Goal: Task Accomplishment & Management: Complete application form

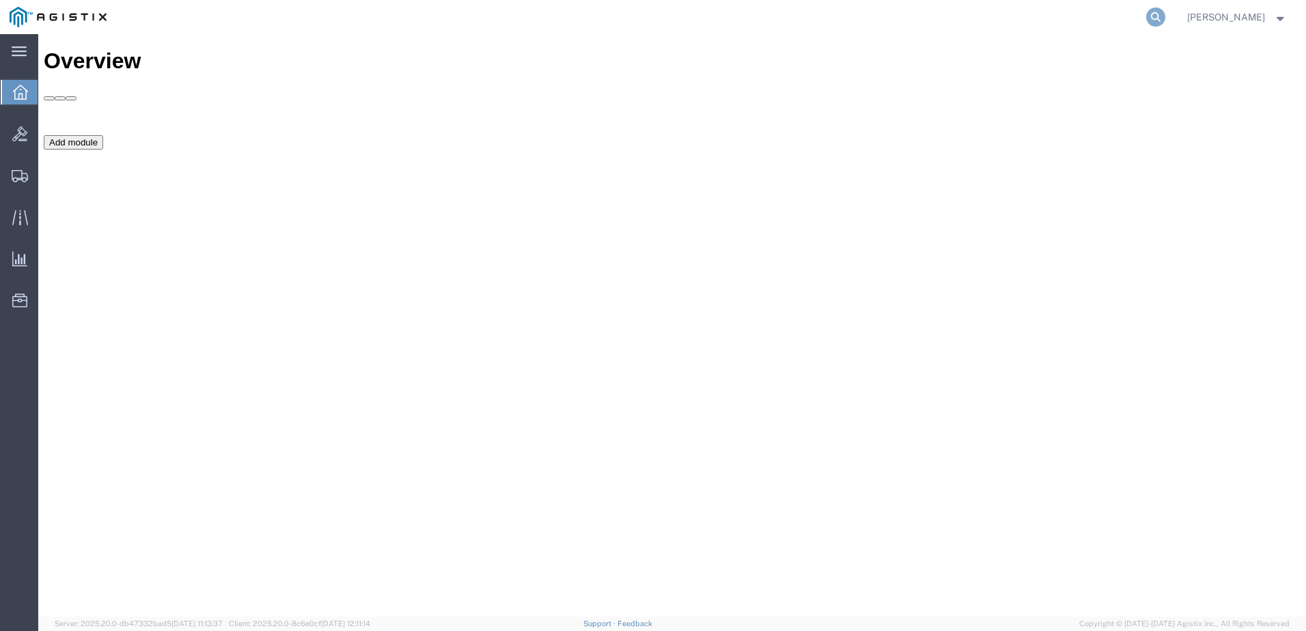
click at [1165, 12] on icon at bounding box center [1155, 17] width 19 height 19
click at [961, 21] on input "search" at bounding box center [938, 17] width 415 height 33
type input "81184"
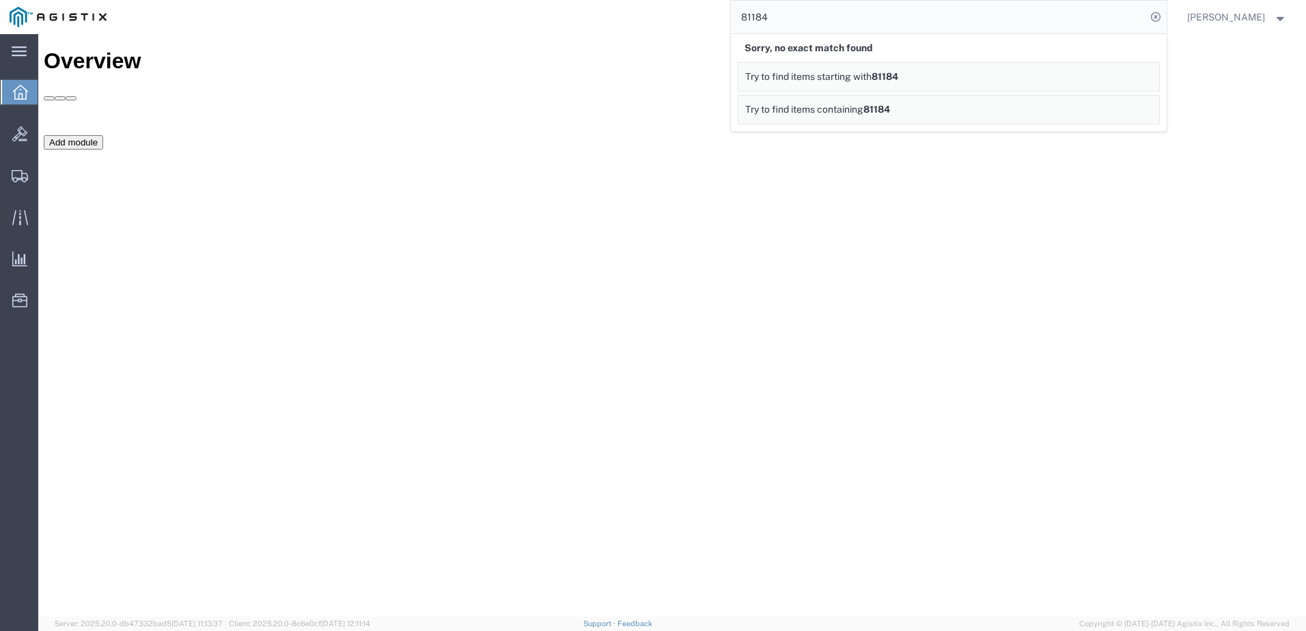
click at [471, 150] on div "Add module" at bounding box center [672, 237] width 1257 height 205
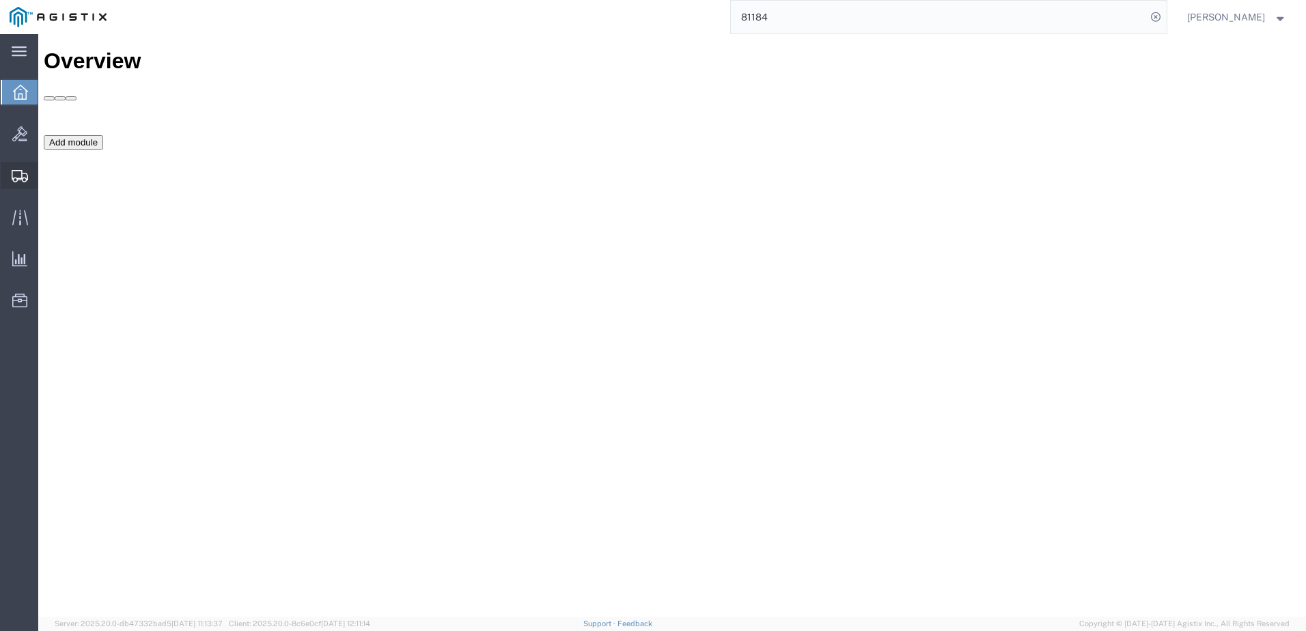
click at [0, 0] on span "Create Shipment" at bounding box center [0, 0] width 0 height 0
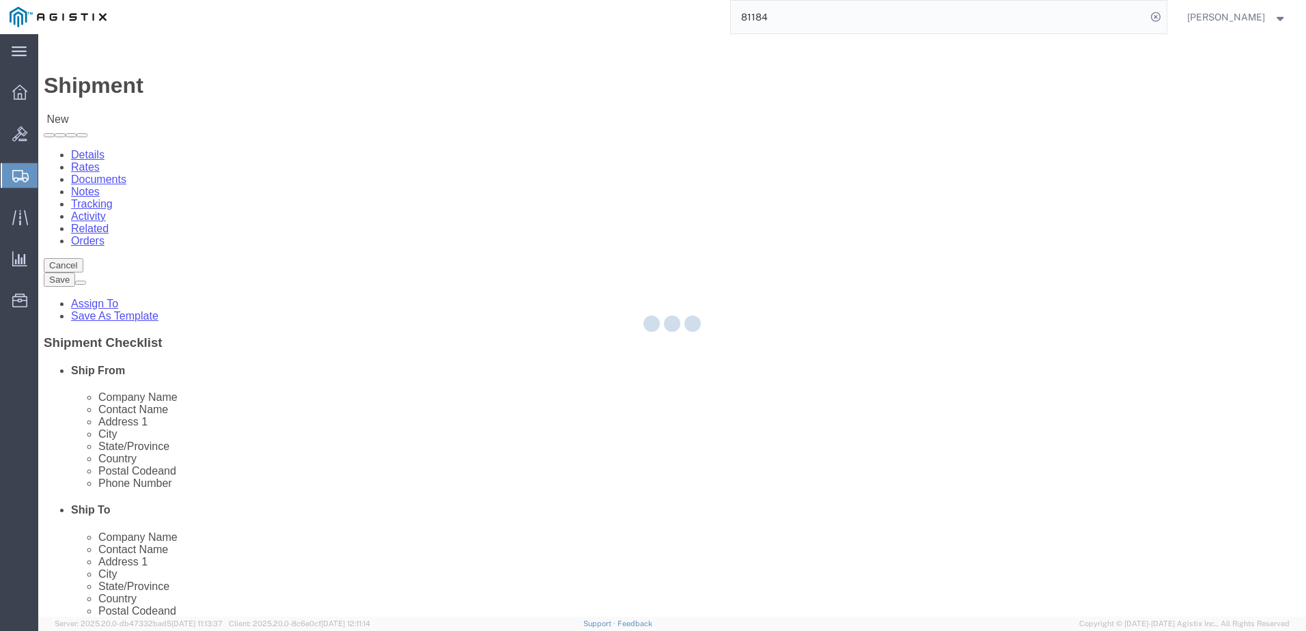
select select
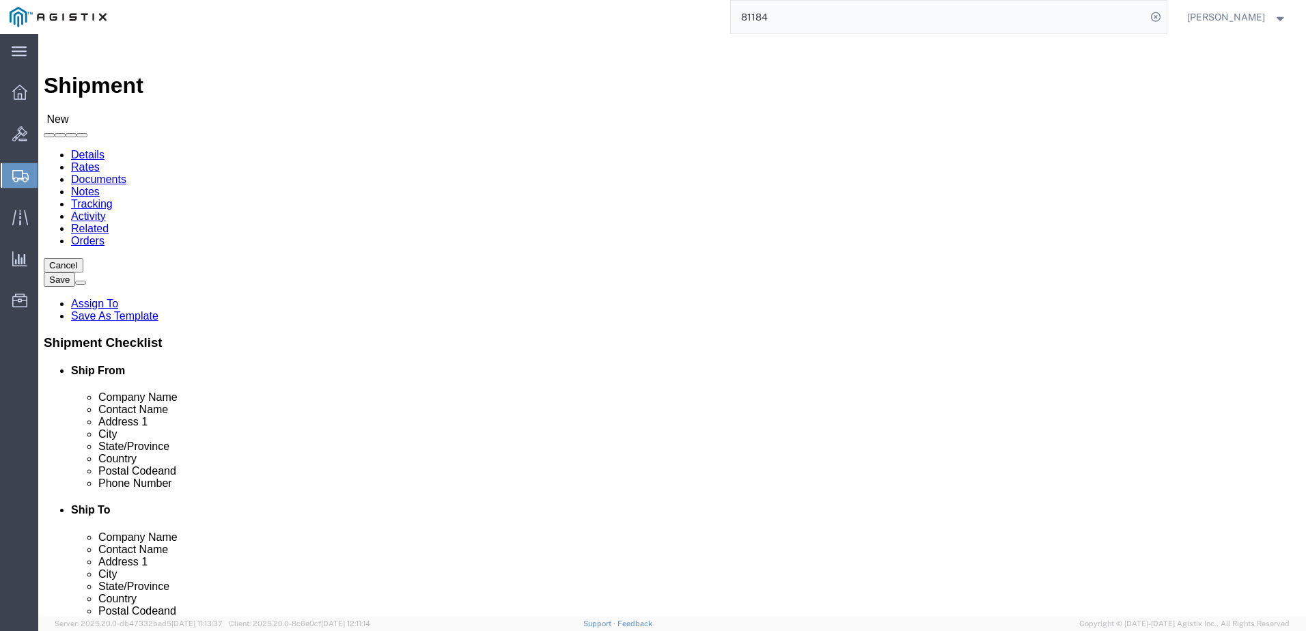
scroll to position [68, 0]
select select "69651"
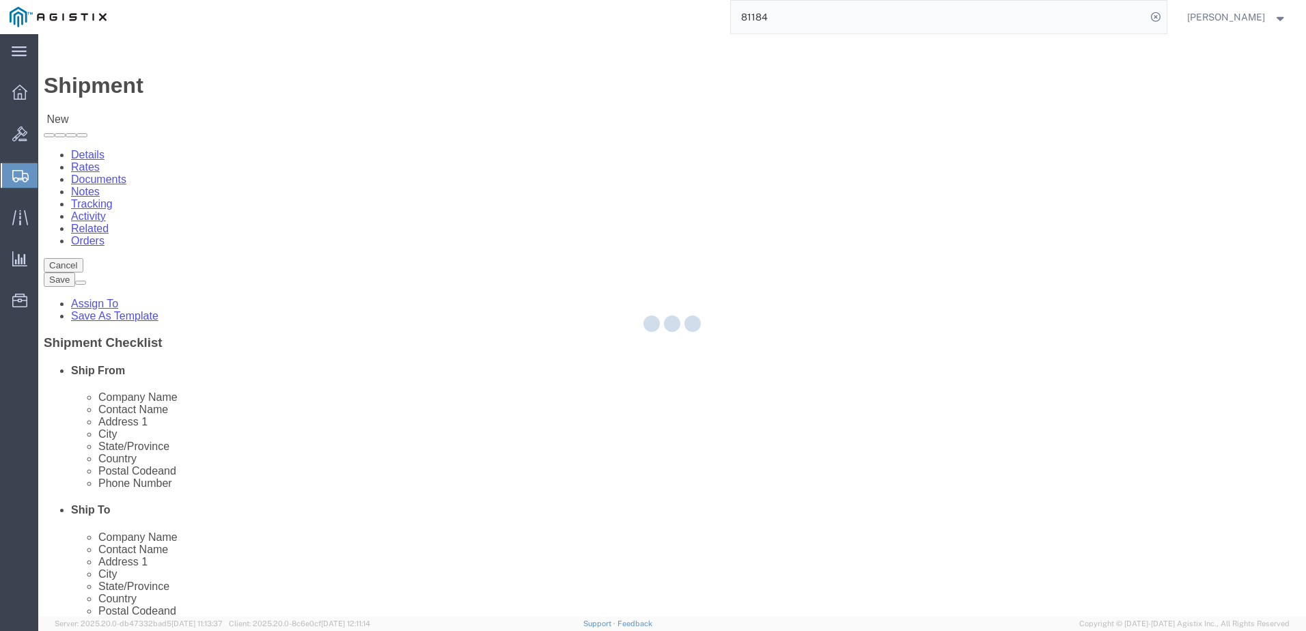
select select "VA"
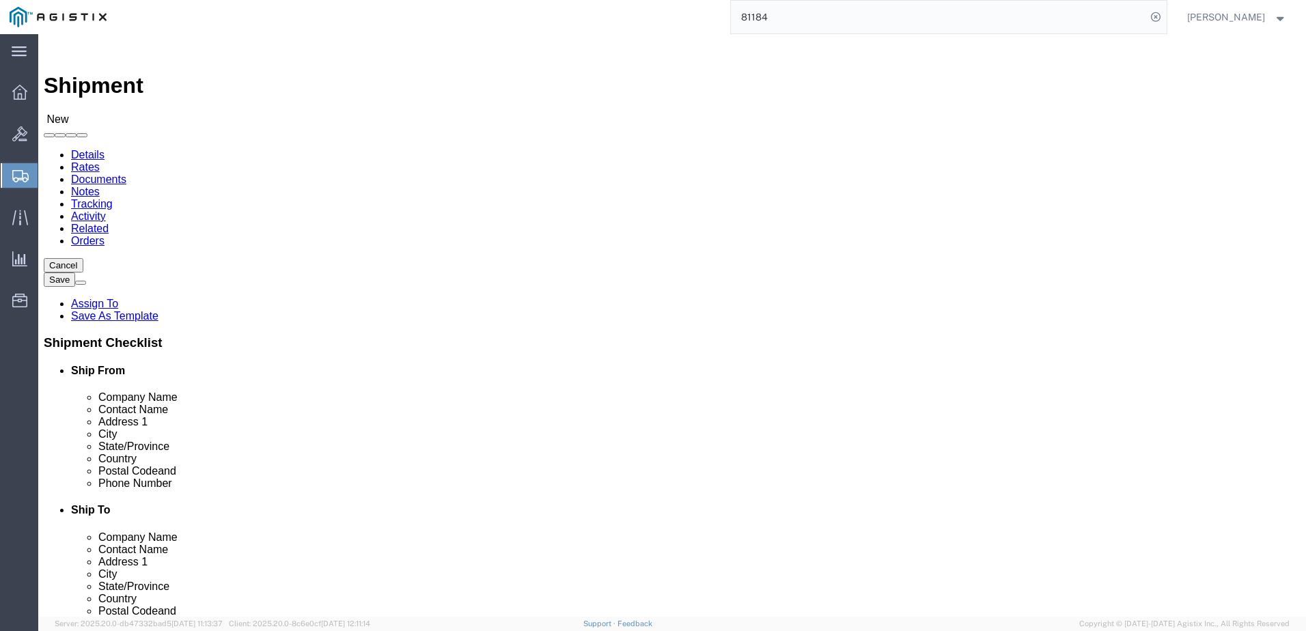
drag, startPoint x: 248, startPoint y: 270, endPoint x: 259, endPoint y: 301, distance: 32.6
click div "Location TM NCR WH My Profile Location Master Location [GEOGRAPHIC_DATA] TM [GE…"
click input "text"
type input "[PERSON_NAME]"
type input "[STREET_ADDRESS][PERSON_NAME]"
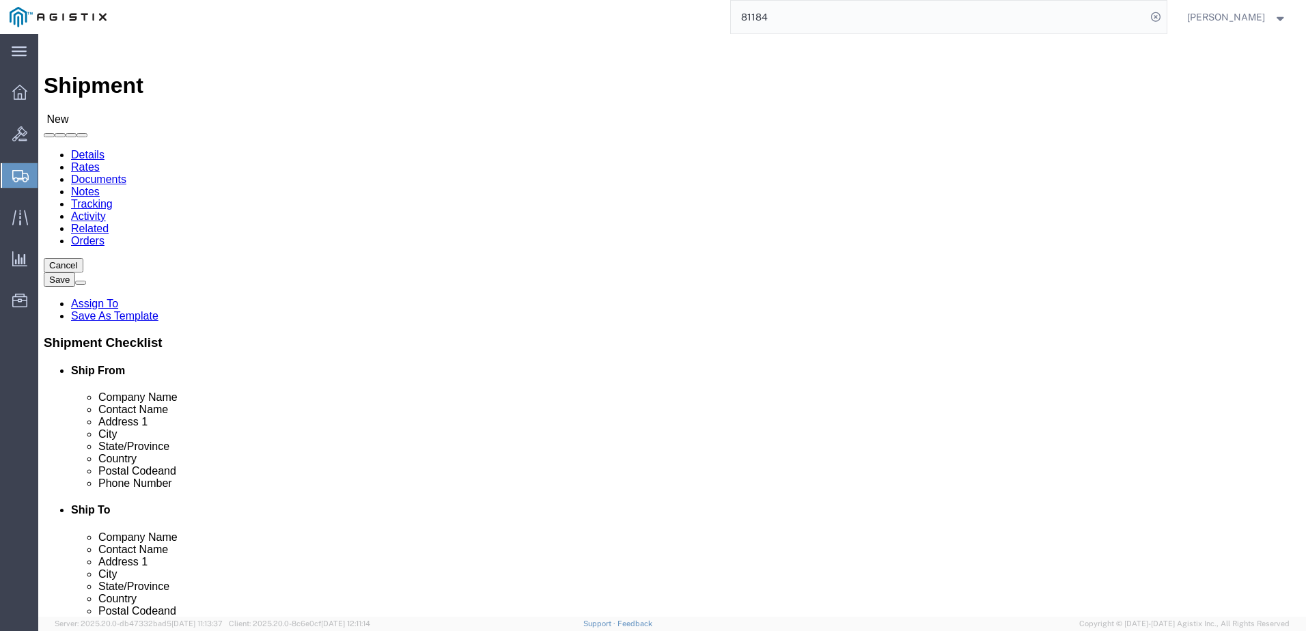
type input "[GEOGRAPHIC_DATA]"
type input "22180"
type input "5712647548"
type input "[PERSON_NAME][EMAIL_ADDRESS][PERSON_NAME][DOMAIN_NAME]"
checkbox input "true"
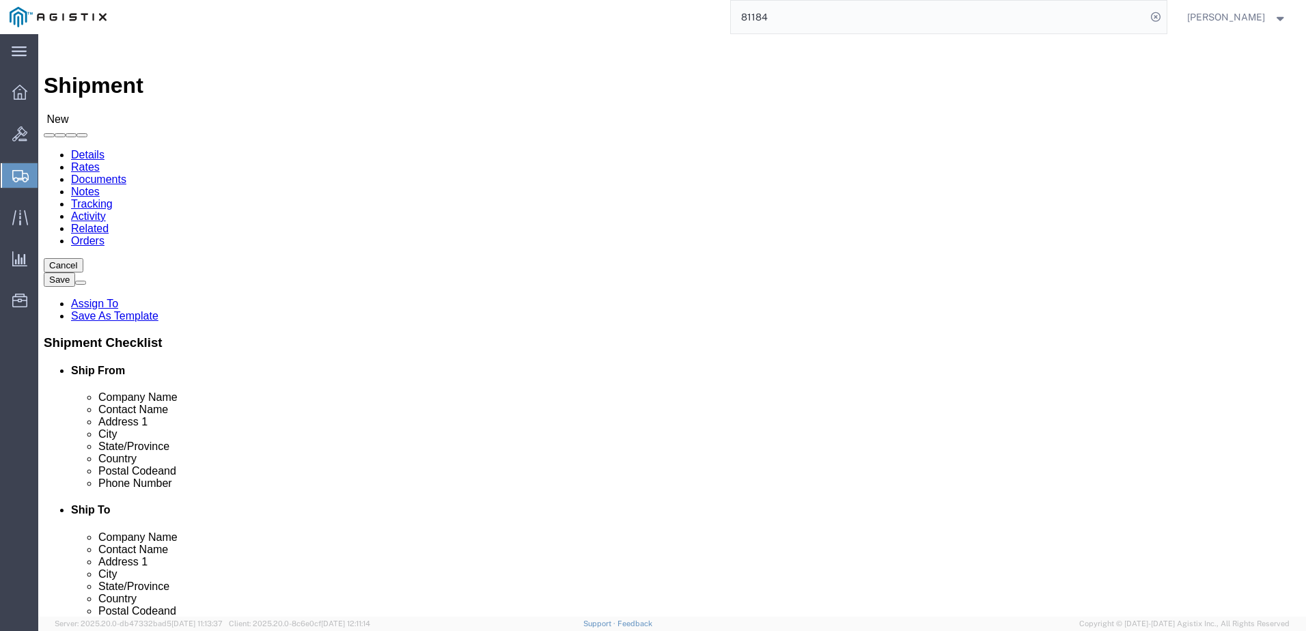
select select "34238"
select select "01"
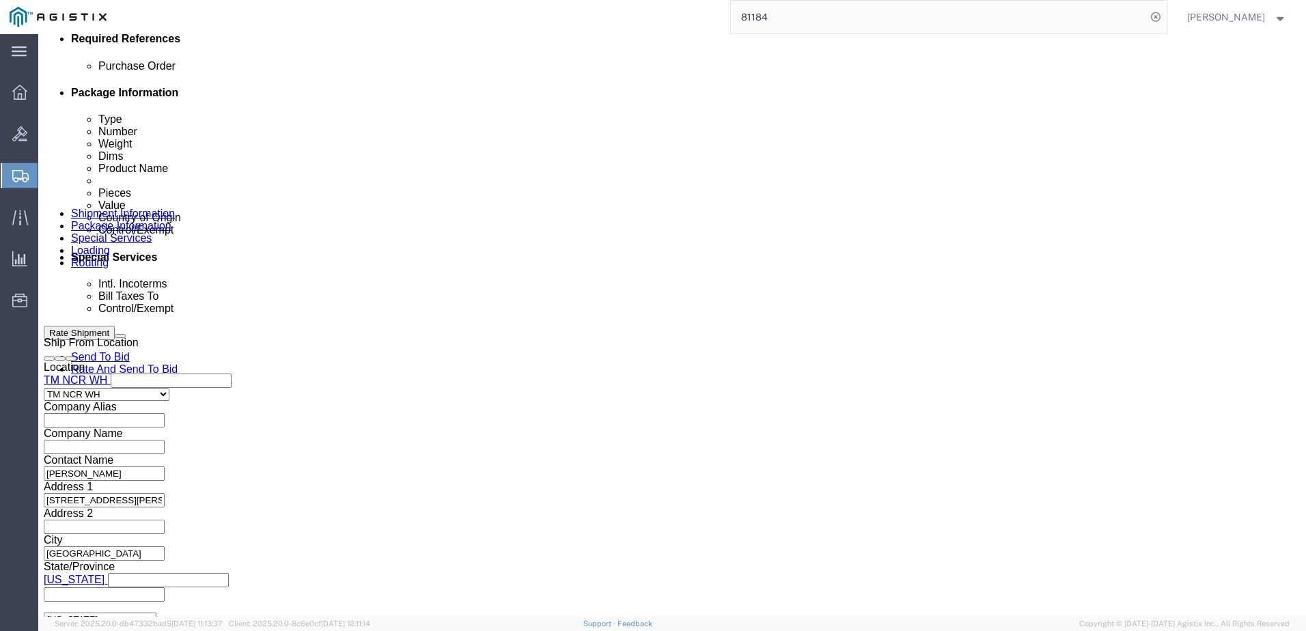
scroll to position [683, 0]
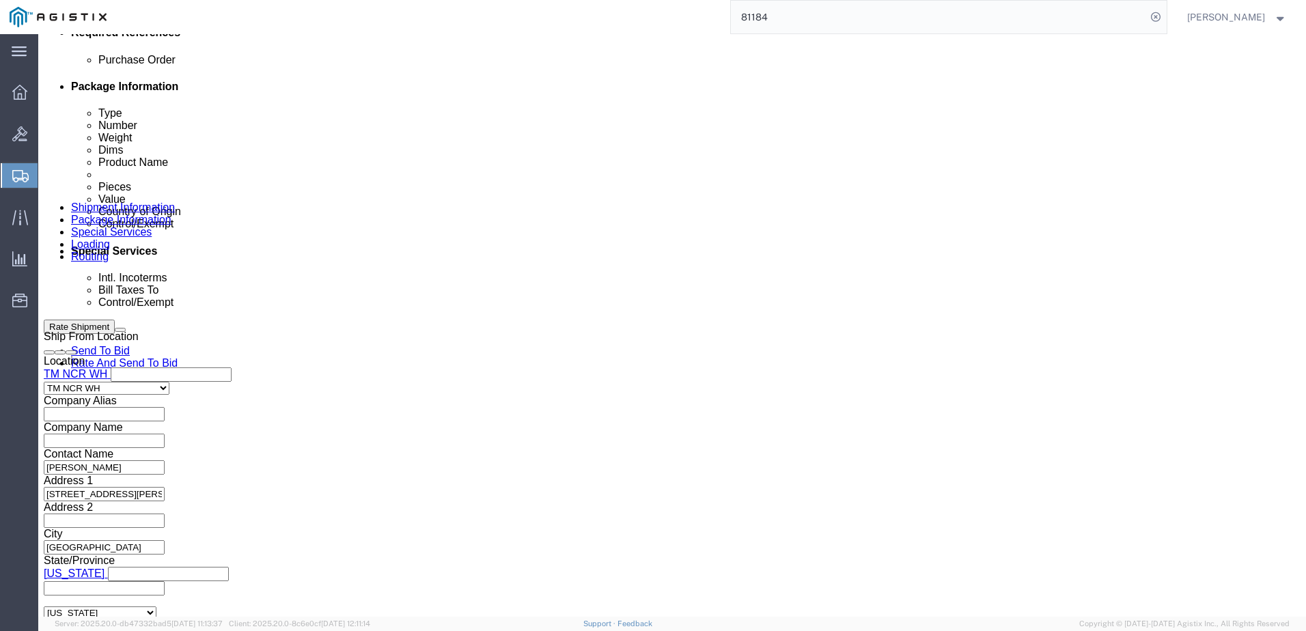
click input "text"
type input "GDIT-81184"
click button "Add reference"
click input "text"
click select "Select Account Type Activity ID Airline Appointment Number ASN Batch Request # …"
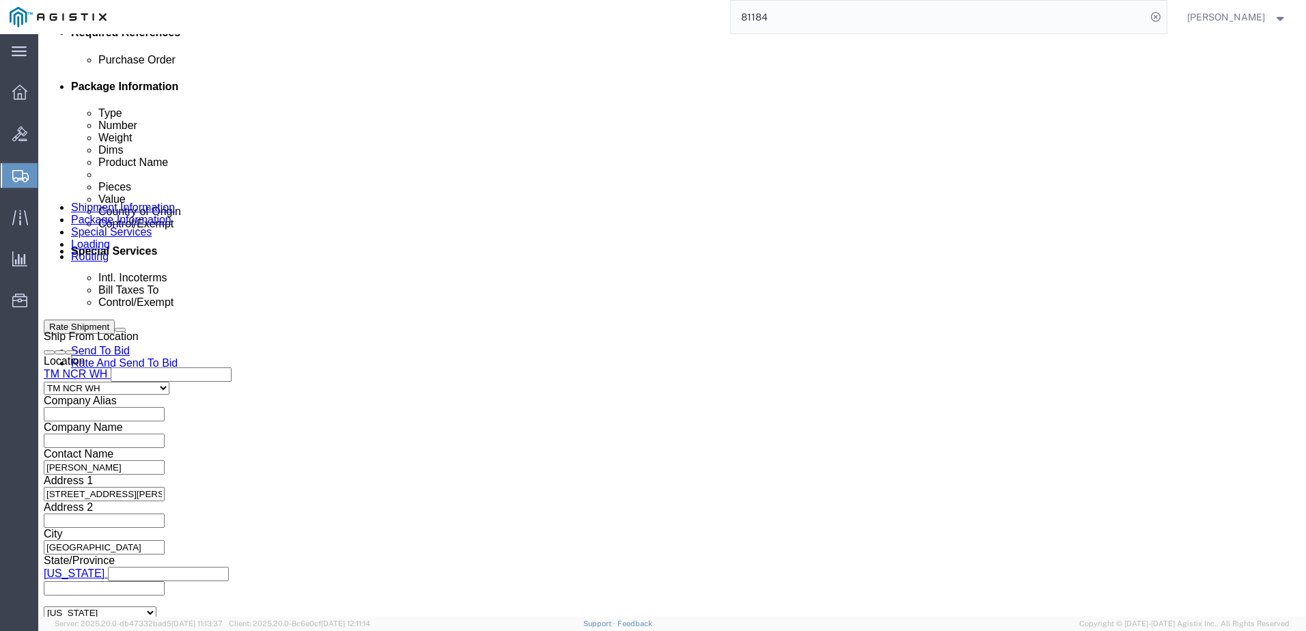
select select "PURCHORD"
click select "Select Account Type Activity ID Airline Appointment Number ASN Batch Request # …"
click input "text"
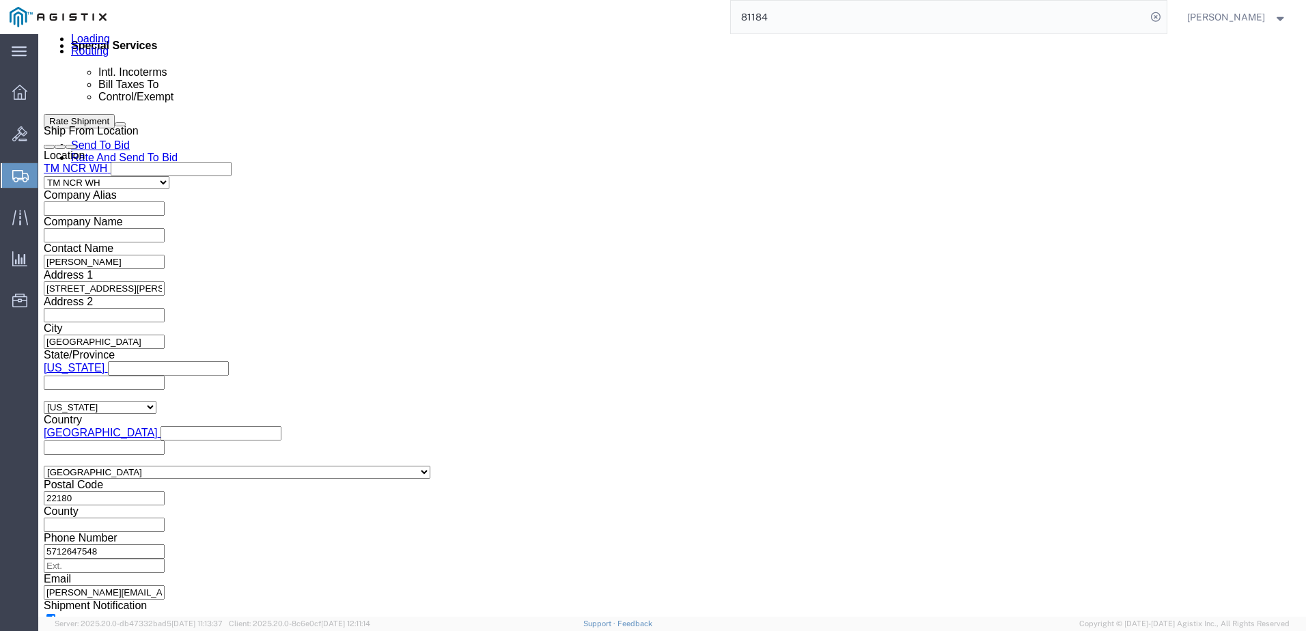
scroll to position [893, 0]
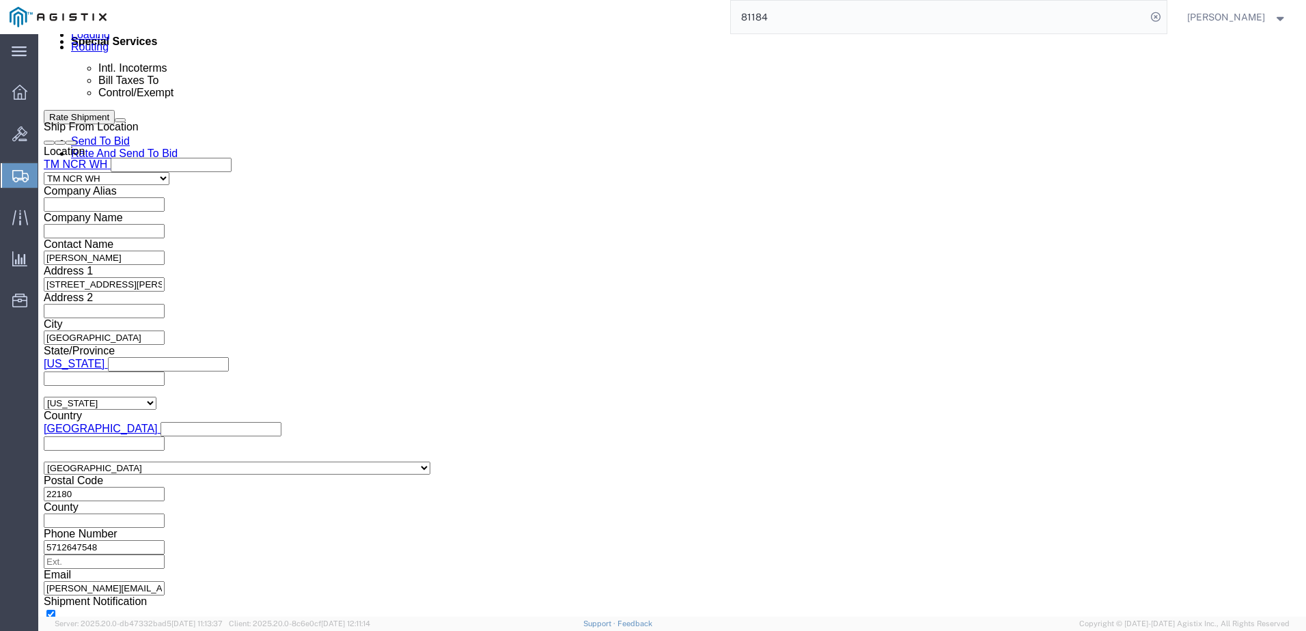
type input "GDIT-80753"
click button "Continue"
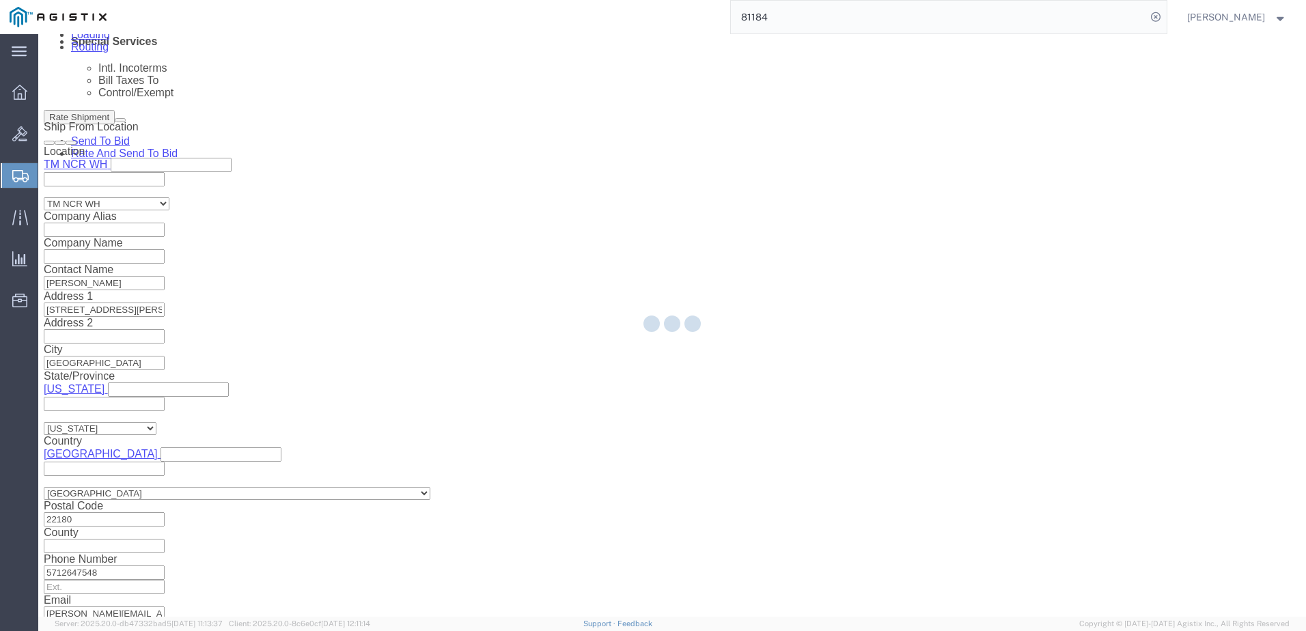
select select "69651"
select select "34238"
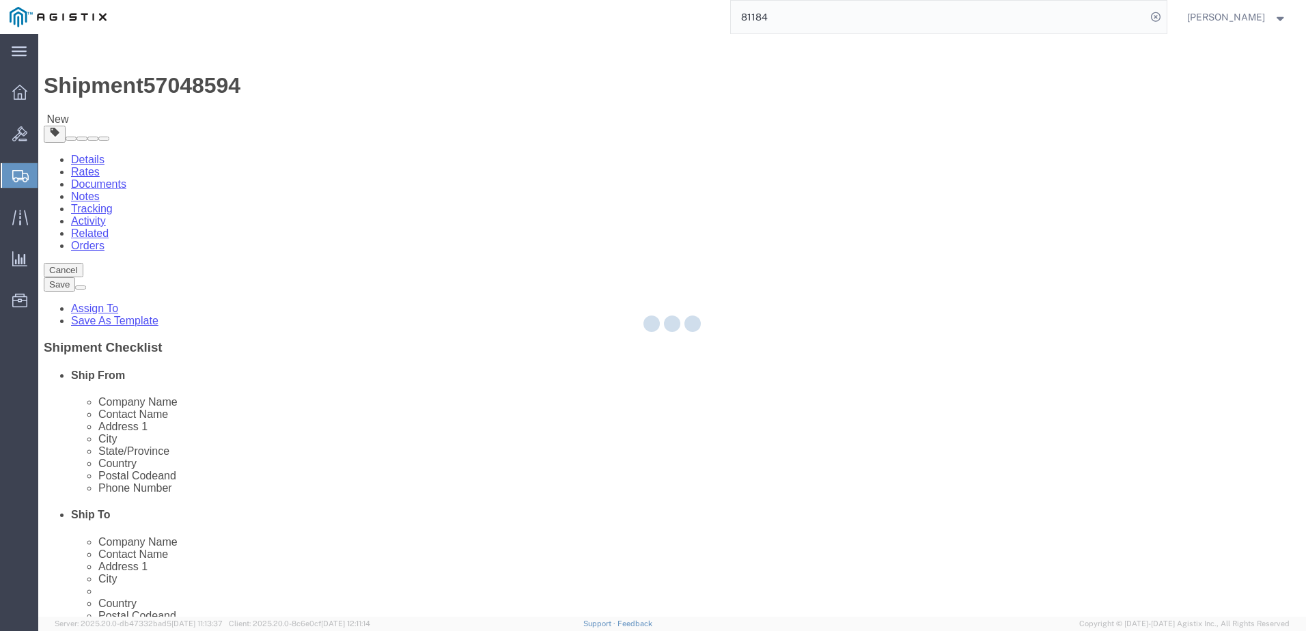
select select "CBOX"
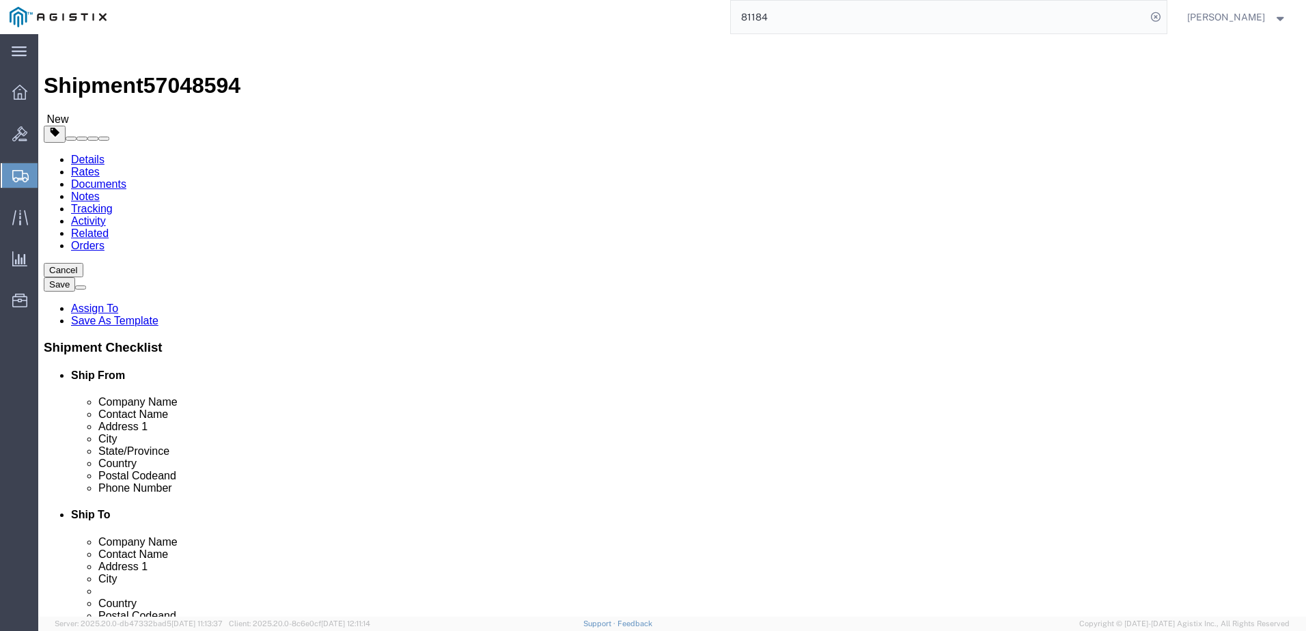
click link "Shipment Information"
drag, startPoint x: 940, startPoint y: 308, endPoint x: 679, endPoint y: 306, distance: 260.9
click input "HQ USEUCOM J6/9 BICES, BLDG. 2301 RM. 16"
click input "PATCH BARRACKS, KURMAERKER KASERNE"
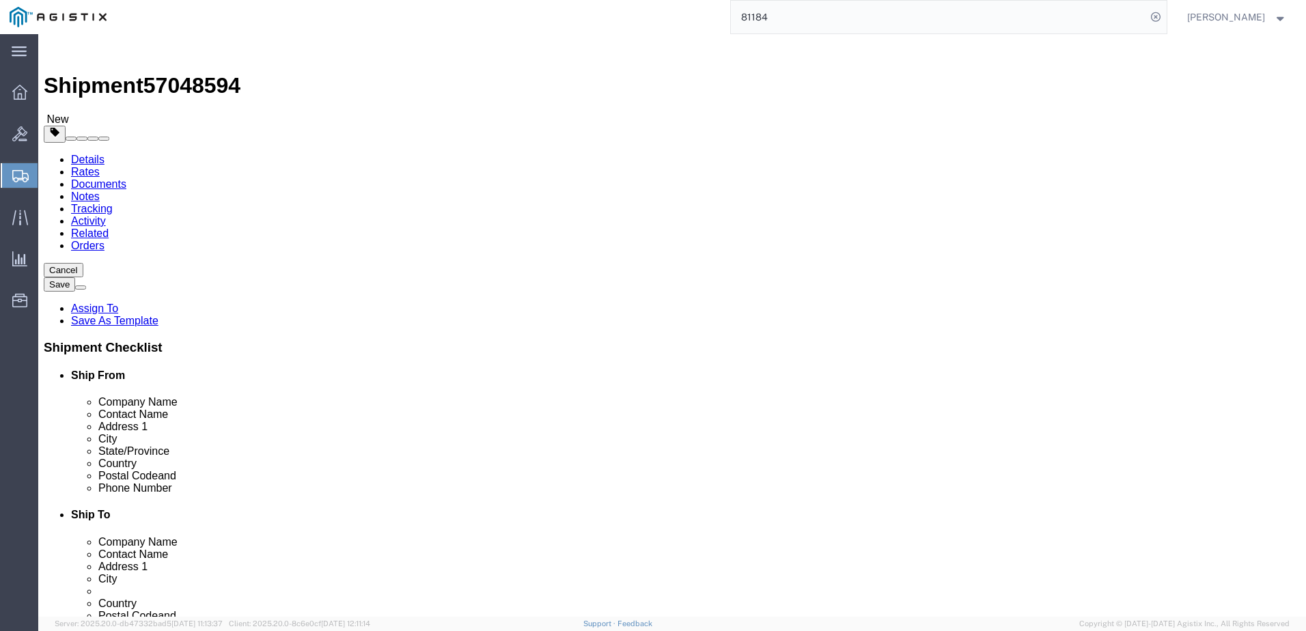
click input "PATCH BARRACKS, KURMAERKER KASERNE"
click input "[GEOGRAPHIC_DATA]"
click div "Postal Code 70569"
click input "70569"
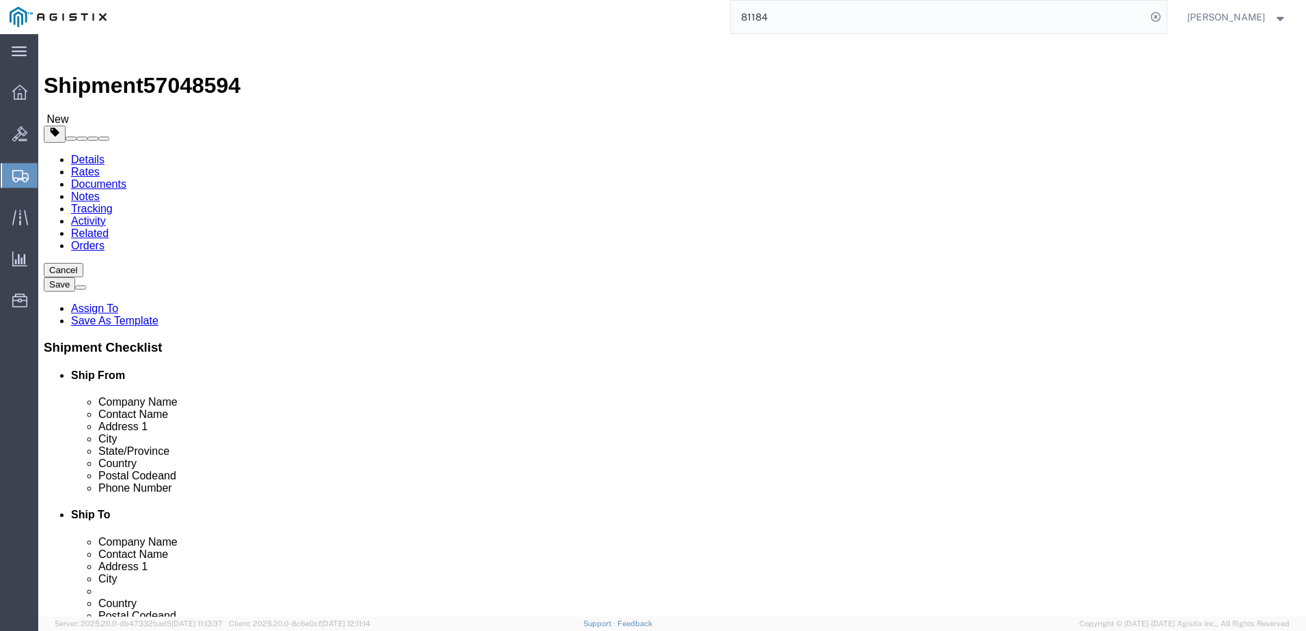
click input "70569"
click input "[PHONE_NUMBER]"
drag, startPoint x: 572, startPoint y: 357, endPoint x: 554, endPoint y: 351, distance: 18.8
click label "City"
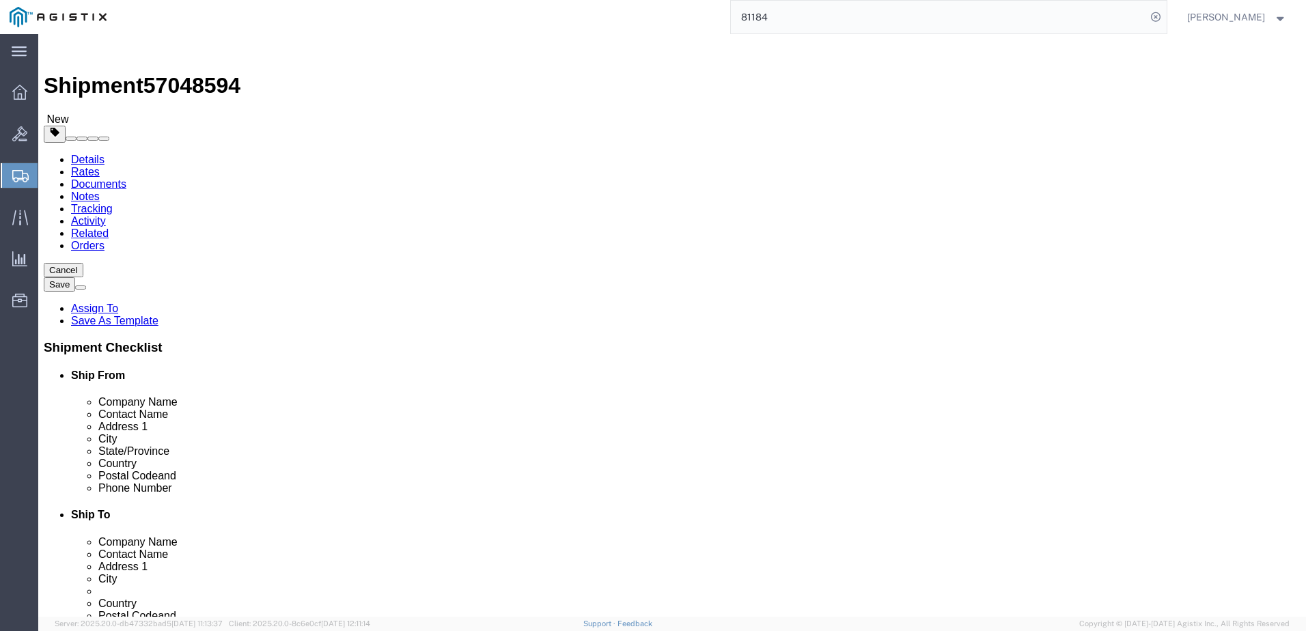
click icon
click link "Add Content"
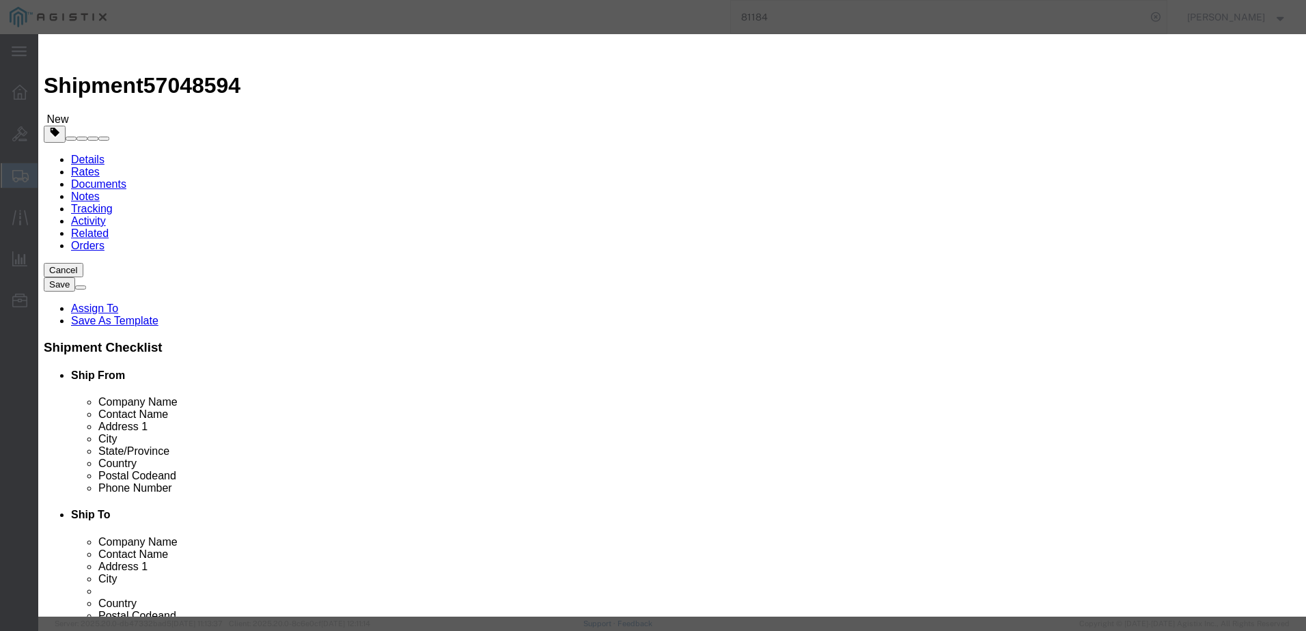
click input "text"
click div "Product Name Pieces 0 Select Bag Barrels 100Board Feet Bottle Box Blister Pack …"
click input "text"
paste input "3131002G2B2003M"
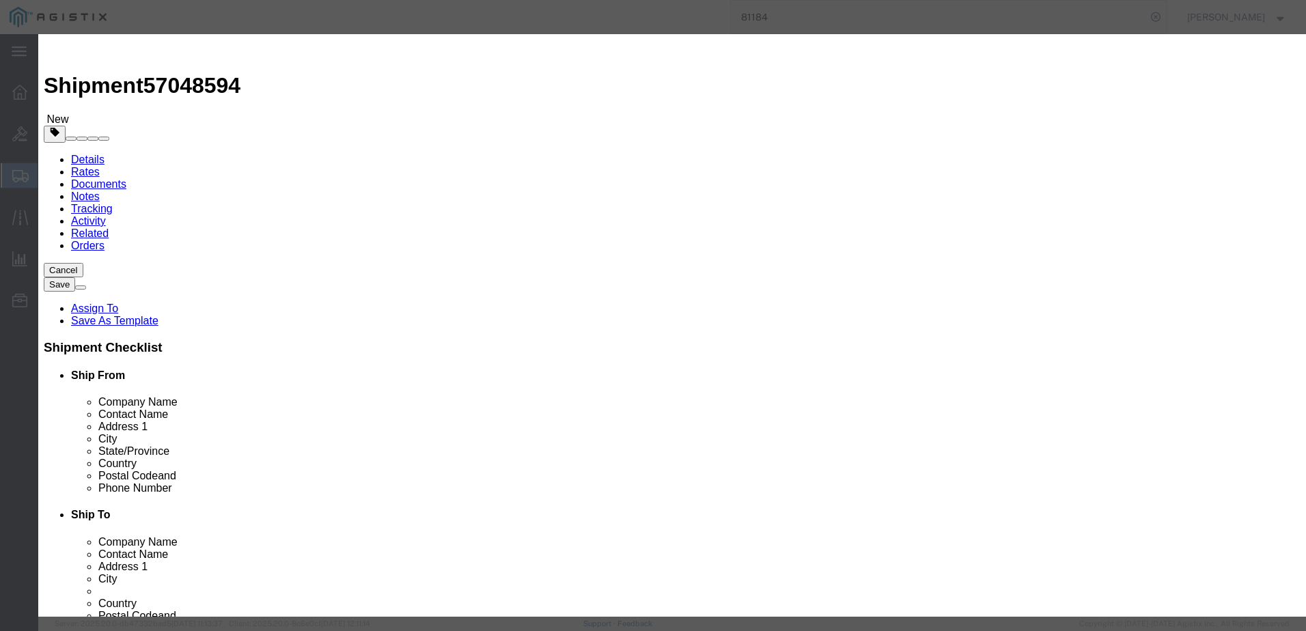
type input "3131002G2B2003M"
click input "text"
type input "FIBER CABLE"
click div "Product Name FIBER CABLE Pieces 0 Select Bag Barrels 100Board Feet Bottle Box B…"
click input "0"
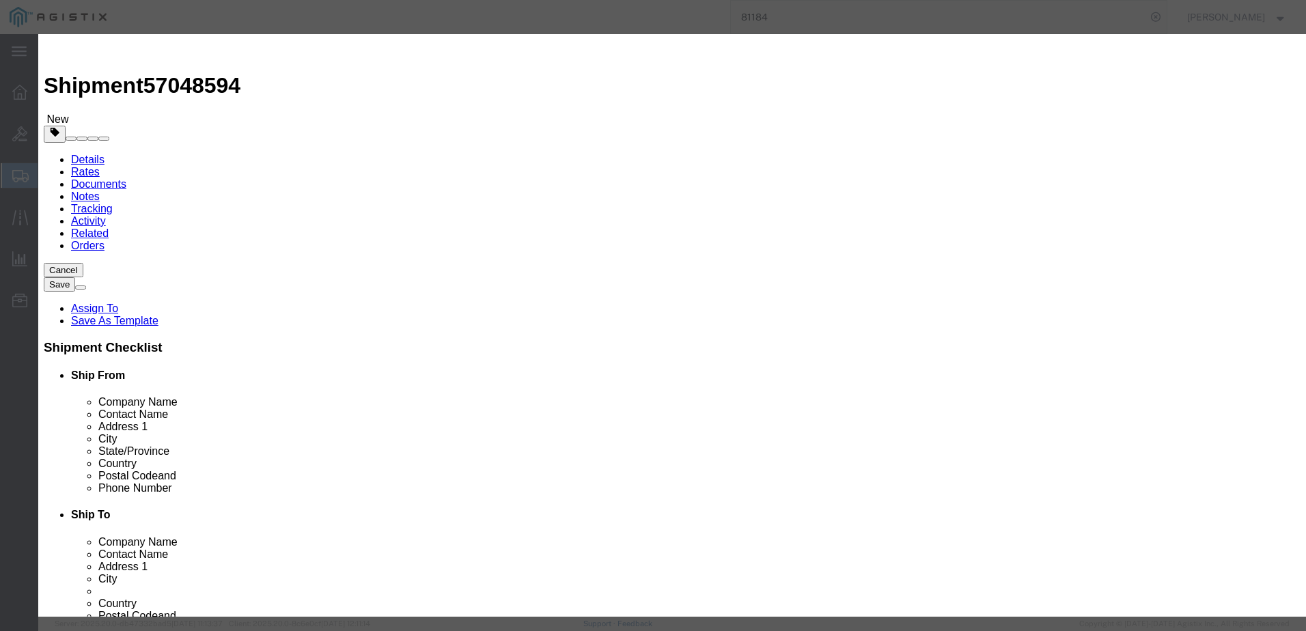
type input "4"
click input "text"
type input "30.20"
click select "Select 50 55 60 65 70 85 92.5 100 125 175 250 300 400"
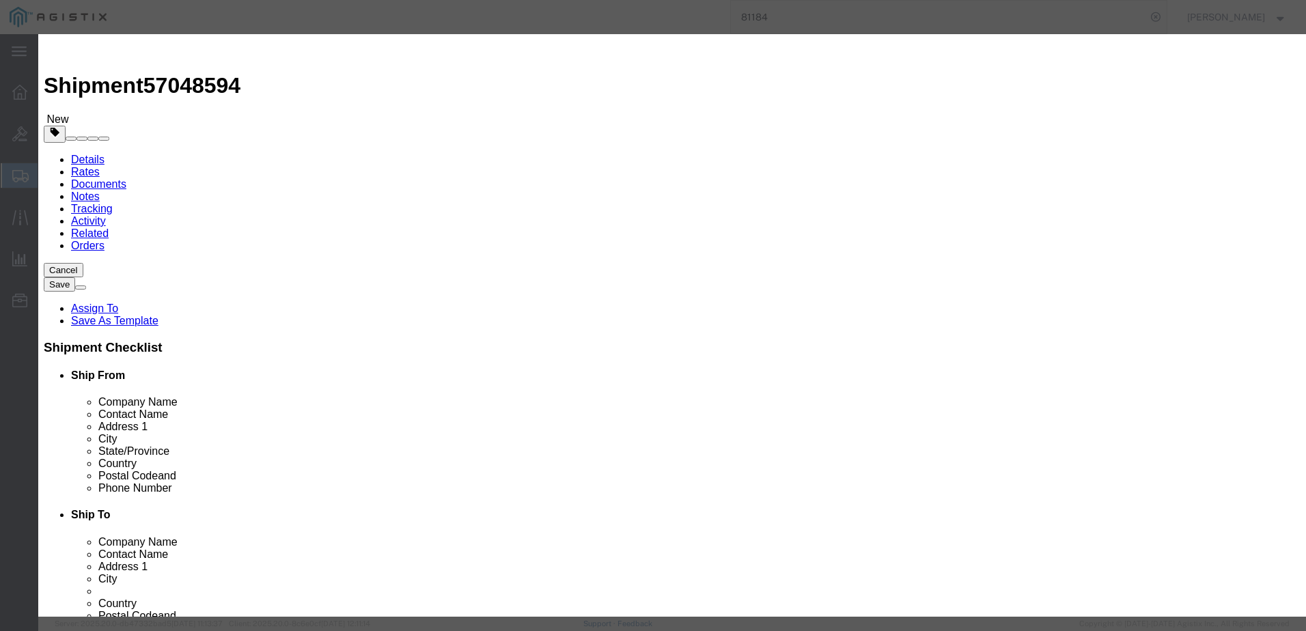
select select "92.5"
click select "Select 50 55 60 65 70 85 92.5 100 125 175 250 300 400"
click textarea
paste textarea ""LC/LC Multimode Duplex 50/125 micron 3 Meter 10Gb Fiber (Blue) (TAA COMPLIANT)""
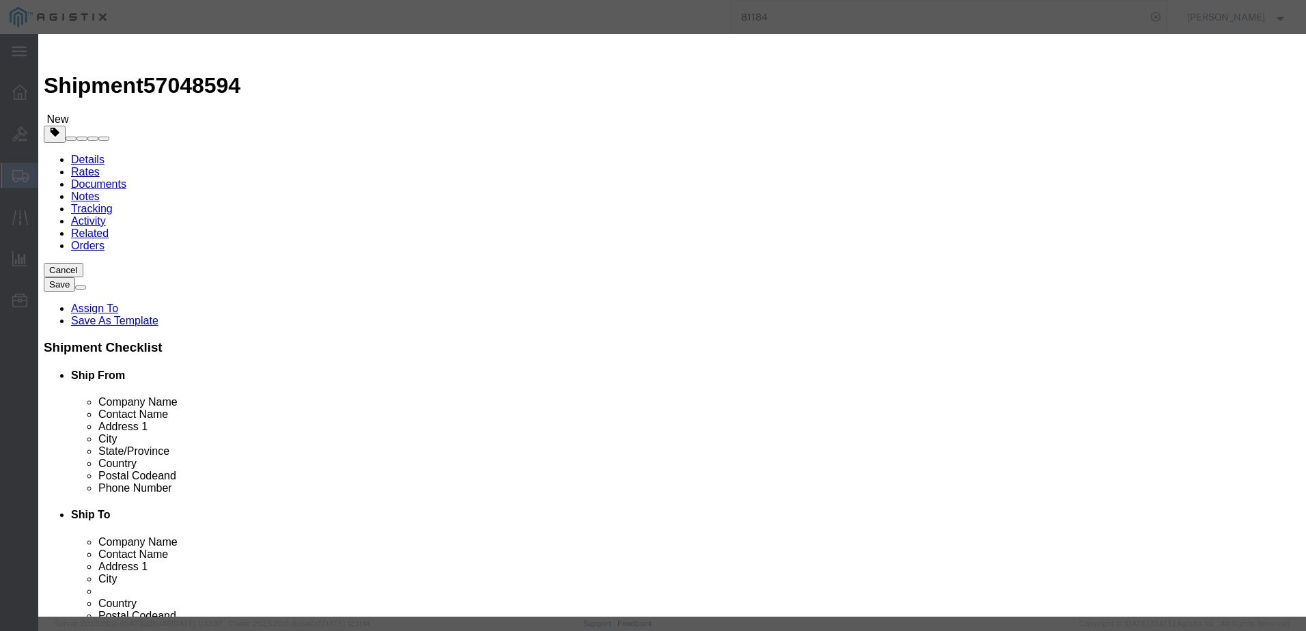
type textarea ""LC/LC Multimode Duplex 50/125 micron 3 Meter 10Gb Fiber (Blue) (TAA COMPLIANT)""
click select "Select [GEOGRAPHIC_DATA] [GEOGRAPHIC_DATA] [GEOGRAPHIC_DATA] [GEOGRAPHIC_DATA] …"
select select "US"
click select "Select [GEOGRAPHIC_DATA] [GEOGRAPHIC_DATA] [GEOGRAPHIC_DATA] [GEOGRAPHIC_DATA] …"
click input "3131002G2B2003M"
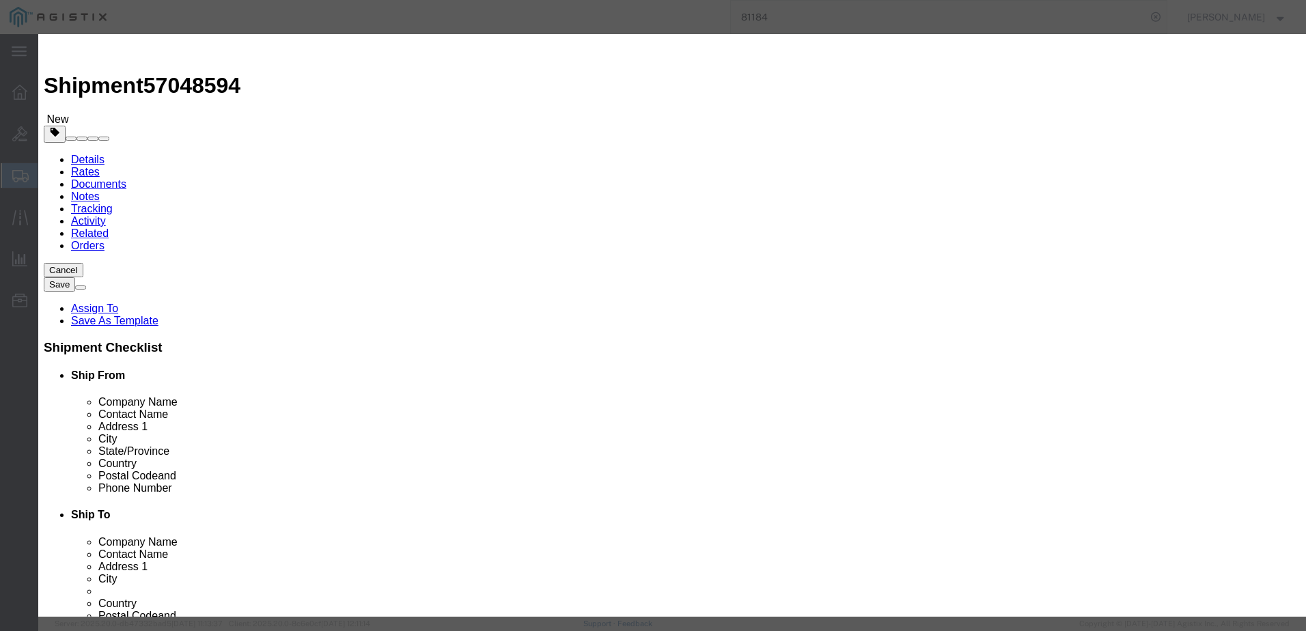
click textarea
click button "Save & Add Another"
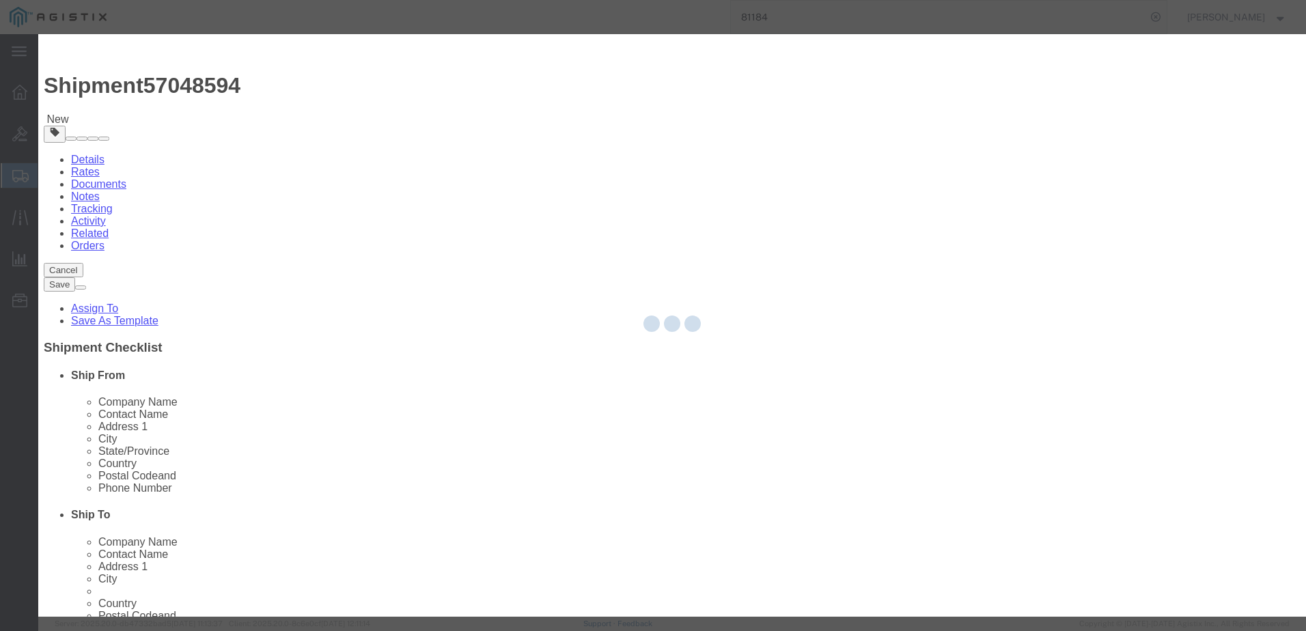
select select "EA"
select select
select select "USD"
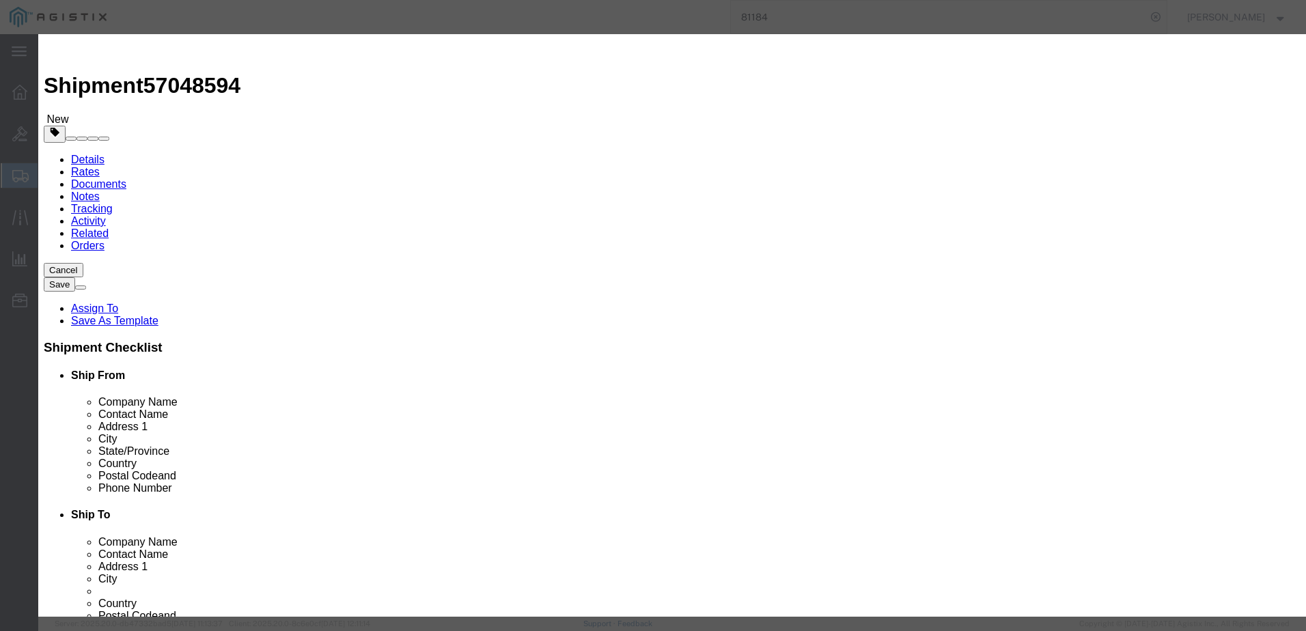
click input "text"
paste input "3131002G2G2005M"
type input "3131002G2G2005M"
click input "text"
type input "FIBER CABLE"
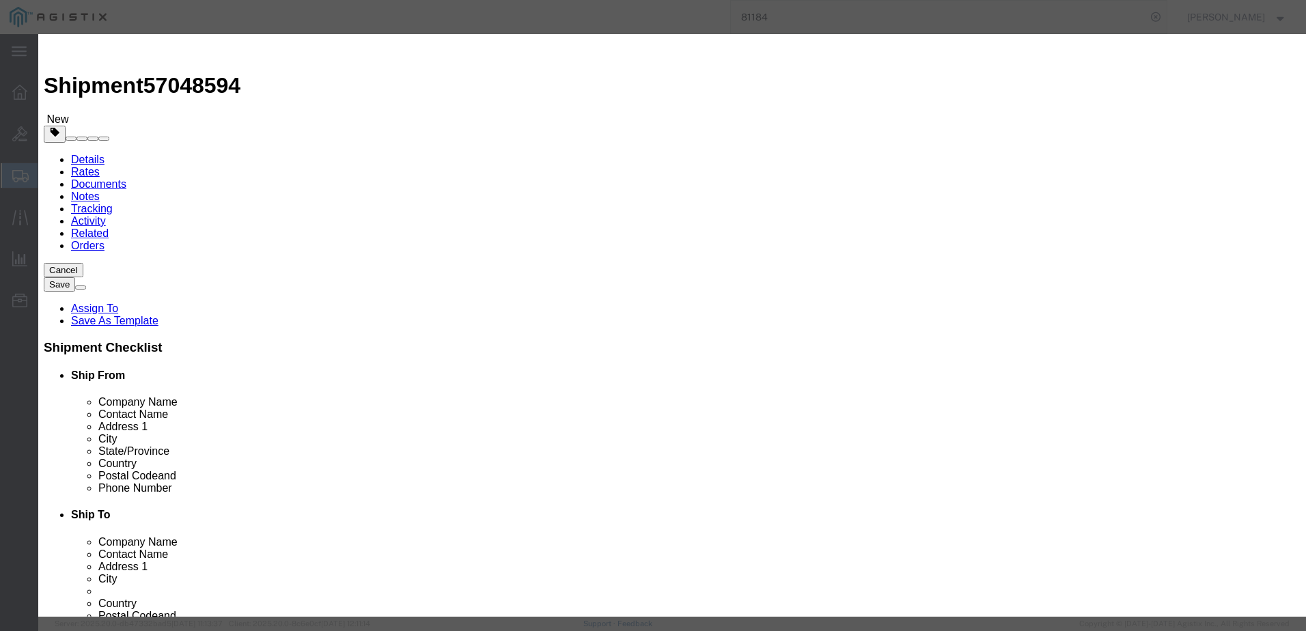
click textarea
paste textarea ""LC/LC Multimode Duplex 50/125 micron 5 Meter 10Gb Fiber (Green) (TAA COMPLIANT…"
type textarea ""LC/LC Multimode Duplex 50/125 micron 5 Meter 10Gb Fiber (Green) (TAA COMPLIANT…"
click input "text"
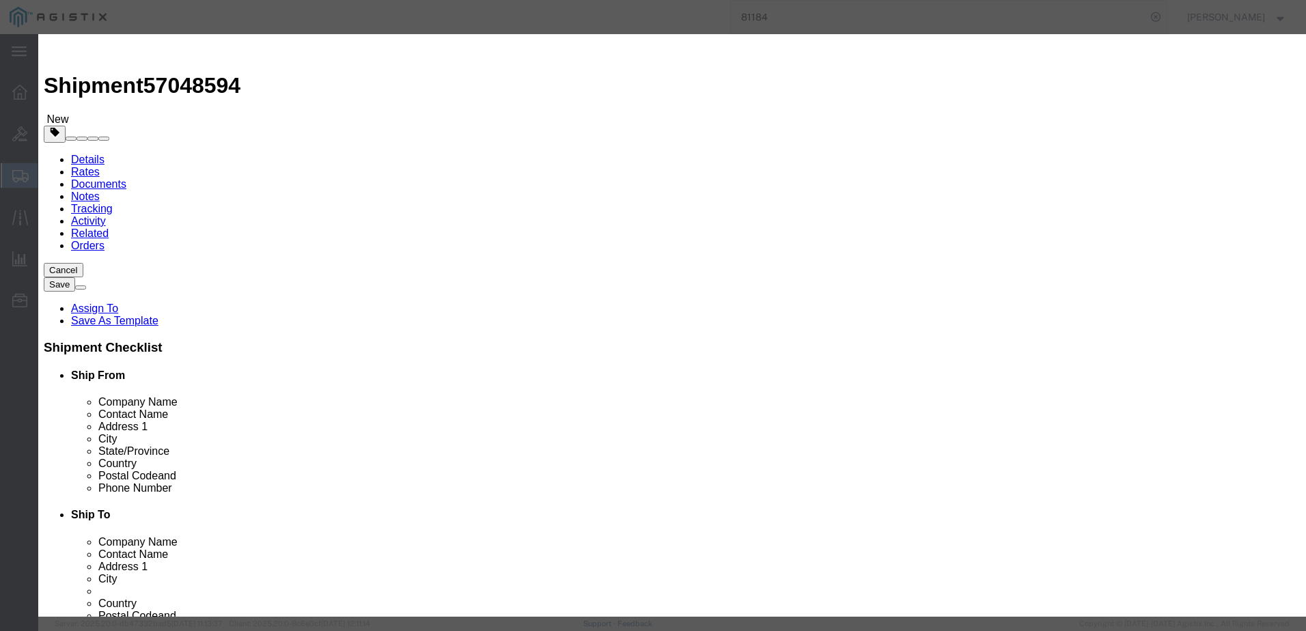
type input "1"
click input "text"
type input "8.64"
click select "Select 50 55 60 65 70 85 92.5 100 125 175 250 300 400"
select select "92.5"
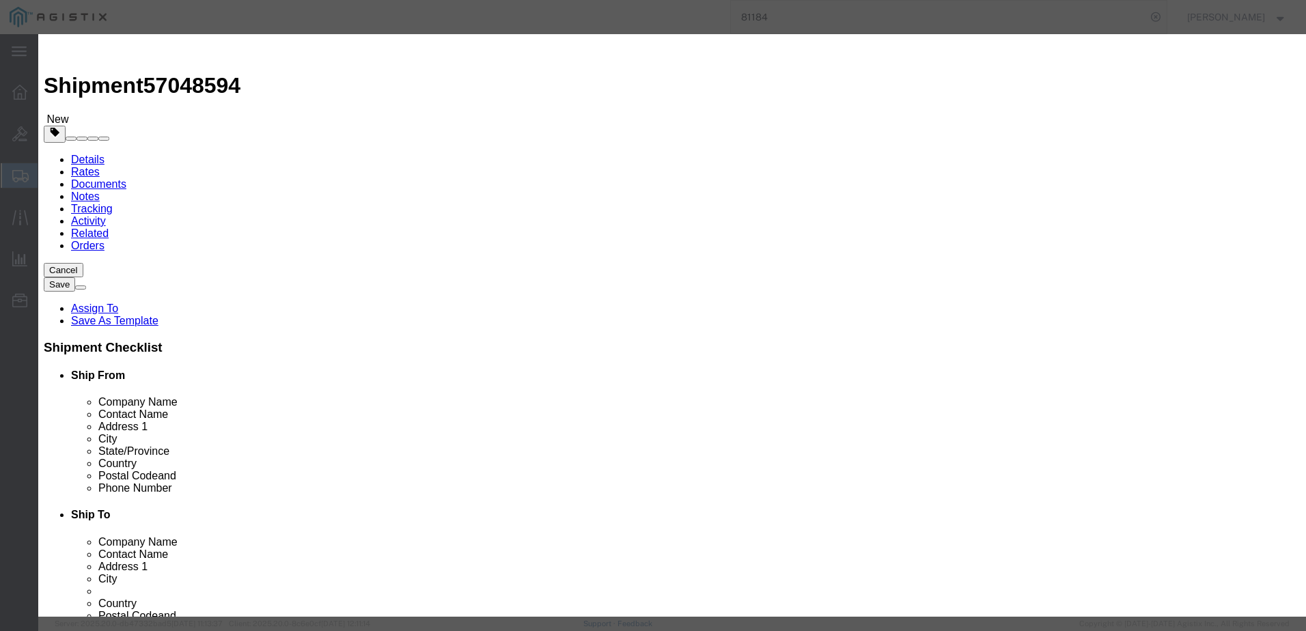
click select "Select 50 55 60 65 70 85 92.5 100 125 175 250 300 400"
click select "Select [GEOGRAPHIC_DATA] [GEOGRAPHIC_DATA] [GEOGRAPHIC_DATA] [GEOGRAPHIC_DATA] …"
select select "US"
click select "Select [GEOGRAPHIC_DATA] [GEOGRAPHIC_DATA] [GEOGRAPHIC_DATA] [GEOGRAPHIC_DATA] …"
click button "Save & Add Another"
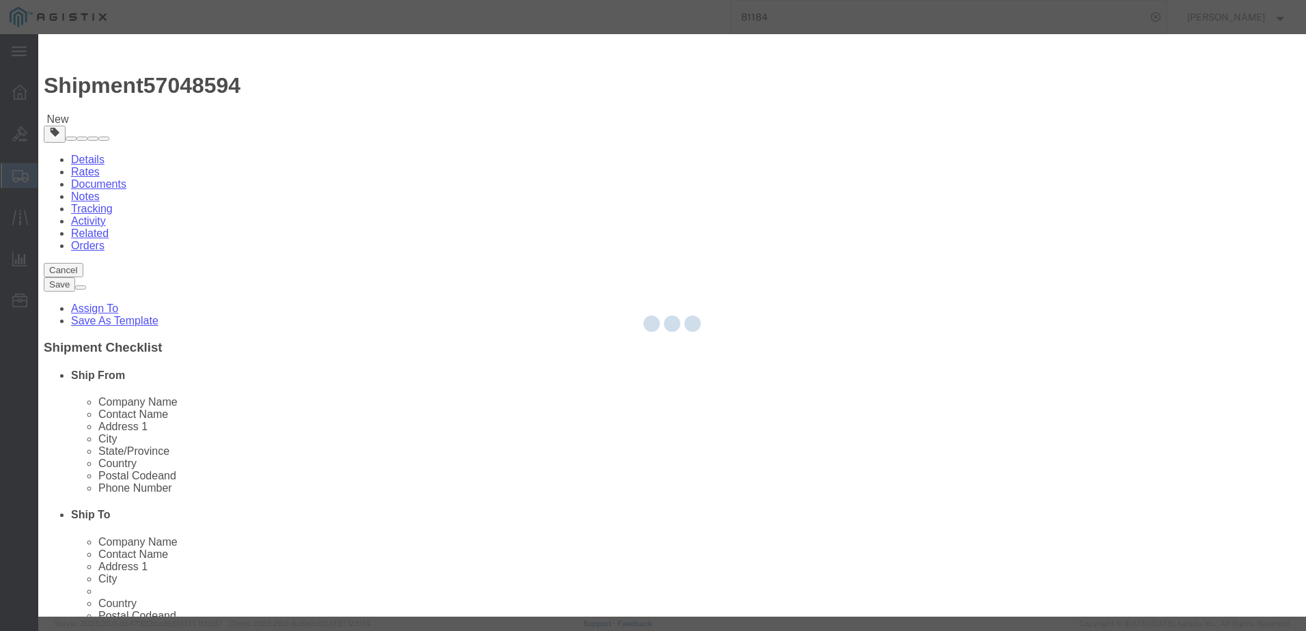
select select "EA"
select select
select select "USD"
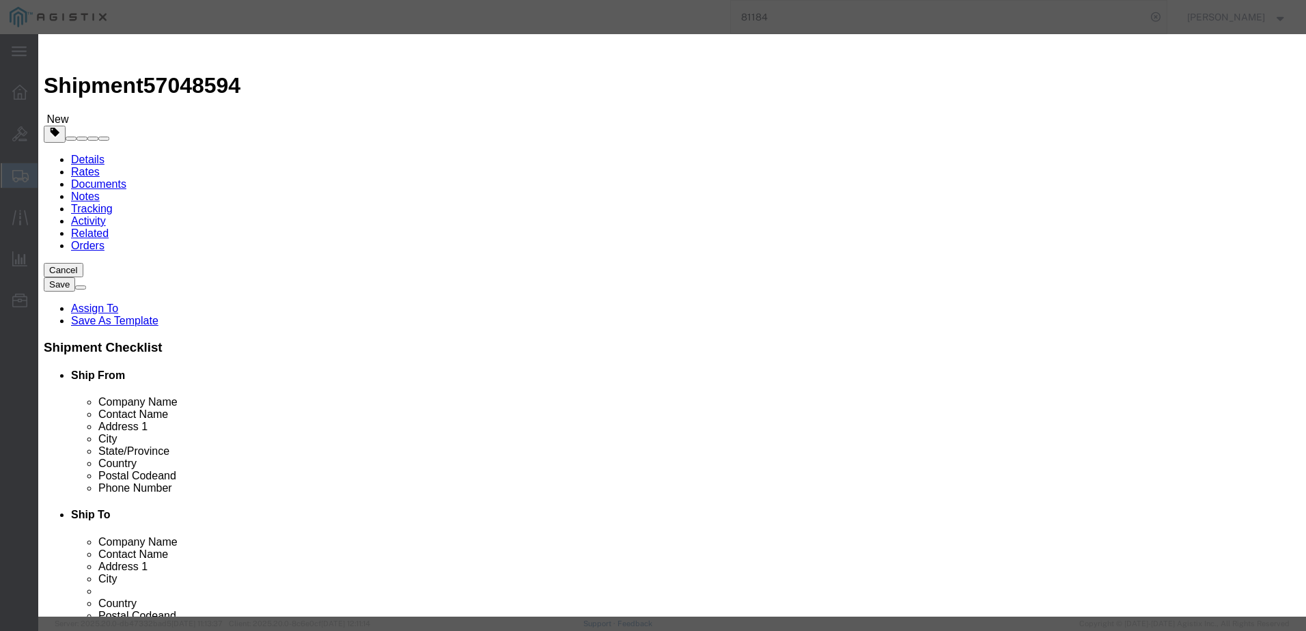
scroll to position [0, 0]
click input "text"
paste input "3131002G2B2001M"
type input "3131002G2B2001M"
click input "text"
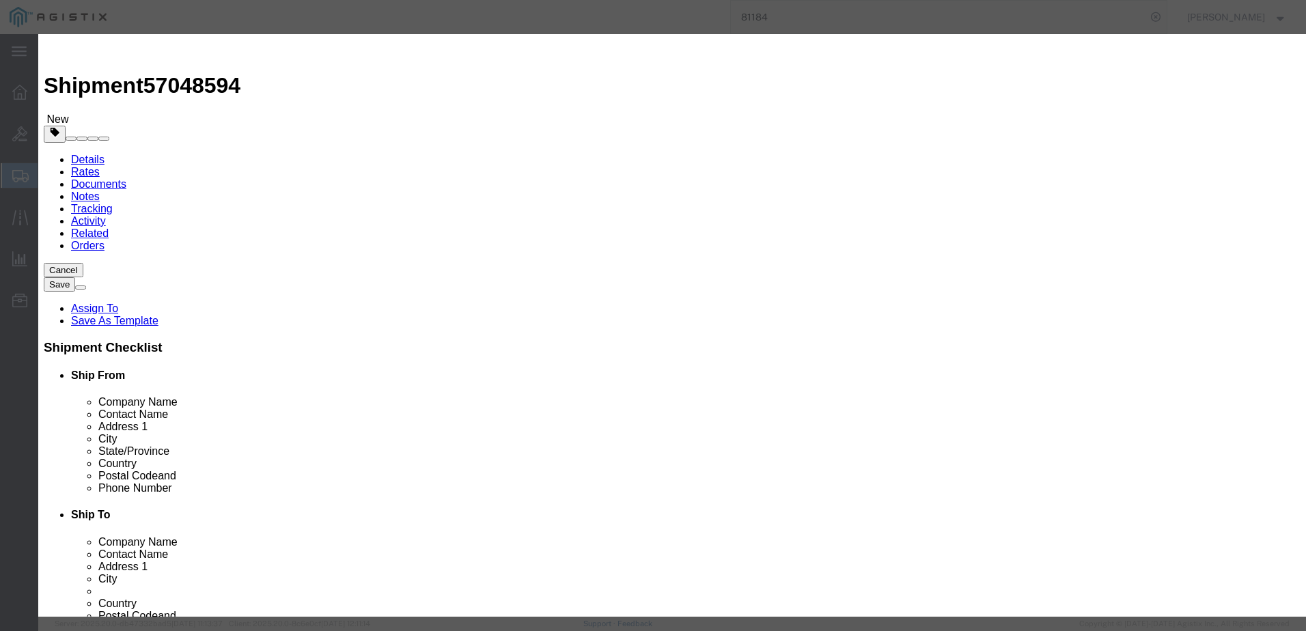
type input "FIBER CABLE"
click textarea
paste textarea ""LC/LC Multimode Duplex 50/125 micron 1 Meter 10Gb Fiber (Blue) (TAA COMPLIANT)""
type textarea ""LC/LC Multimode Duplex 50/125 micron 1 Meter 10Gb Fiber (Blue) (TAA COMPLIANT)""
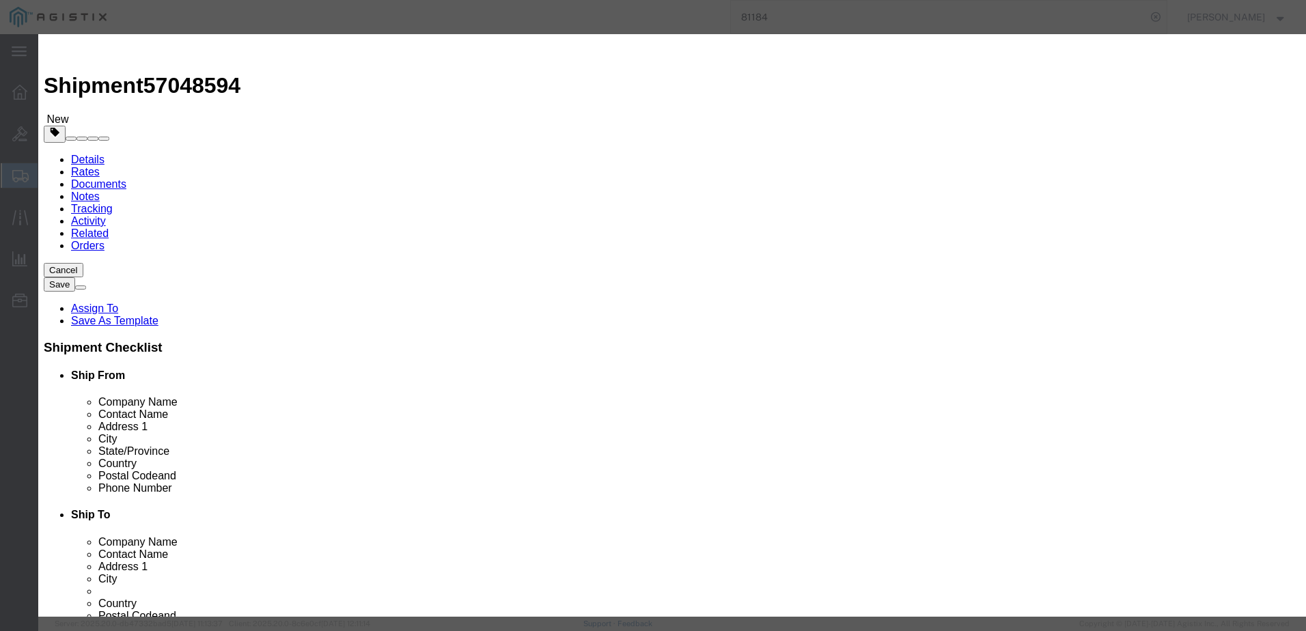
click label "Pieces"
click div "Product Name FIBER CABLE FIBER Pieces Select Bag Barrels 100Board Feet Bottle B…"
click input "text"
type input "1"
type input "5.38"
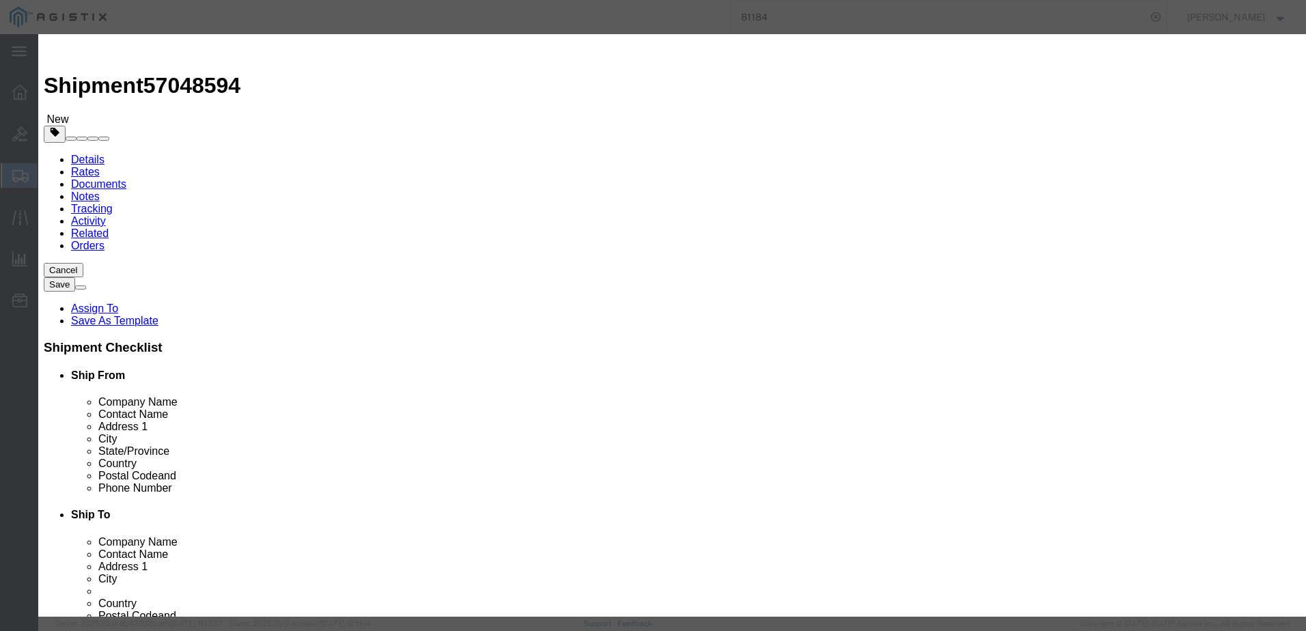
click select "Select 50 55 60 65 70 85 92.5 100 125 175 250 300 400"
select select "92.5"
click select "Select 50 55 60 65 70 85 92.5 100 125 175 250 300 400"
click select "Select [GEOGRAPHIC_DATA] [GEOGRAPHIC_DATA] [GEOGRAPHIC_DATA] [GEOGRAPHIC_DATA] …"
select select "US"
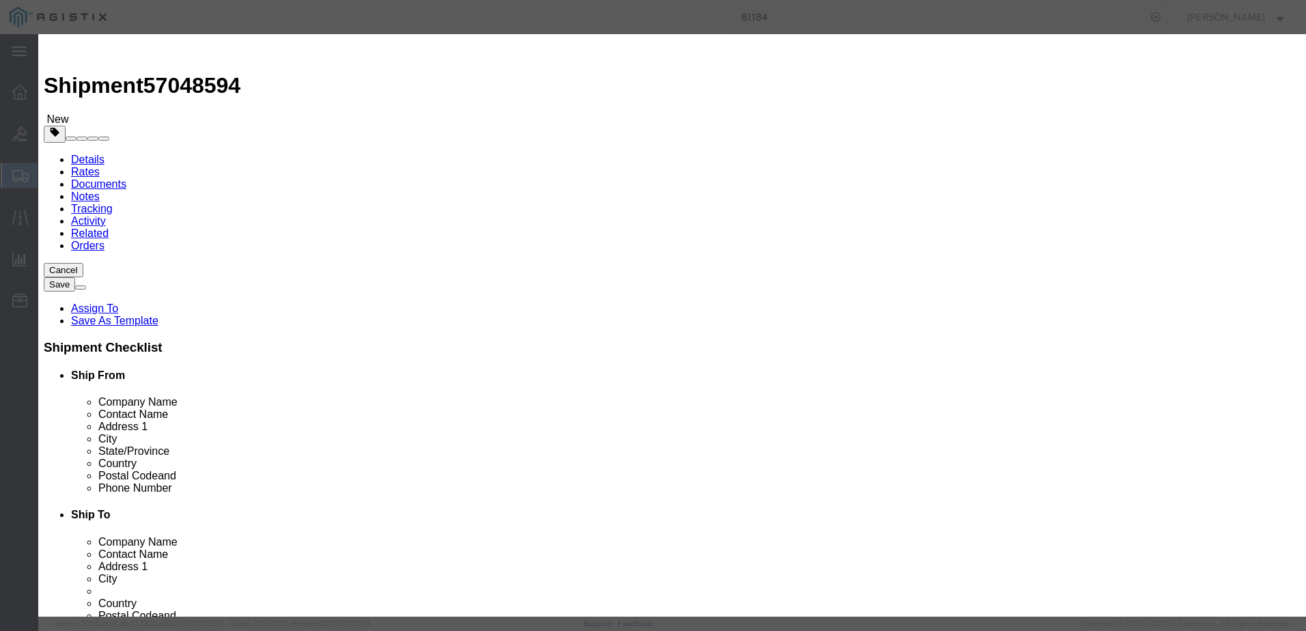
click select "Select [GEOGRAPHIC_DATA] [GEOGRAPHIC_DATA] [GEOGRAPHIC_DATA] [GEOGRAPHIC_DATA] …"
click button "Save & Add Another"
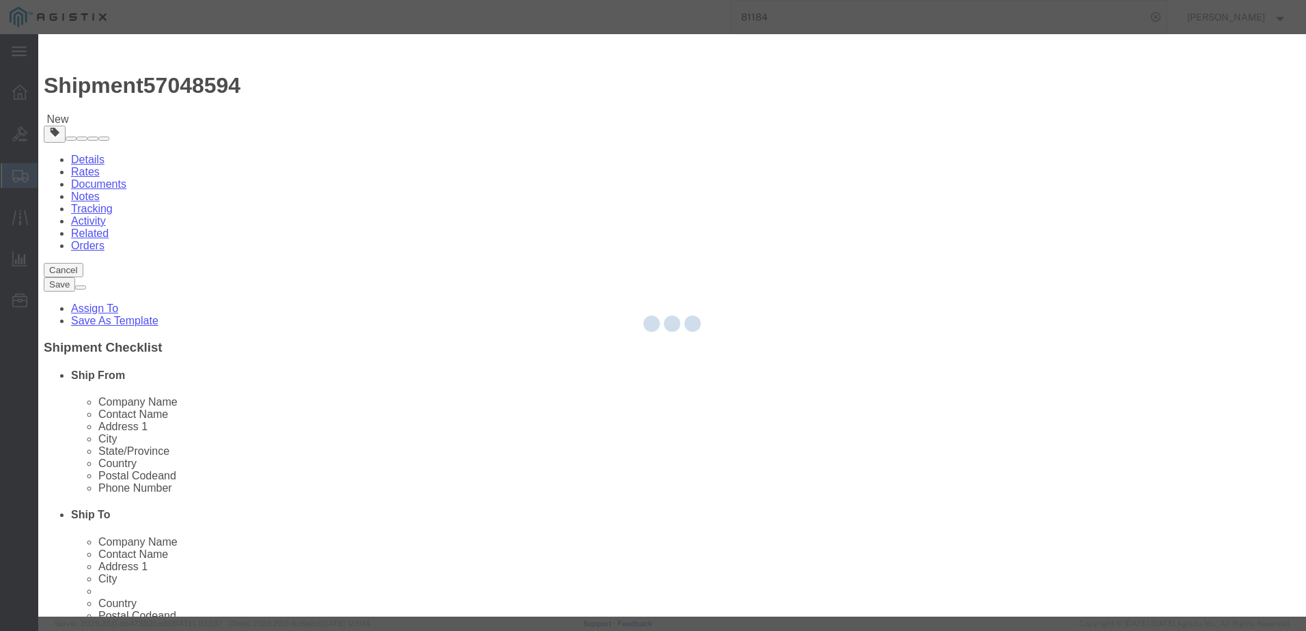
select select "EA"
select select
select select "USD"
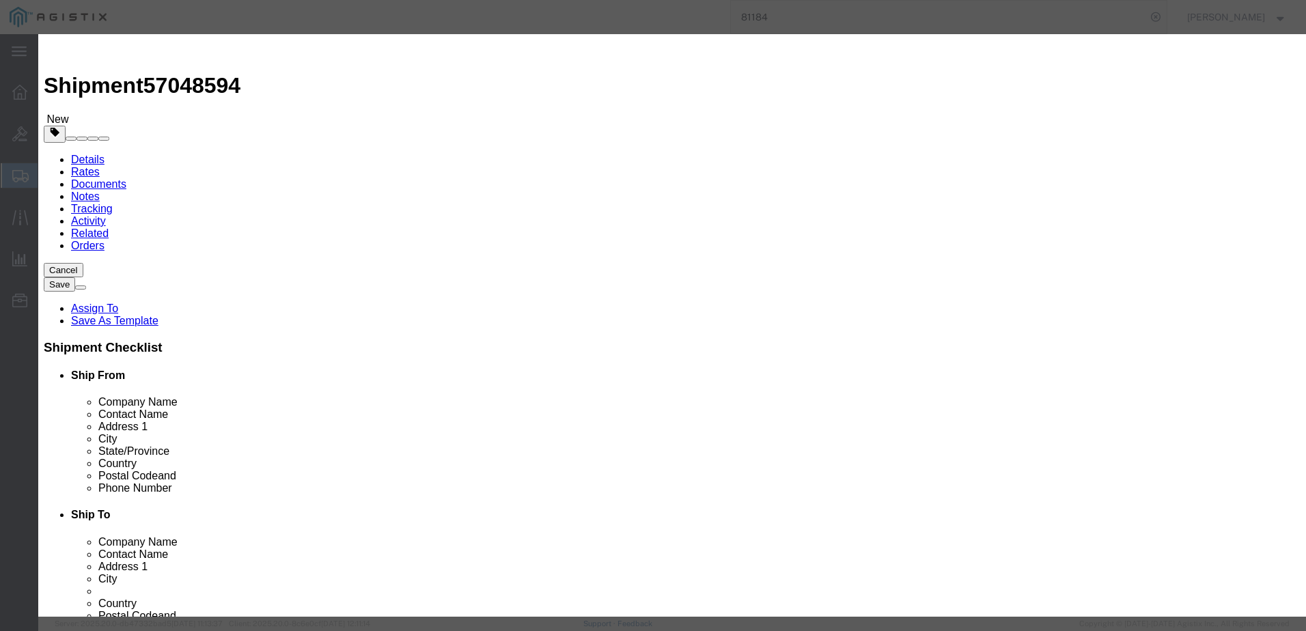
scroll to position [0, 0]
click input "text"
paste input "3131002G2B2005M"
type input "3131002G2B2005M"
click input "text"
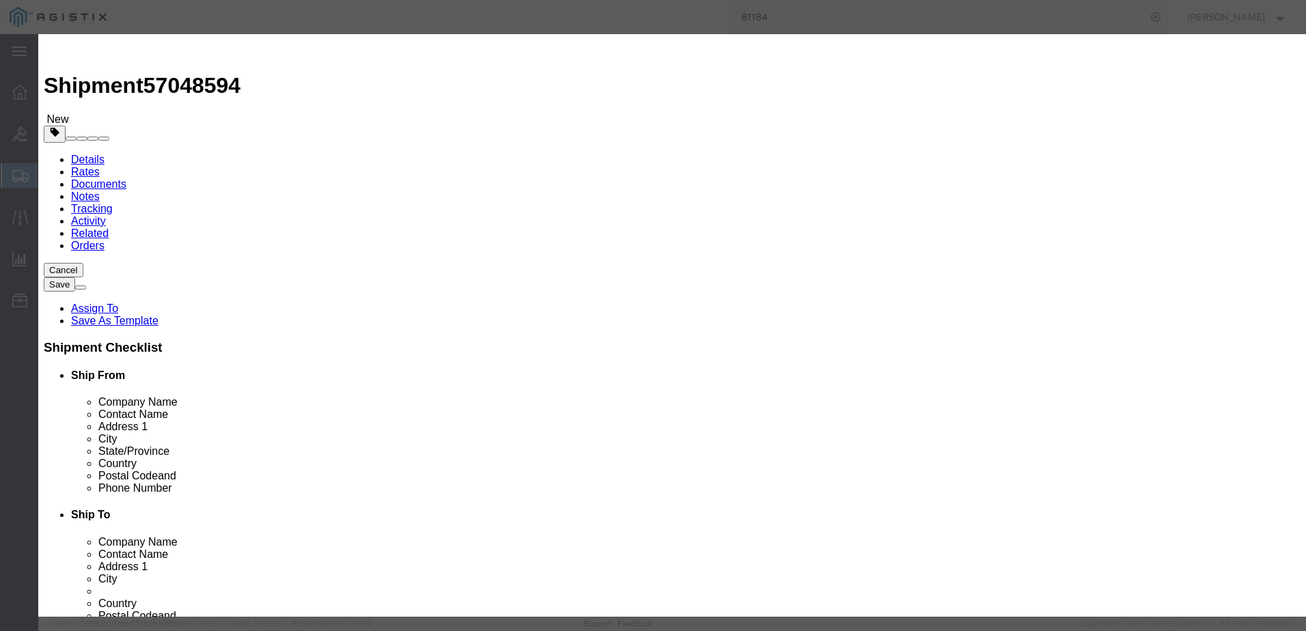
type input "FIBER CABLE"
click textarea
paste textarea ""LC/LC Multimode Duplex 50/125 micron 5 Meter 10Gb Fiber (Blue) (TAA COMPLIANT)""
type textarea ""LC/LC Multimode Duplex 50/125 micron 5 Meter 10Gb Fiber (Blue) (TAA COMPLIANT)""
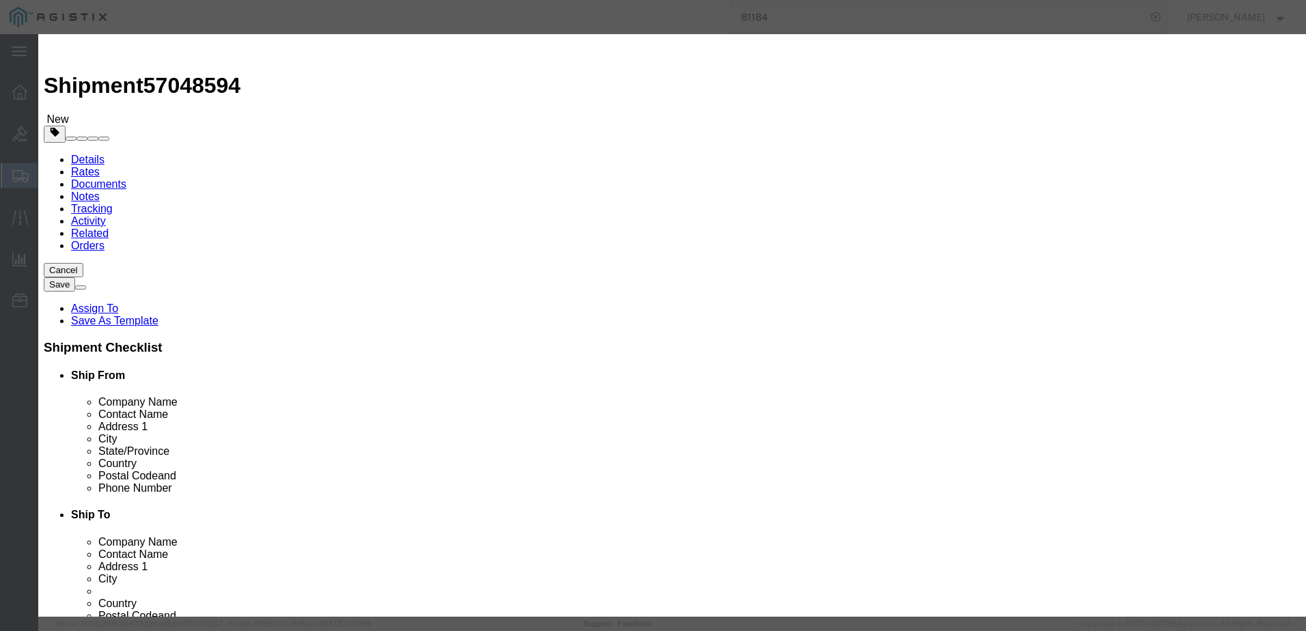
click input "text"
type input "4"
click input "text"
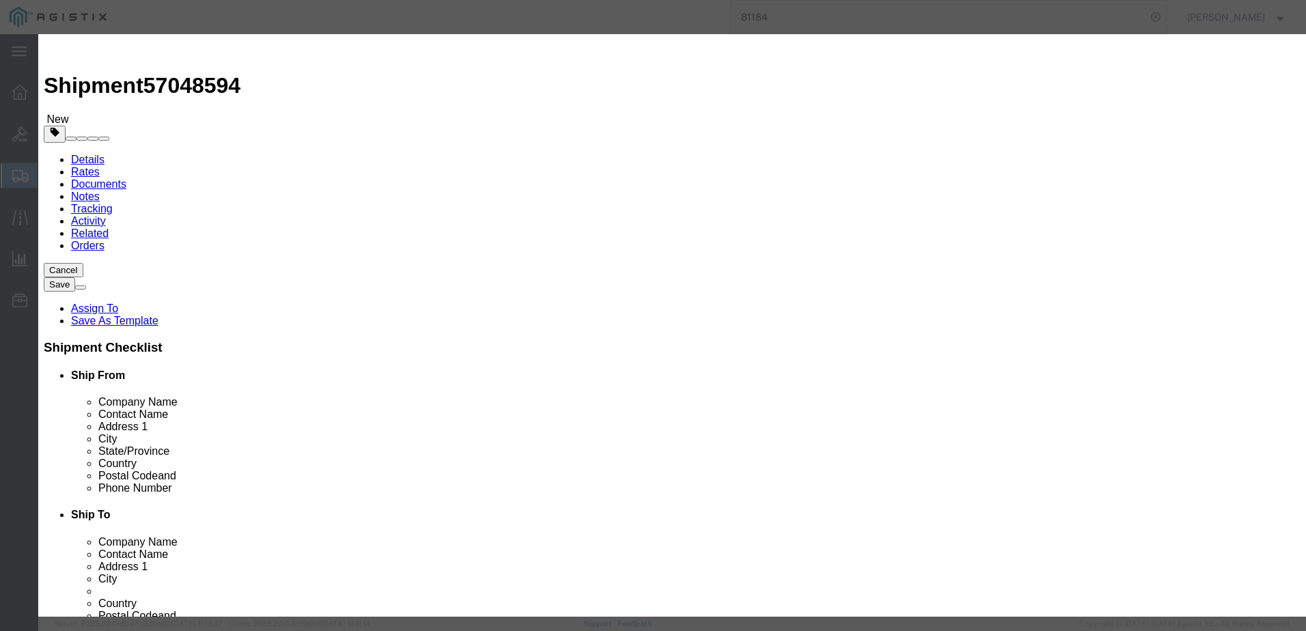
type input "34.56"
click select "Select 50 55 60 65 70 85 92.5 100 125 175 250 300 400"
select select "92.5"
click select "Select 50 55 60 65 70 85 92.5 100 125 175 250 300 400"
click select "Select [GEOGRAPHIC_DATA] [GEOGRAPHIC_DATA] [GEOGRAPHIC_DATA] [GEOGRAPHIC_DATA] …"
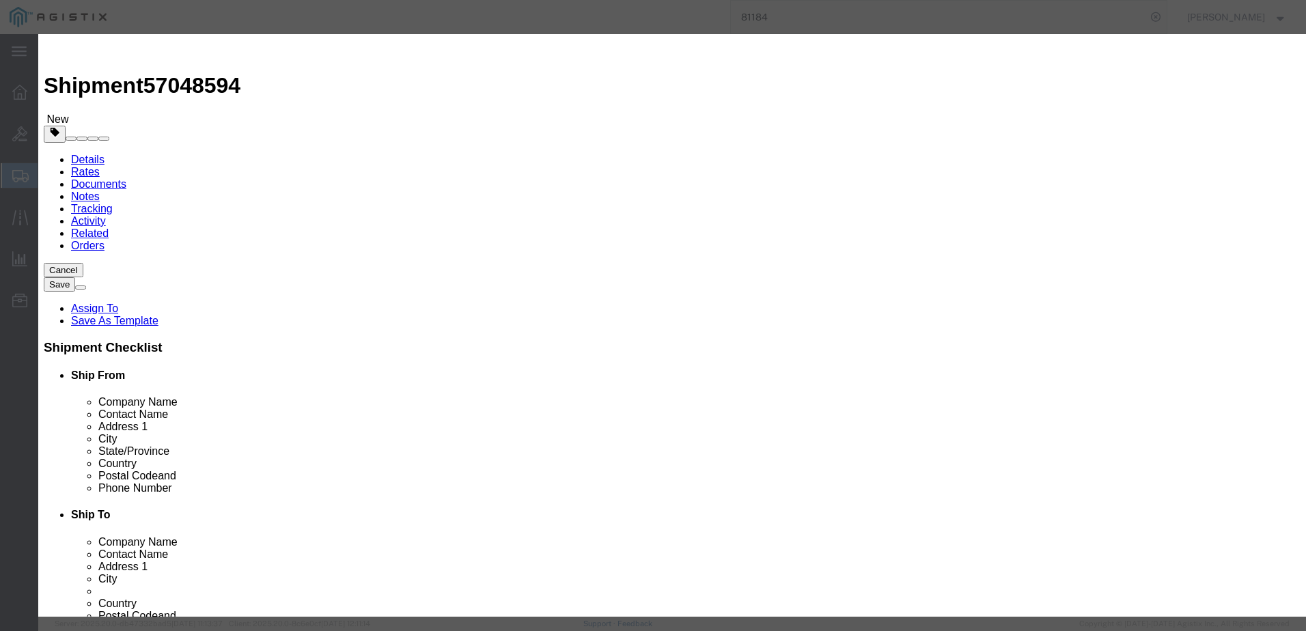
select select "US"
click select "Select [GEOGRAPHIC_DATA] [GEOGRAPHIC_DATA] [GEOGRAPHIC_DATA] [GEOGRAPHIC_DATA] …"
click button "Save & Add Another"
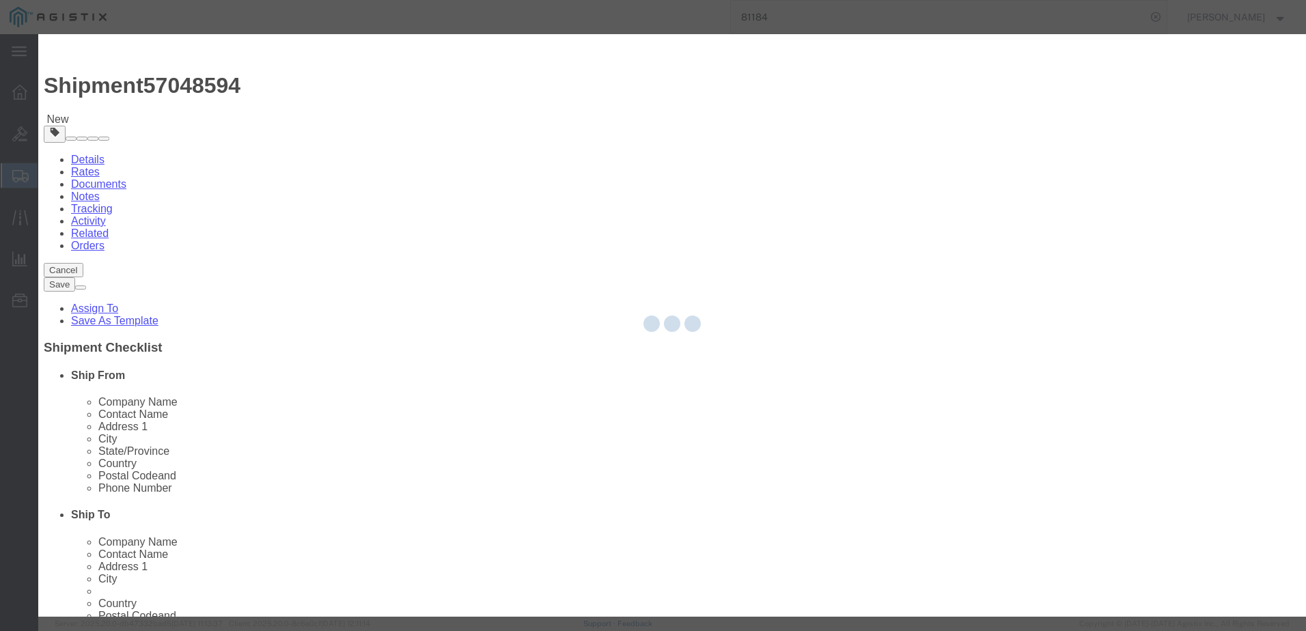
select select "EA"
select select
select select "USD"
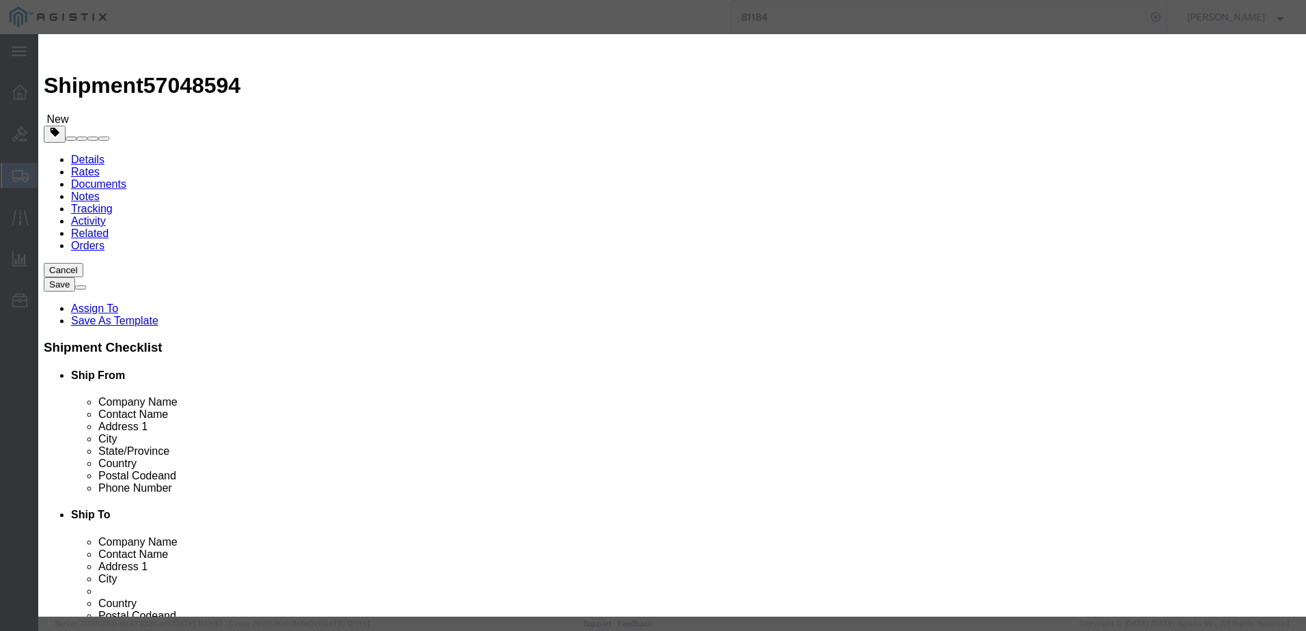
scroll to position [0, 0]
click input "text"
paste input "00796"
type input "00796"
click input "text"
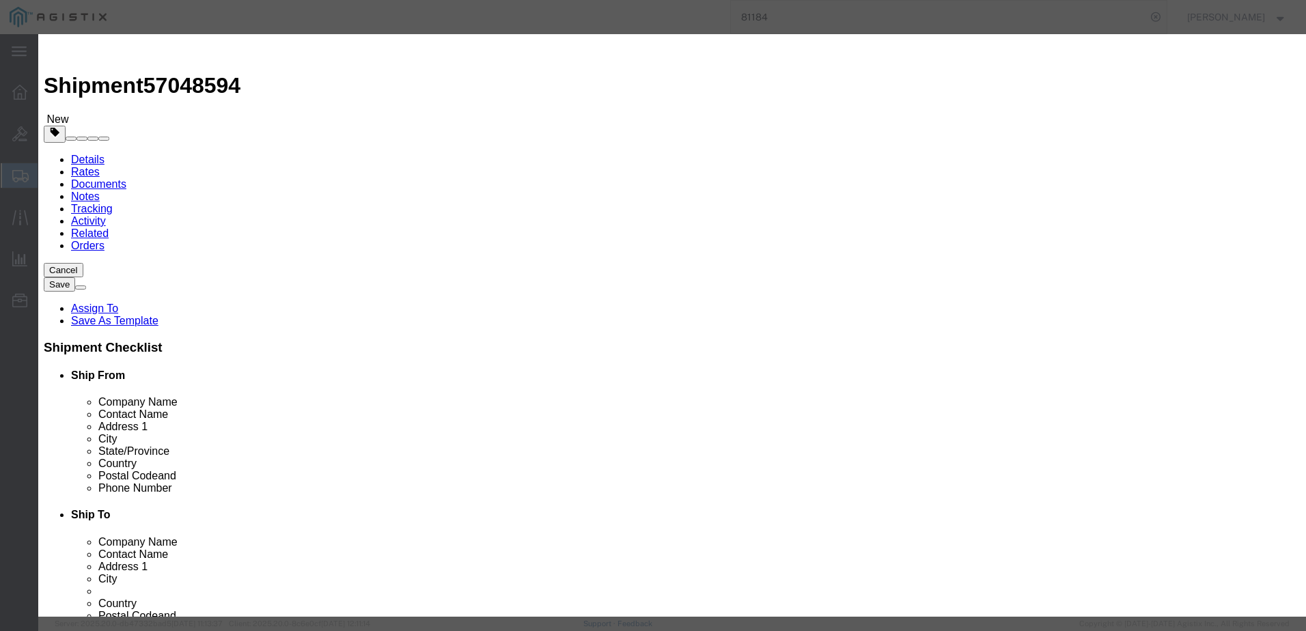
type input "FIBER CABLE"
click input "FIBER CABLE"
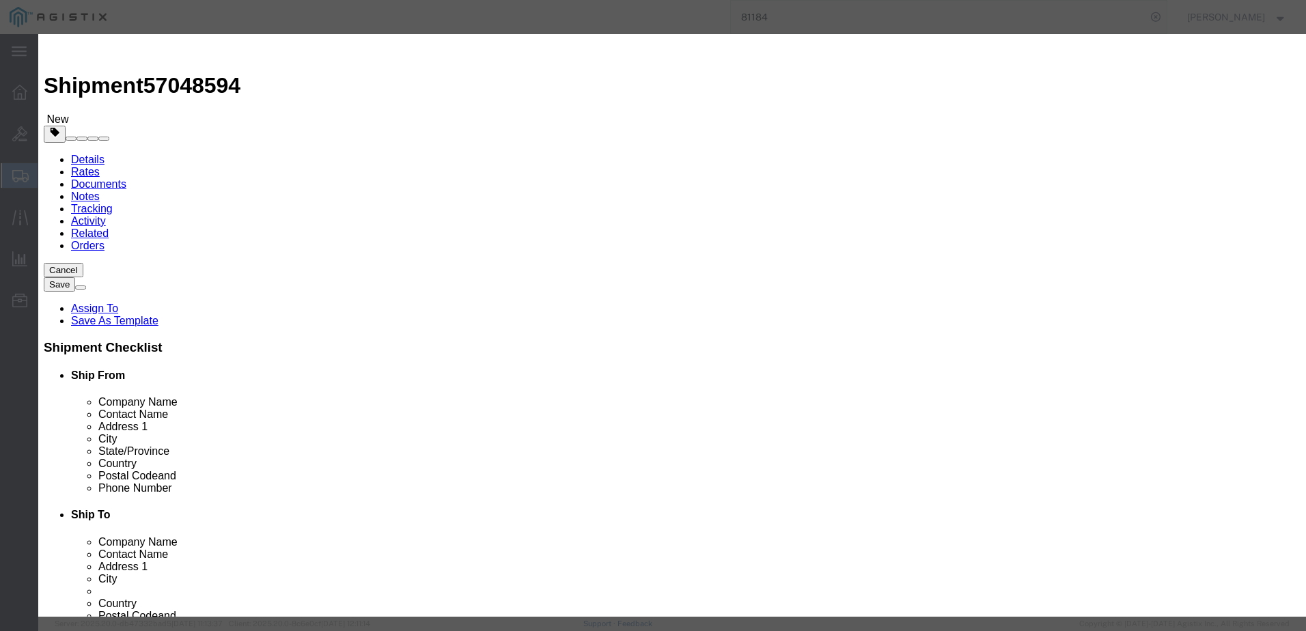
type input "CAT6 CABLE"
click textarea
paste textarea ""C2G 6ft Cat6 Ethernet Cable - Snagless Shielded (STP) - Blue - Category 6 for …"
type textarea ""C2G 6ft Cat6 Ethernet Cable - Snagless Shielded (STP) - Blue - Category 6 for …"
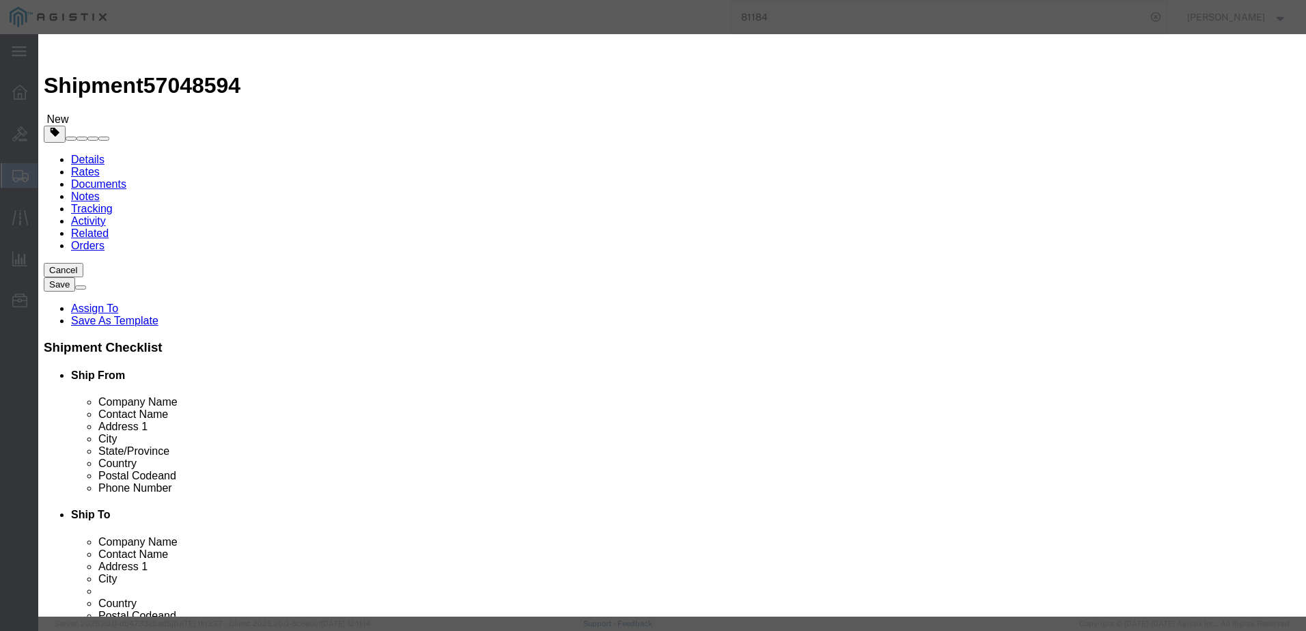
click select "Select [GEOGRAPHIC_DATA] [GEOGRAPHIC_DATA] [GEOGRAPHIC_DATA] [GEOGRAPHIC_DATA] …"
select select "US"
click select "Select [GEOGRAPHIC_DATA] [GEOGRAPHIC_DATA] [GEOGRAPHIC_DATA] [GEOGRAPHIC_DATA] …"
click select "Select 50 55 60 65 70 85 92.5 100 125 175 250 300 400"
select select "92.5"
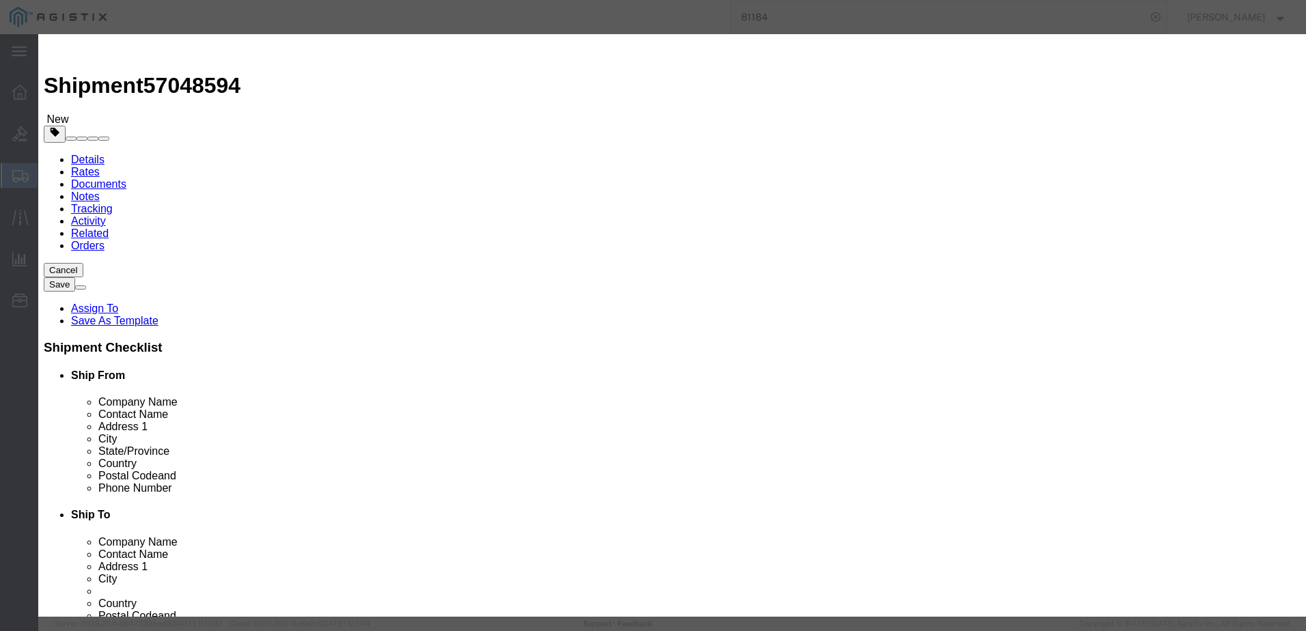
click select "Select 50 55 60 65 70 85 92.5 100 125 175 250 300 400"
click input "text"
type input "8"
click input "text"
type input "38.88"
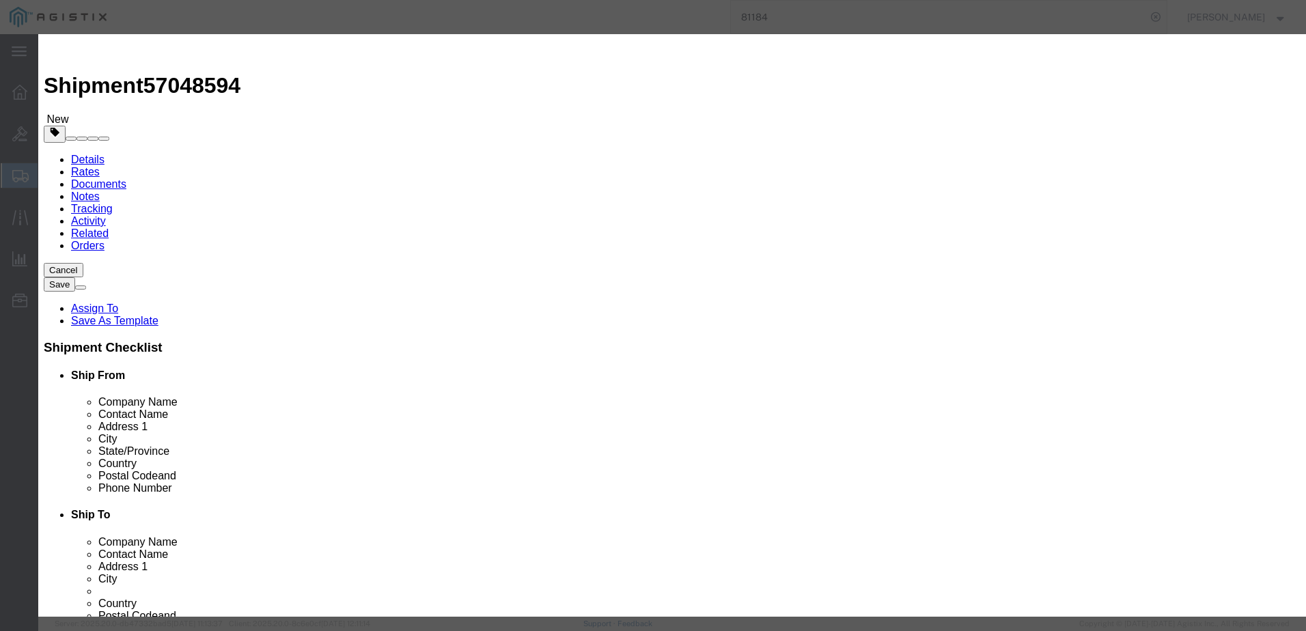
click button "Save & Add Another"
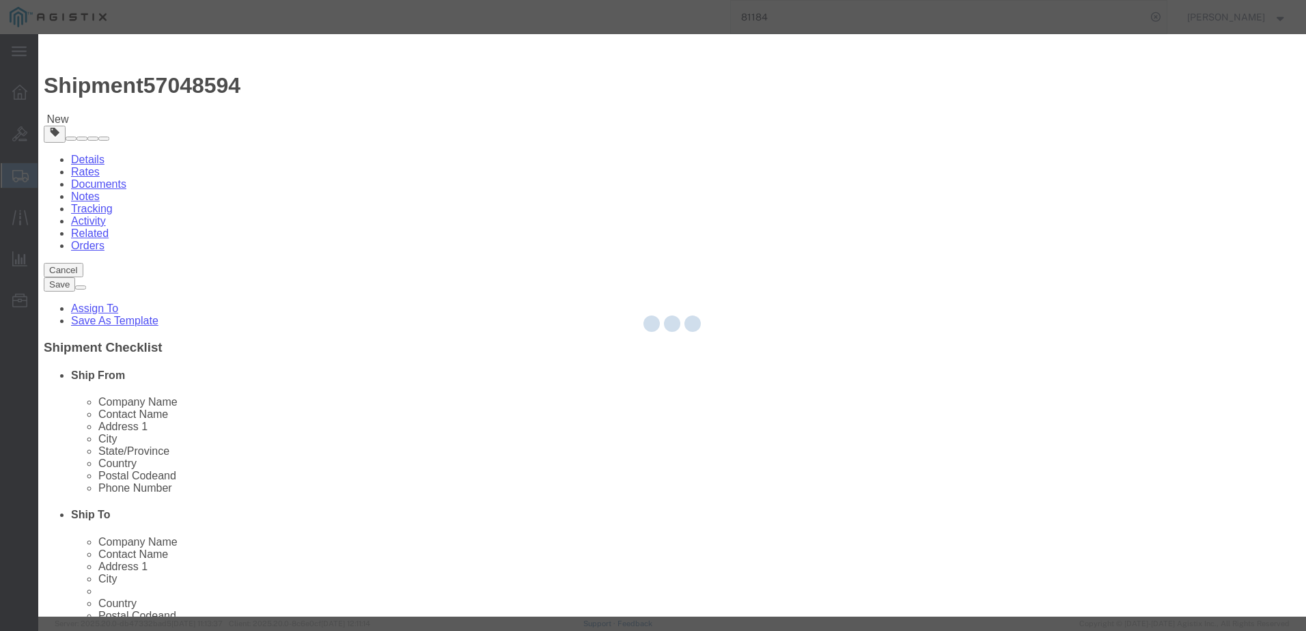
select select "EA"
select select
select select "USD"
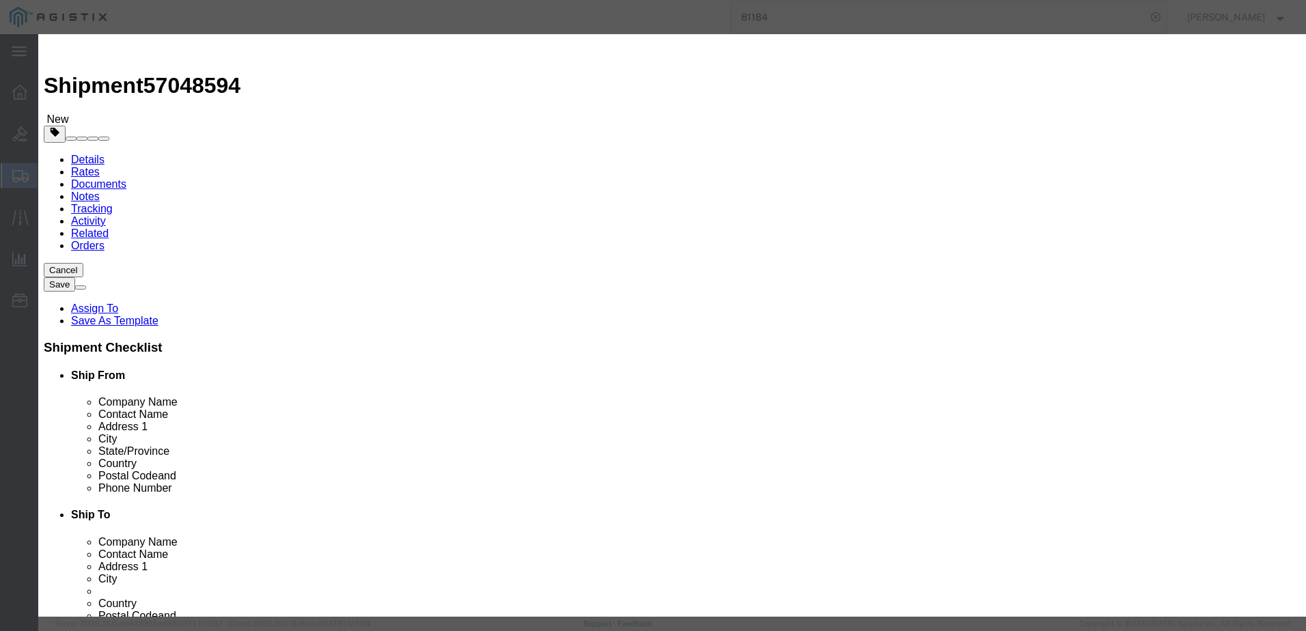
click div "Product Name CAT Pieces Select Bag Barrels 100Board Feet Bottle Box Blister Pac…"
click input "text"
paste input "P018-002"
type input "P018-002"
click input "text"
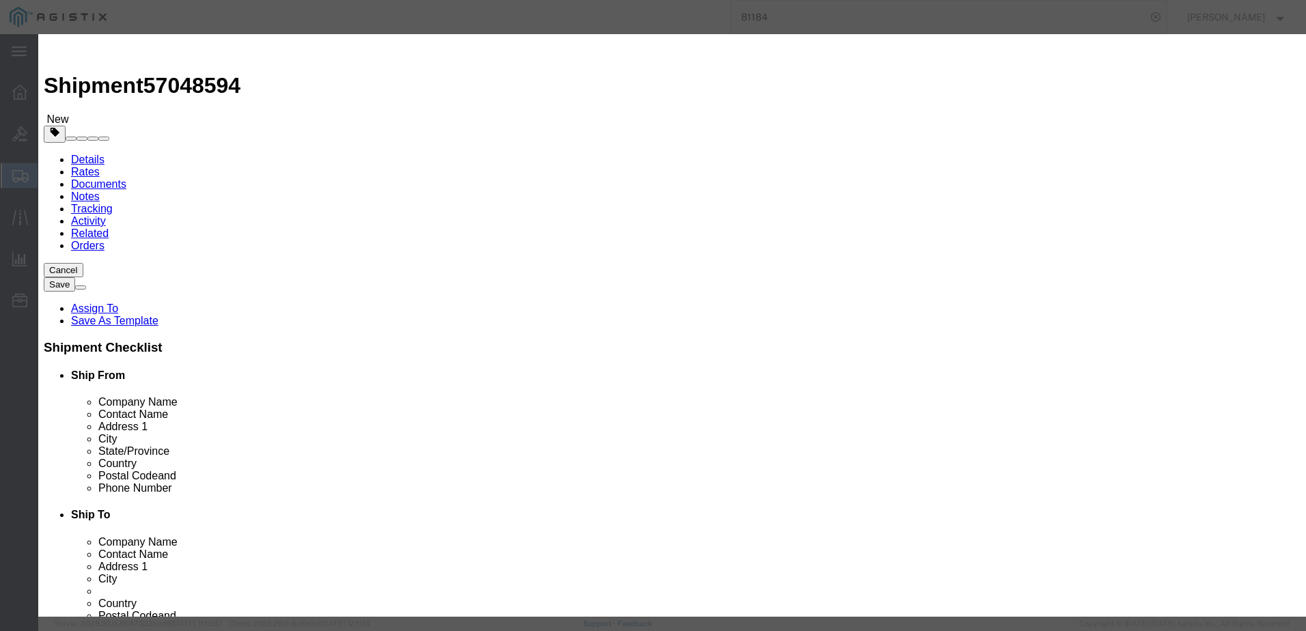
type input "CAT6 CABLE"
click input "CAT6 CABLE"
type input "POWER CORD"
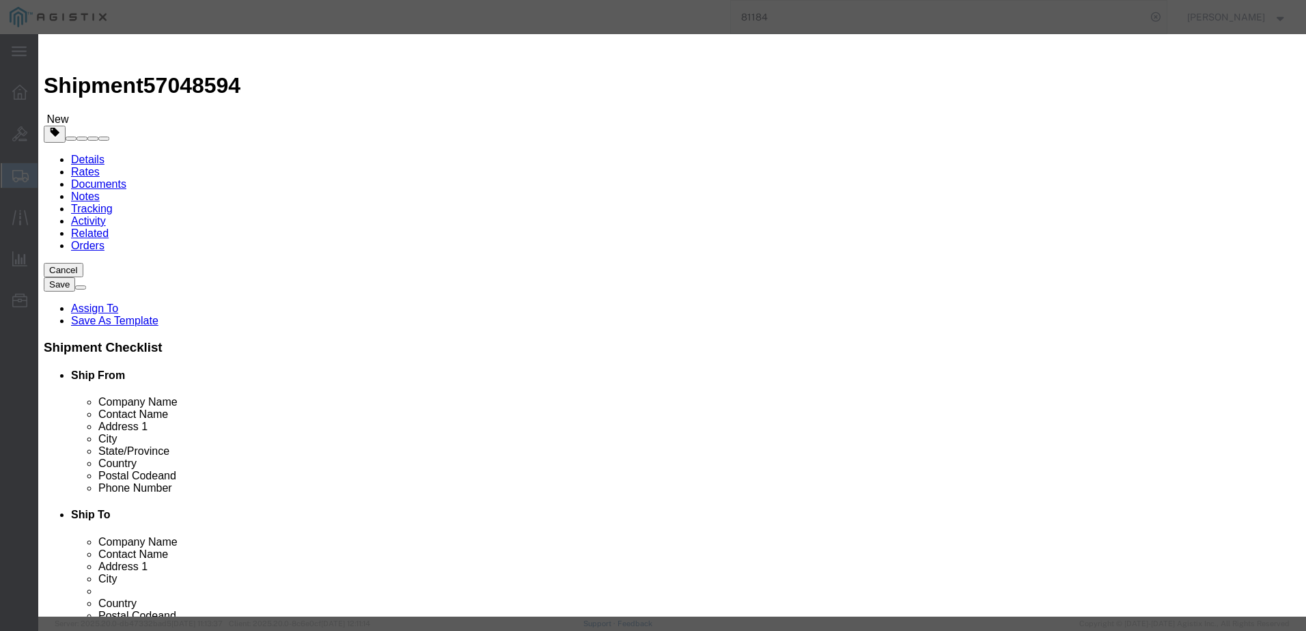
click textarea
paste textarea ""[PERSON_NAME] Lite Series Power Cord C14 to C15 - HeavyDuty, 15A, 250V, 14 AW…"
type textarea ""[PERSON_NAME] Lite Series Power Cord C14 to C15 - HeavyDuty, 15A, 250V, 14 AW…"
click input "text"
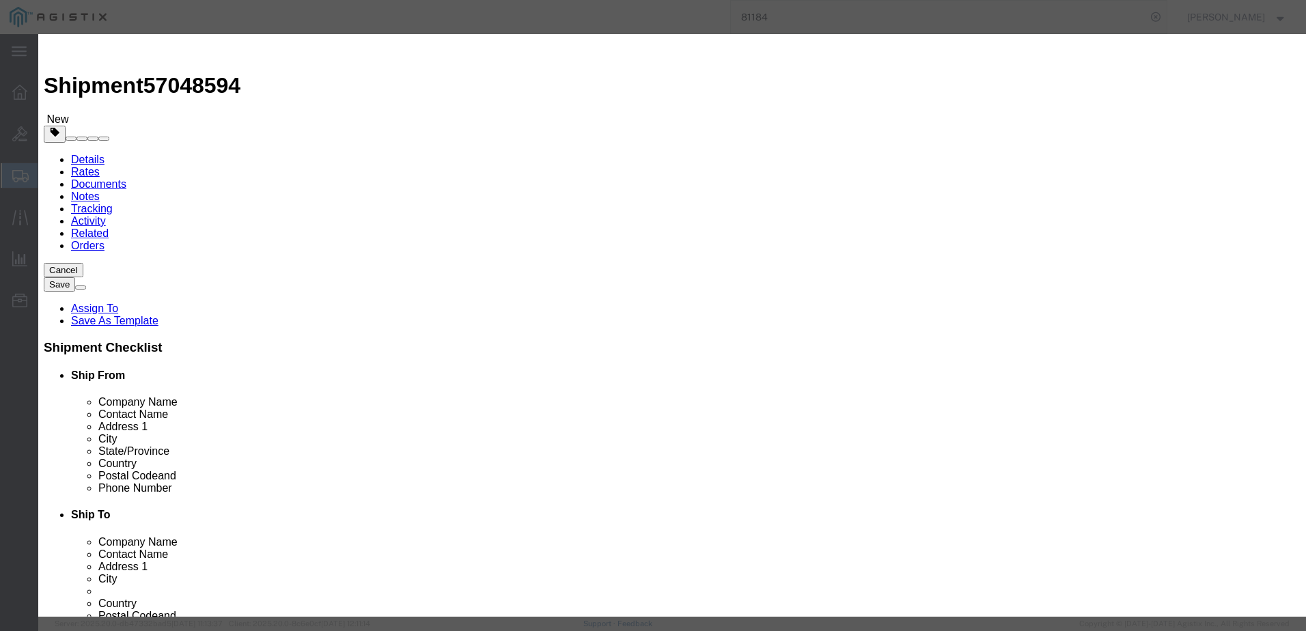
type input "2"
click input "text"
drag, startPoint x: 447, startPoint y: 168, endPoint x: 449, endPoint y: 160, distance: 8.0
click div "Product Name POWER CORD POWER CORD Pieces 2 Select Bag Barrels 100Board Feet Bo…"
click input "text"
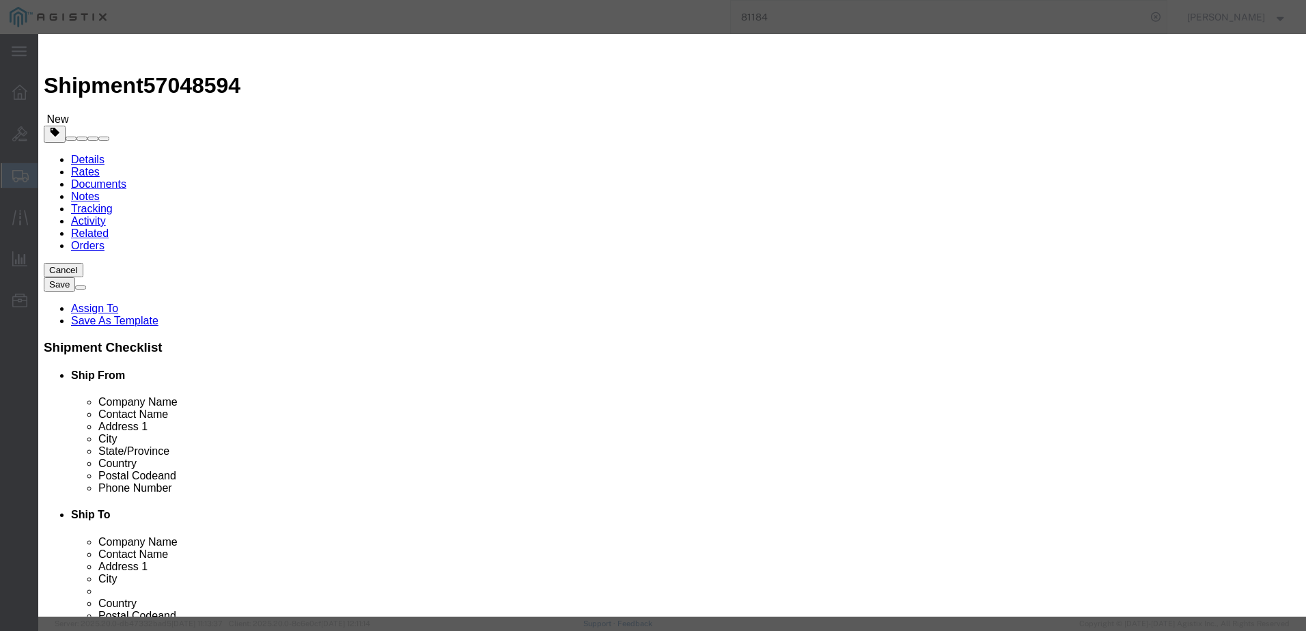
type input "19.36"
click select "Select [GEOGRAPHIC_DATA] [GEOGRAPHIC_DATA] [GEOGRAPHIC_DATA] [GEOGRAPHIC_DATA] …"
select select "US"
click select "Select [GEOGRAPHIC_DATA] [GEOGRAPHIC_DATA] [GEOGRAPHIC_DATA] [GEOGRAPHIC_DATA] …"
click select "Select 50 55 60 65 70 85 92.5 100 125 175 250 300 400"
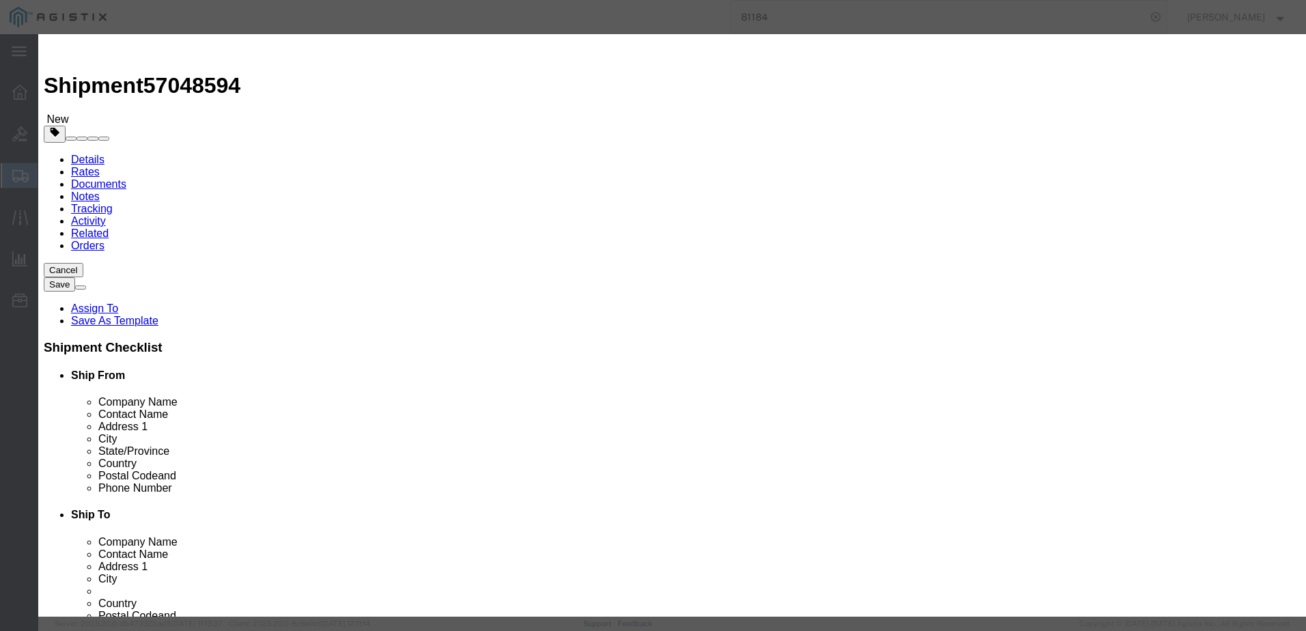
select select "92.5"
click select "Select 50 55 60 65 70 85 92.5 100 125 175 250 300 400"
click button "Save & Add Another"
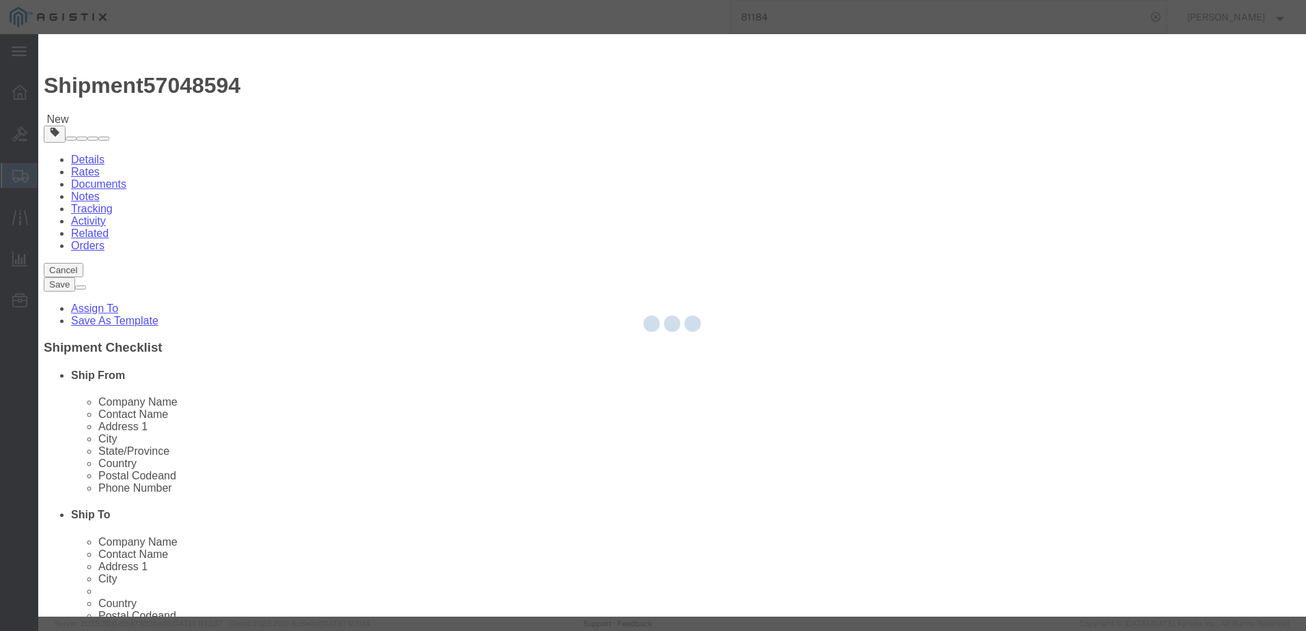
select select "EA"
select select
select select "USD"
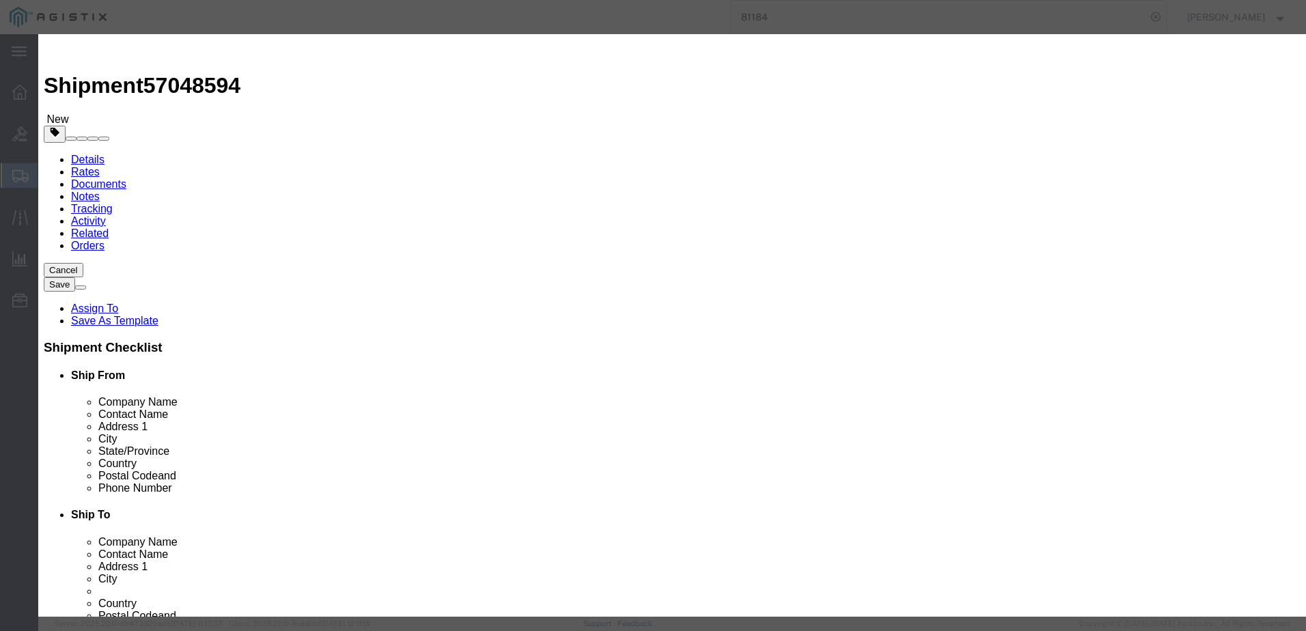
scroll to position [0, 0]
click input "text"
type input "MEDIA CONVERTERS"
click input "text"
paste input "SGPAT1039-105-FNA"
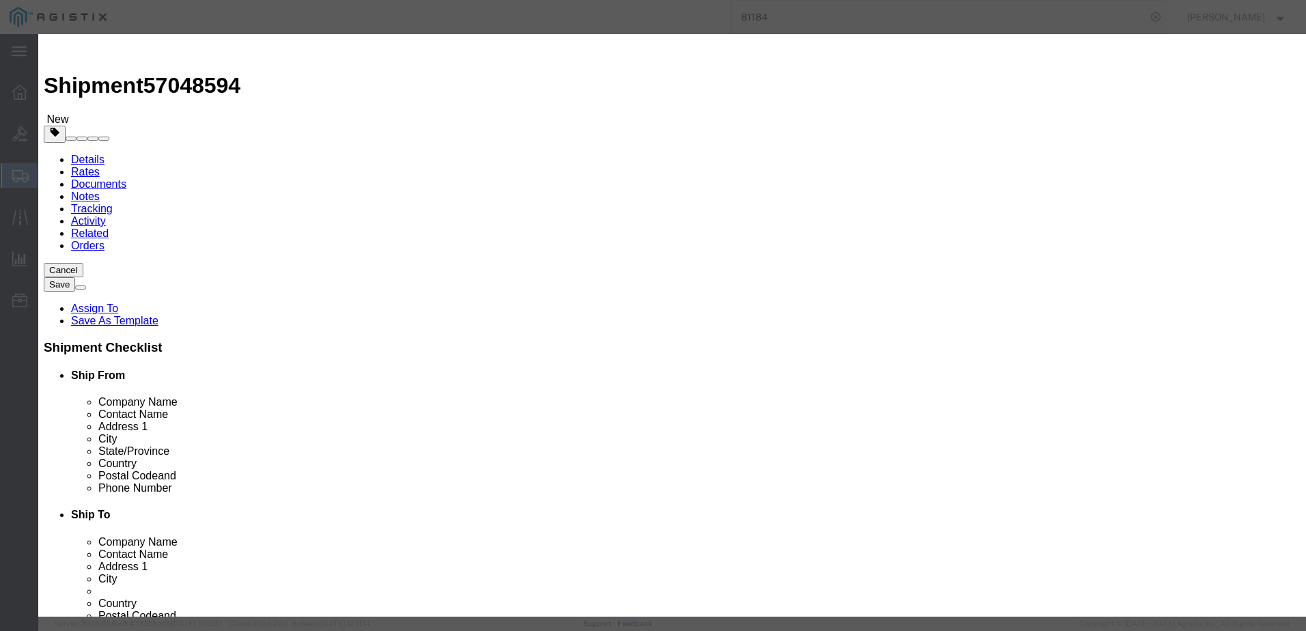
type input "SGPAT1039-105-FNA"
click input "text"
type input "4"
click input "text"
type input "756"
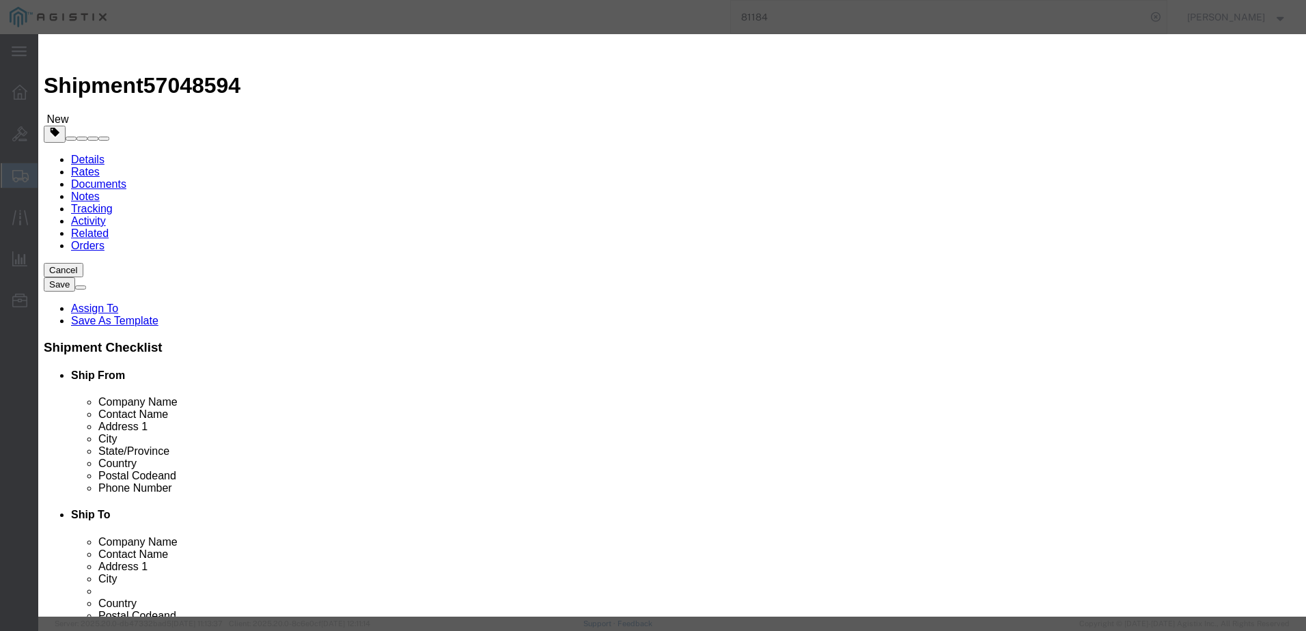
click select "Select 50 55 60 65 70 85 92.5 100 125 175 250 300 400"
select select "92.5"
click select "Select 50 55 60 65 70 85 92.5 100 125 175 250 300 400"
click select "Select [GEOGRAPHIC_DATA] [GEOGRAPHIC_DATA] [GEOGRAPHIC_DATA] [GEOGRAPHIC_DATA] …"
select select "US"
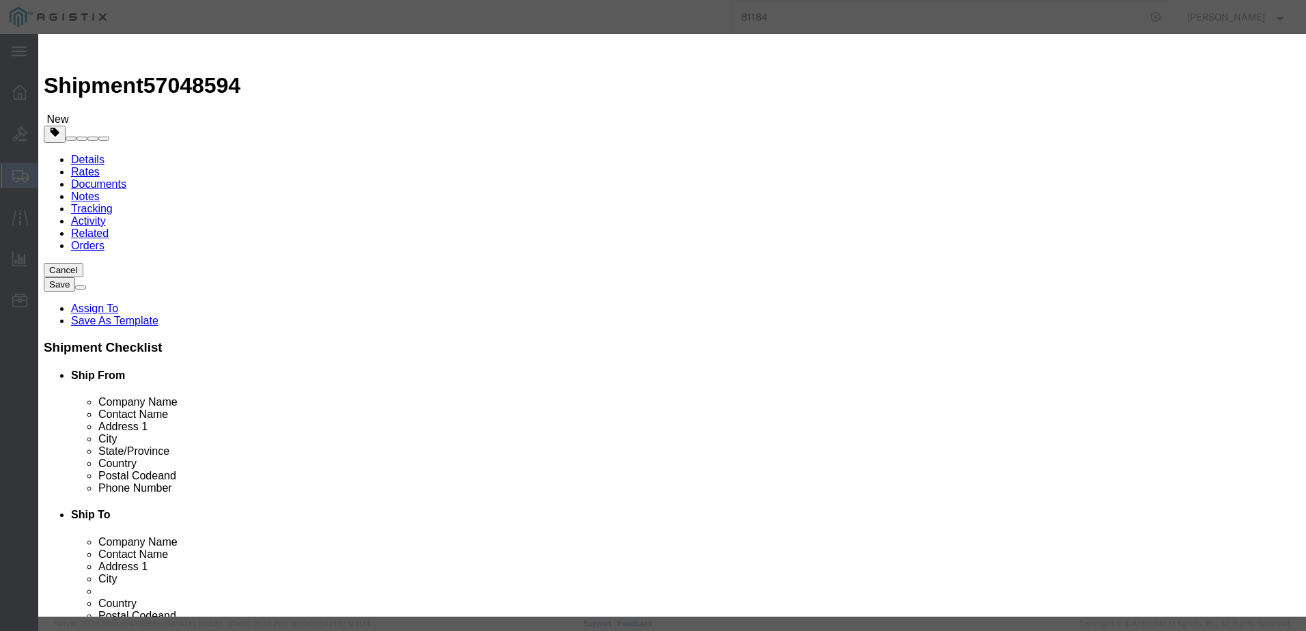
click select "Select [GEOGRAPHIC_DATA] [GEOGRAPHIC_DATA] [GEOGRAPHIC_DATA] [GEOGRAPHIC_DATA] …"
click textarea
paste textarea ""Transition Networks 10/100/1000Base-T (RJ45) to 1000BASE-SX (LC Connector) [PE…"
type textarea ""Transition Networks 10/100/1000Base-T (RJ45) to 1000BASE-SX (LC Connector) [PE…"
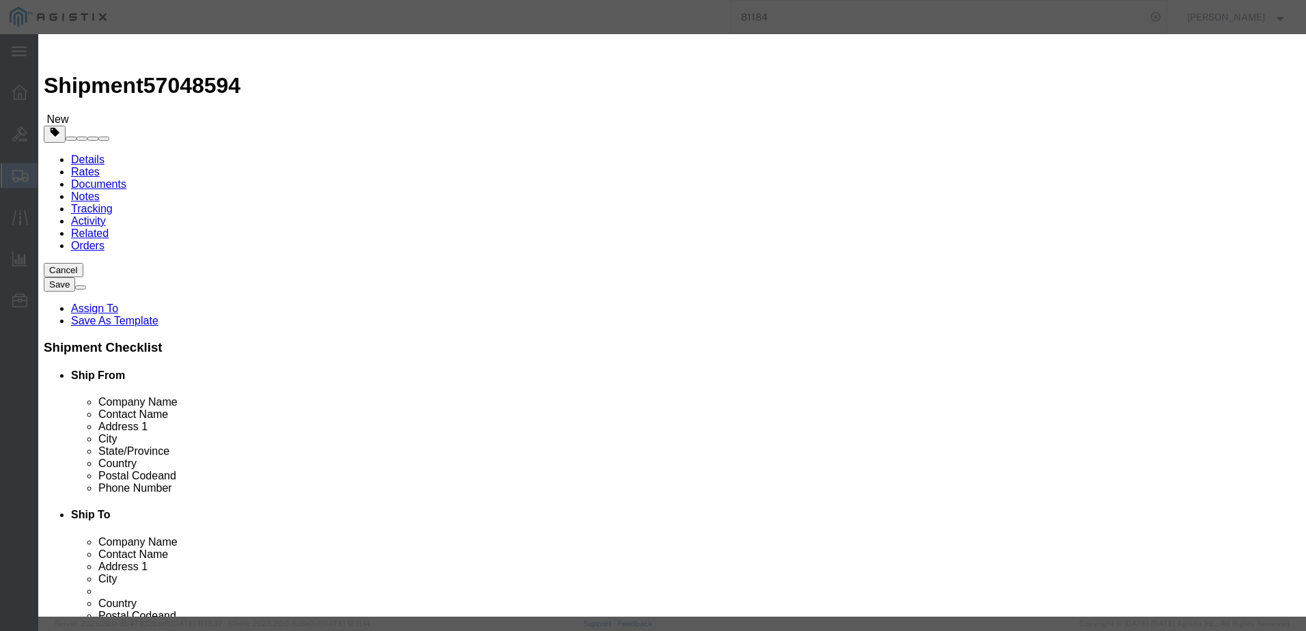
click button "Save & Add Another"
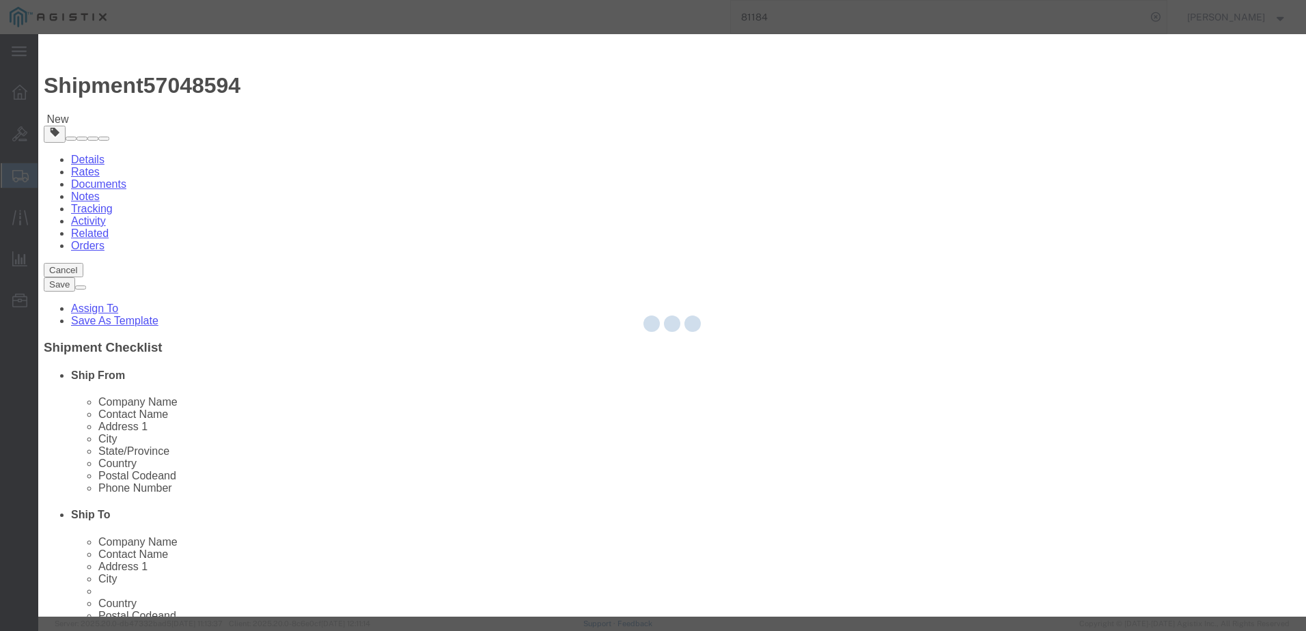
select select "EA"
select select
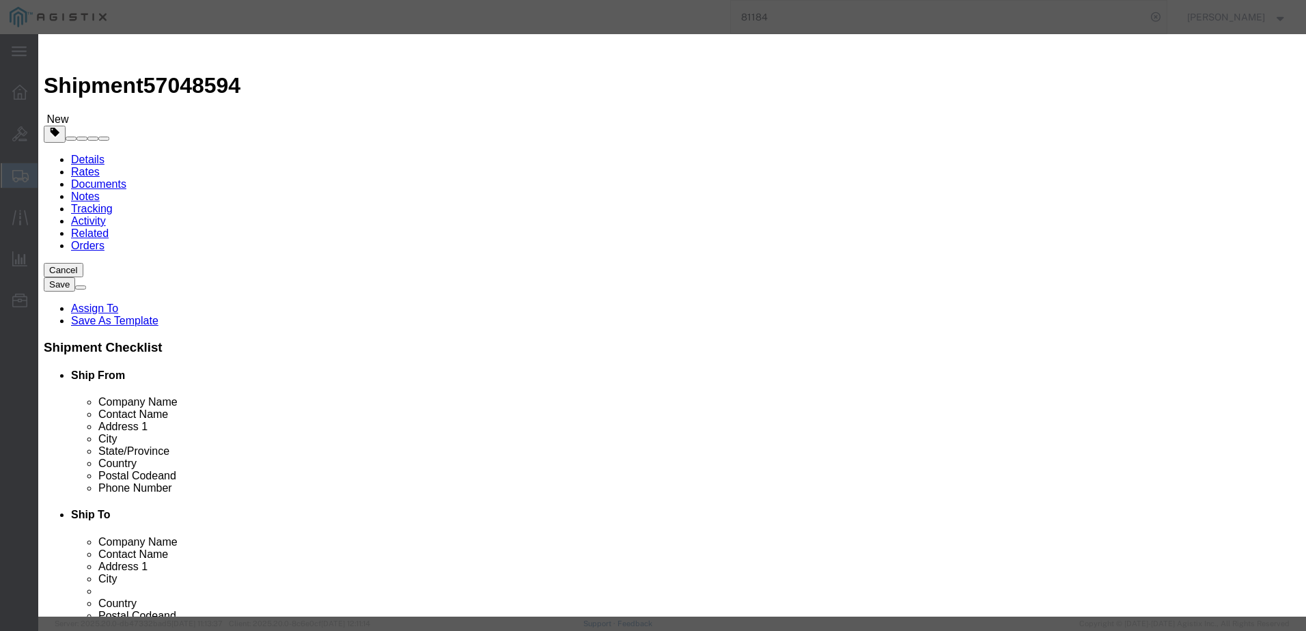
select select "USD"
click input "text"
paste input "GLC-SX-MMD++="
type input "GLC-SX-MMD++="
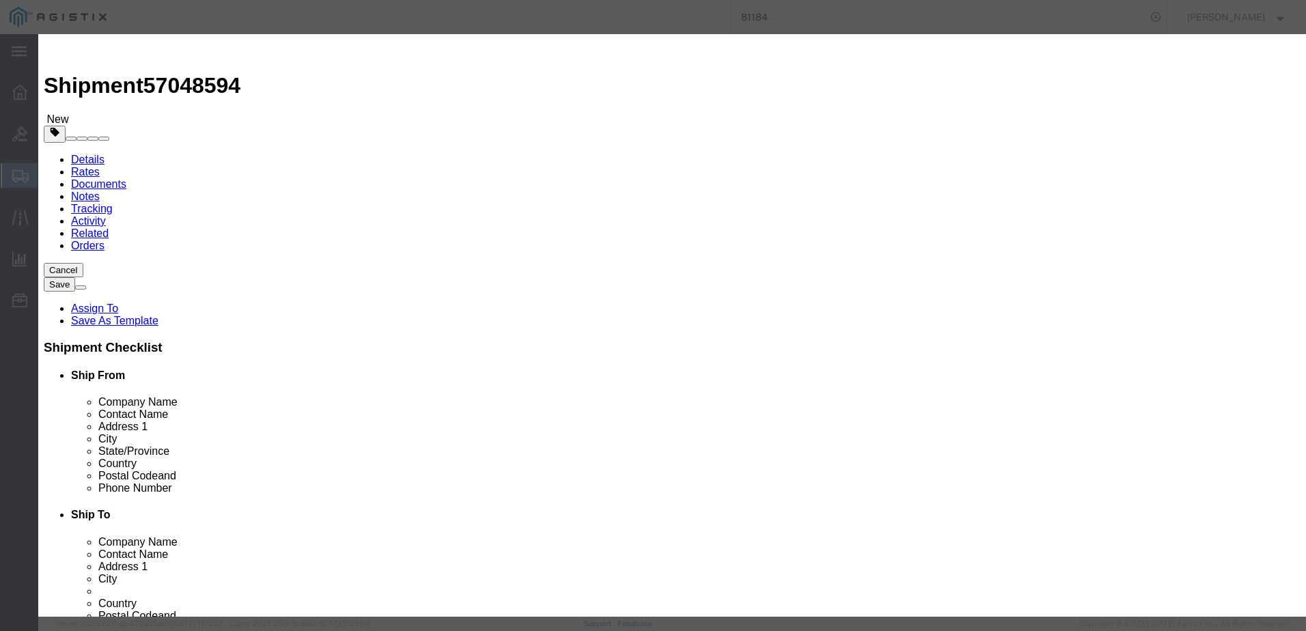
click input "text"
type input "SFP"
click td "Sku: GLC-SX-MMD++="
select select "92.5"
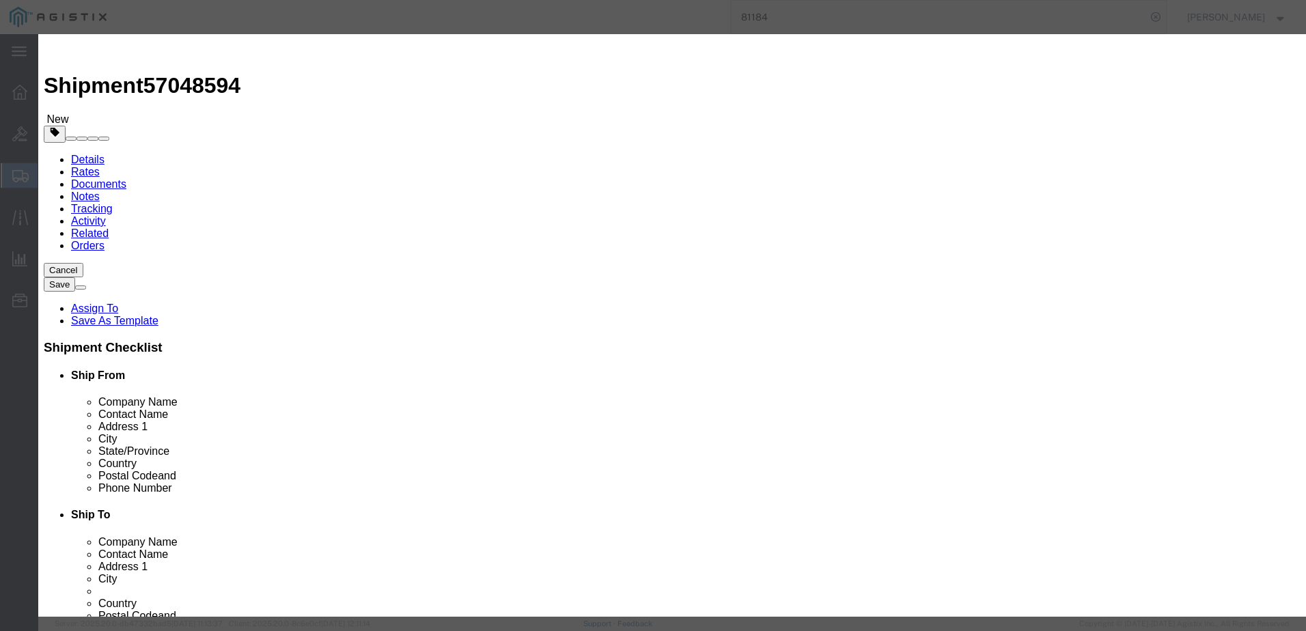
select select "US"
type input "8517.62.0090"
type input "5A991"
select select "BIS"
checkbox input "true"
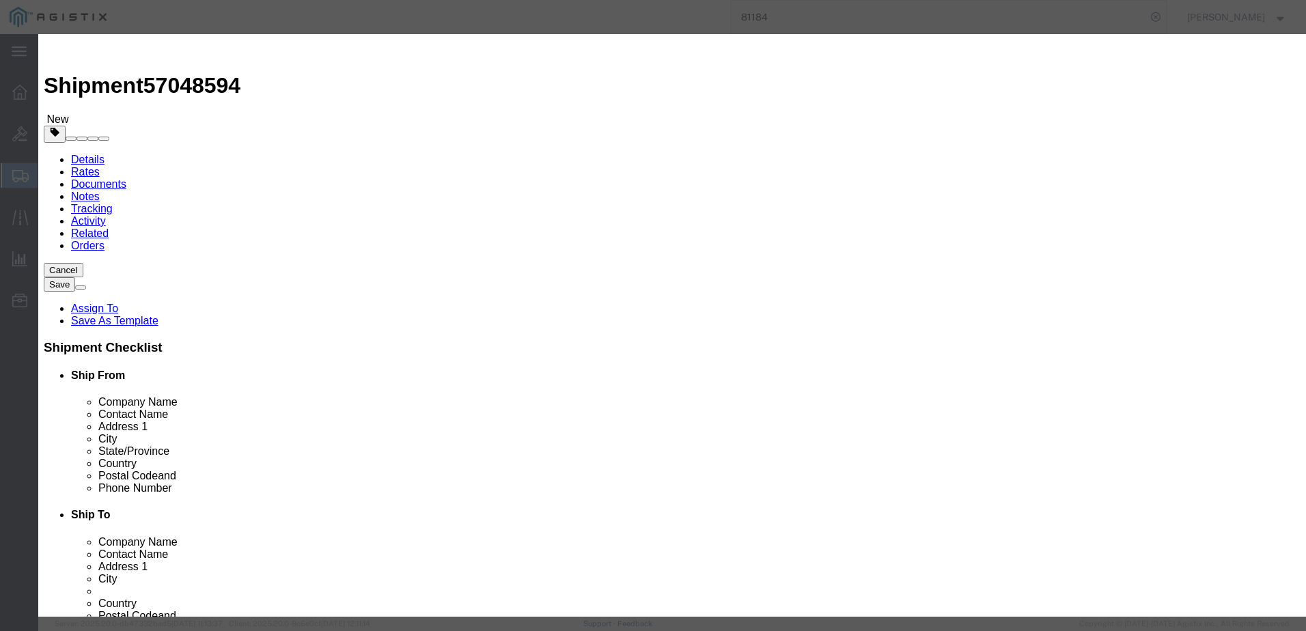
checkbox input "false"
type input "Cisco 1000Base-SX SFP"
type input "GLC-SX-MMD++="
type textarea "Cisco 1000Base-SX SFP Transceiver Module"
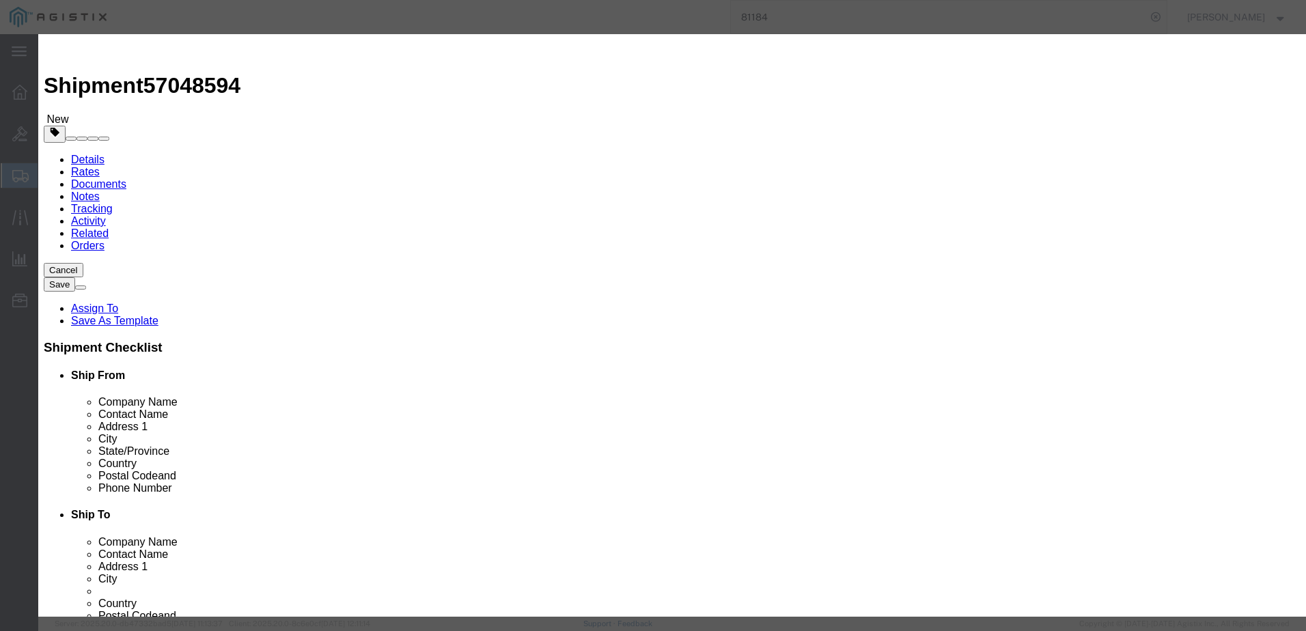
select select "NLR"
type input "Cisco 1000Base-SX SFP"
click input "text"
type input "5"
click input "text"
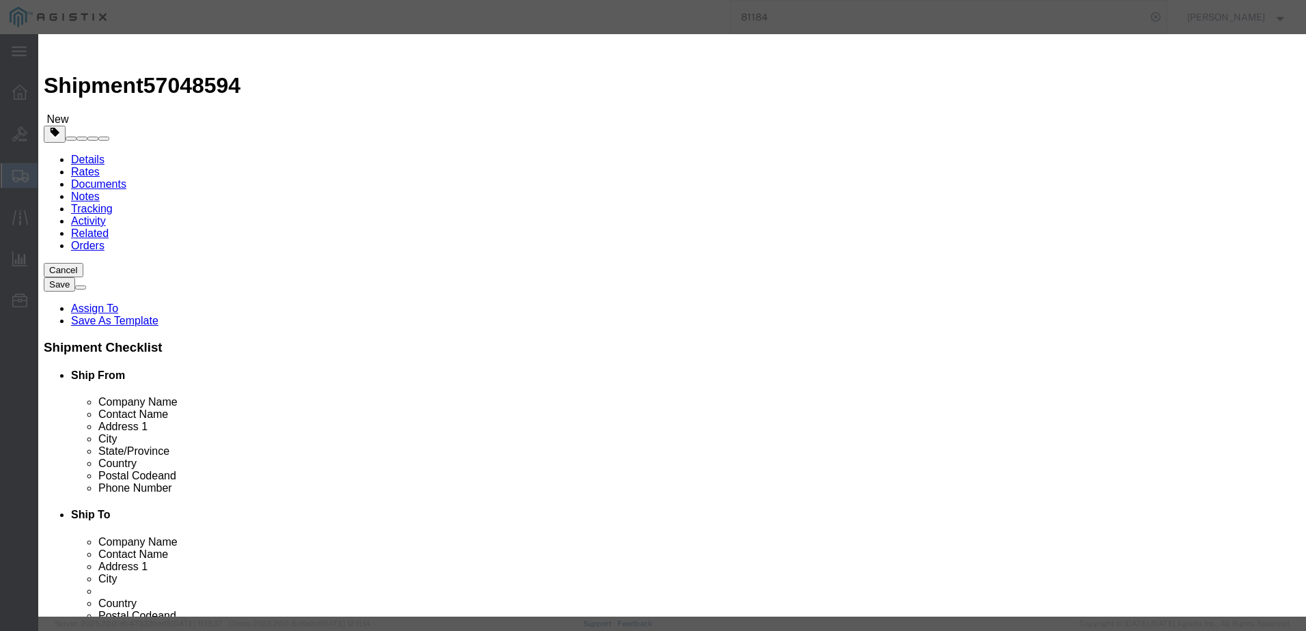
scroll to position [158, 0]
type input "1745"
click button "Save & Close"
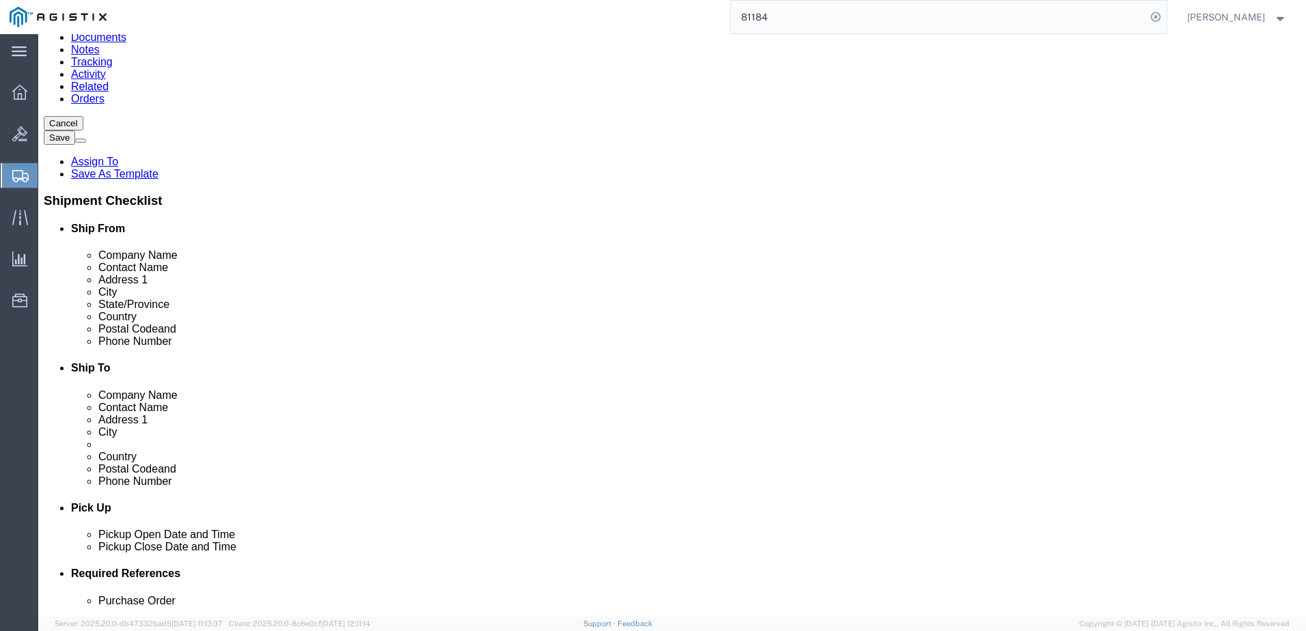
scroll to position [0, 0]
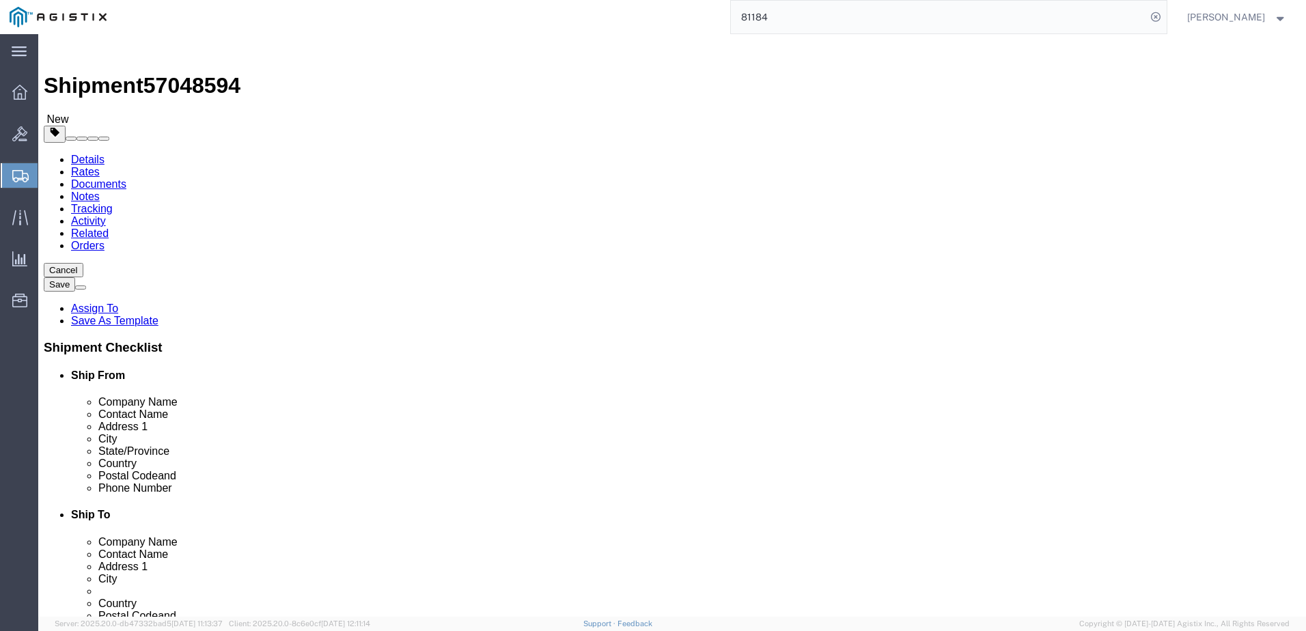
click dd "4.00 Each"
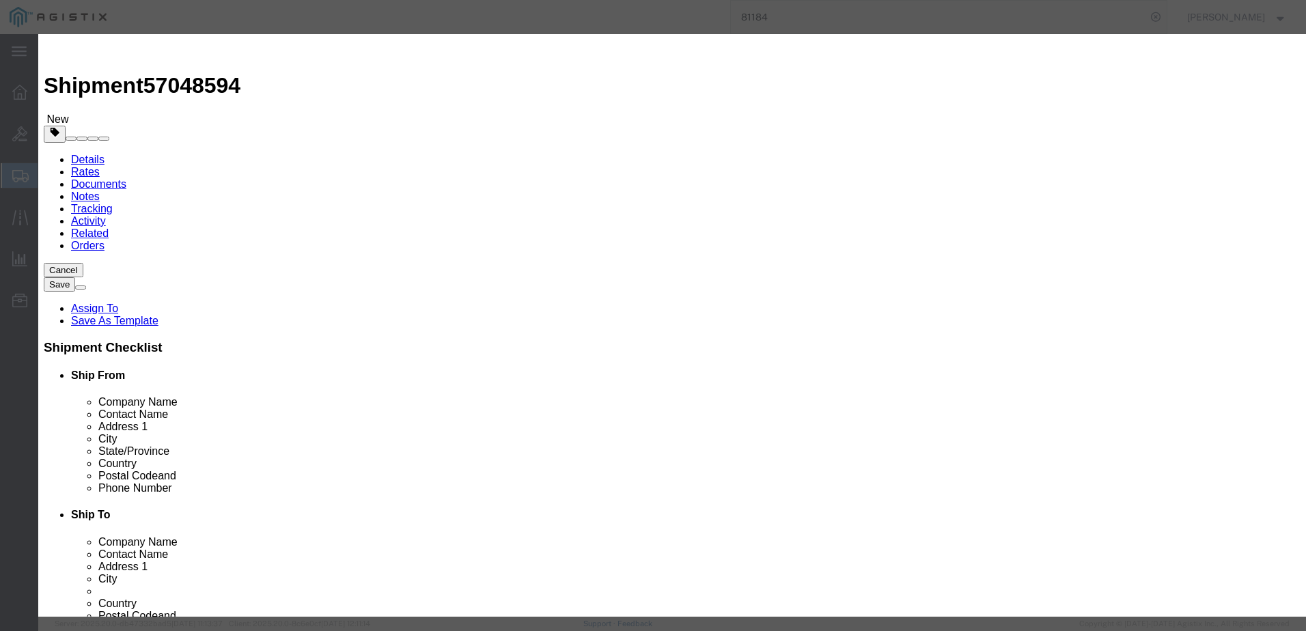
scroll to position [227, 0]
click input "text"
type input "8536.70.0000"
click input "text"
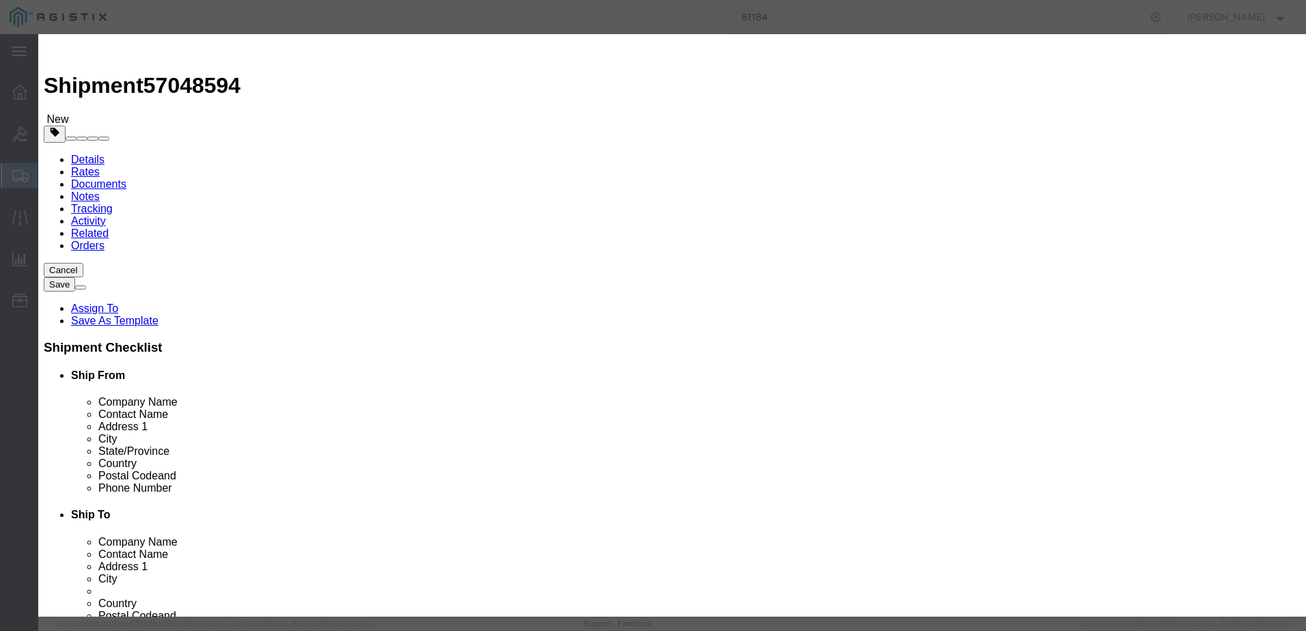
type input "EAR99"
click button
click input "text"
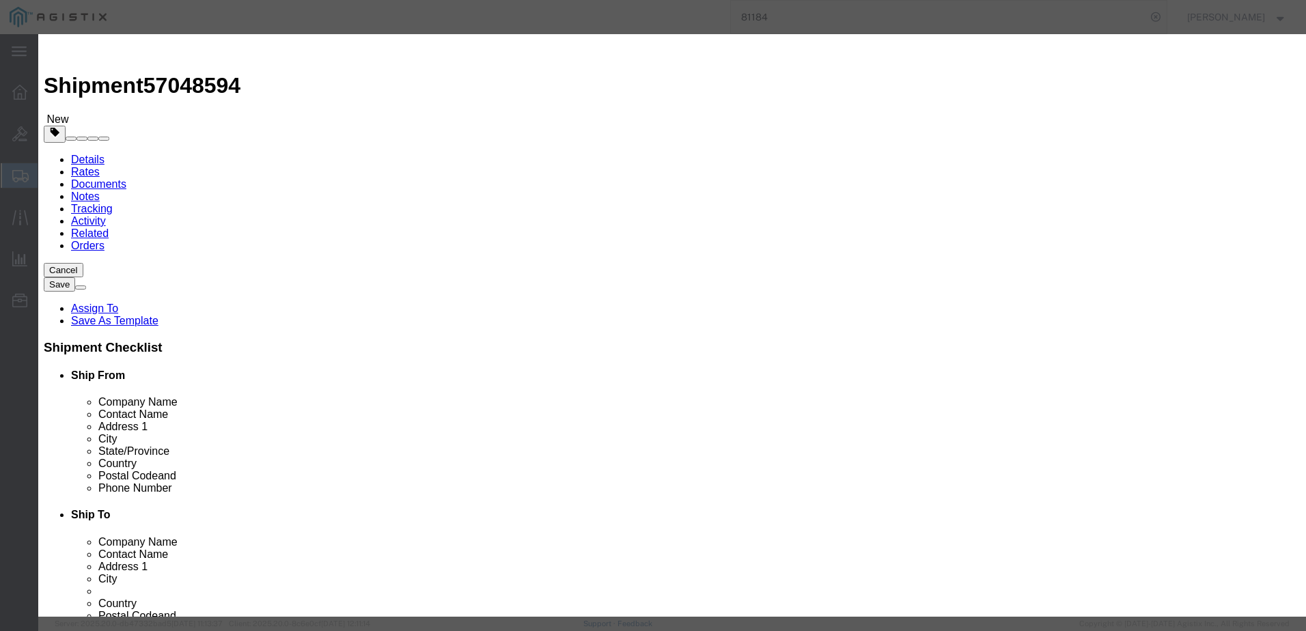
paste input "8536.70.0000"
type input "8536.70.0000"
click input "text"
type input "EAR99"
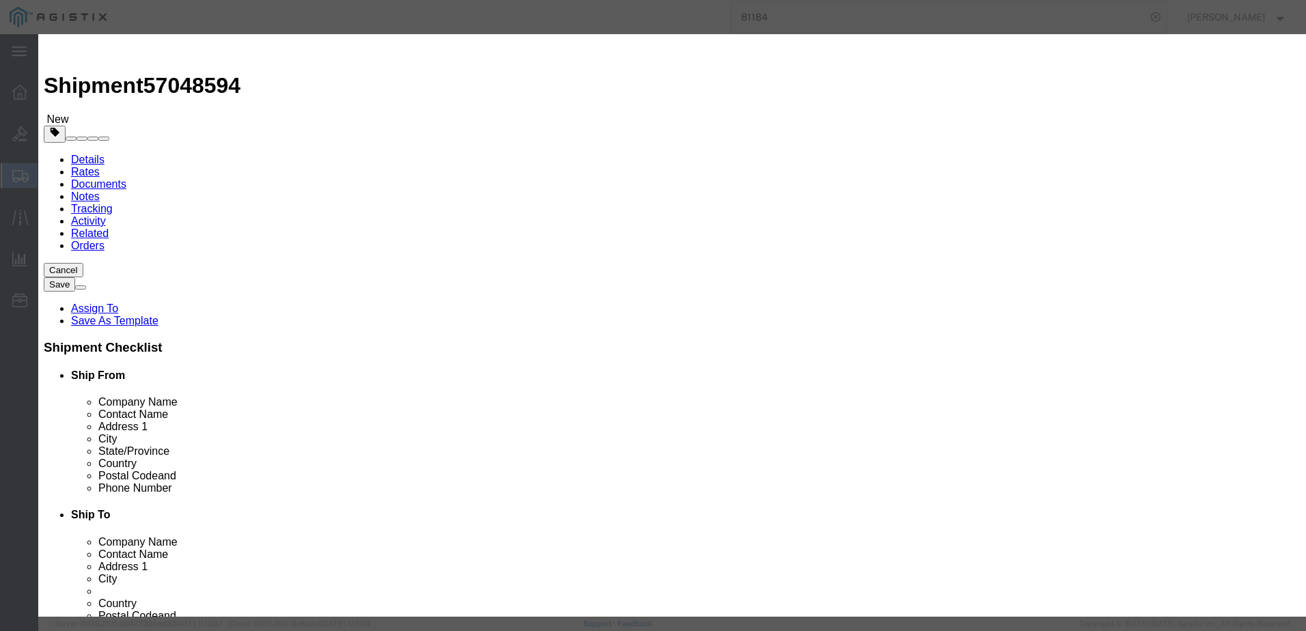
click div "Controlled"
click select "Select ATF BIS DEA EPA FDA FTR ITAR OFAC Other (OPA)"
select select "BIS"
click select "Select ATF BIS DEA EPA FDA FTR ITAR OFAC Other (OPA)"
click button
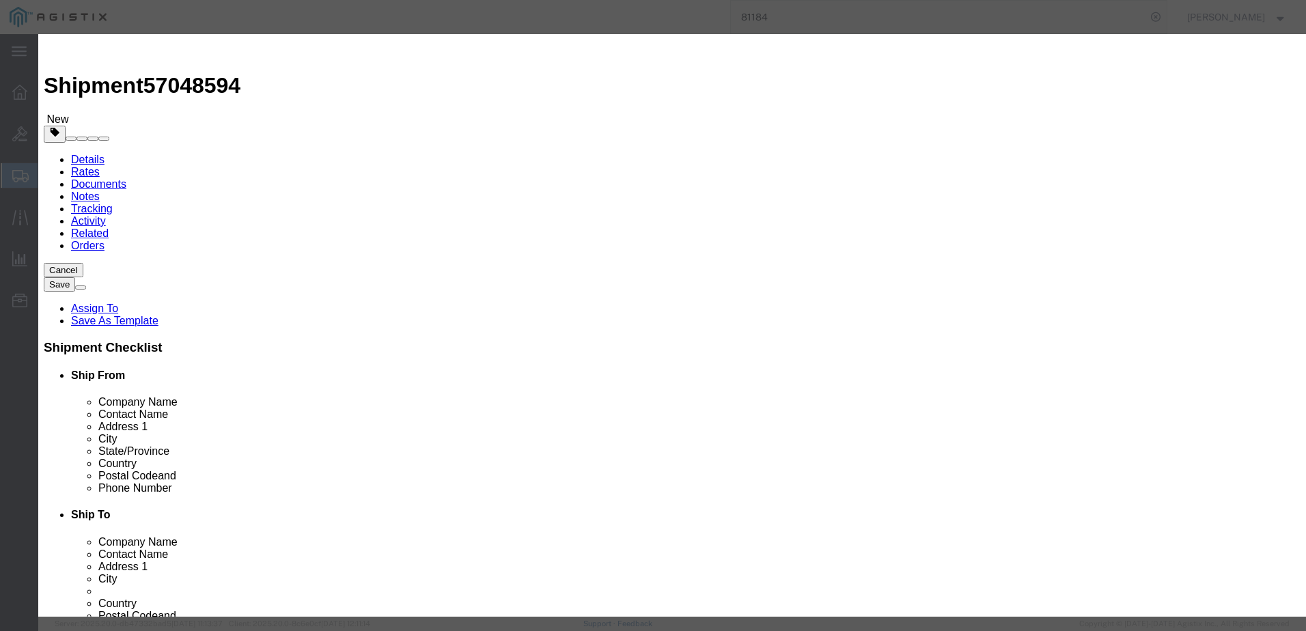
click select "Select ATF BIS DEA EPA FDA FTR ITAR OFAC Other (OPA)"
select select "BIS"
click select "Select ATF BIS DEA EPA FDA FTR ITAR OFAC Other (OPA)"
click button
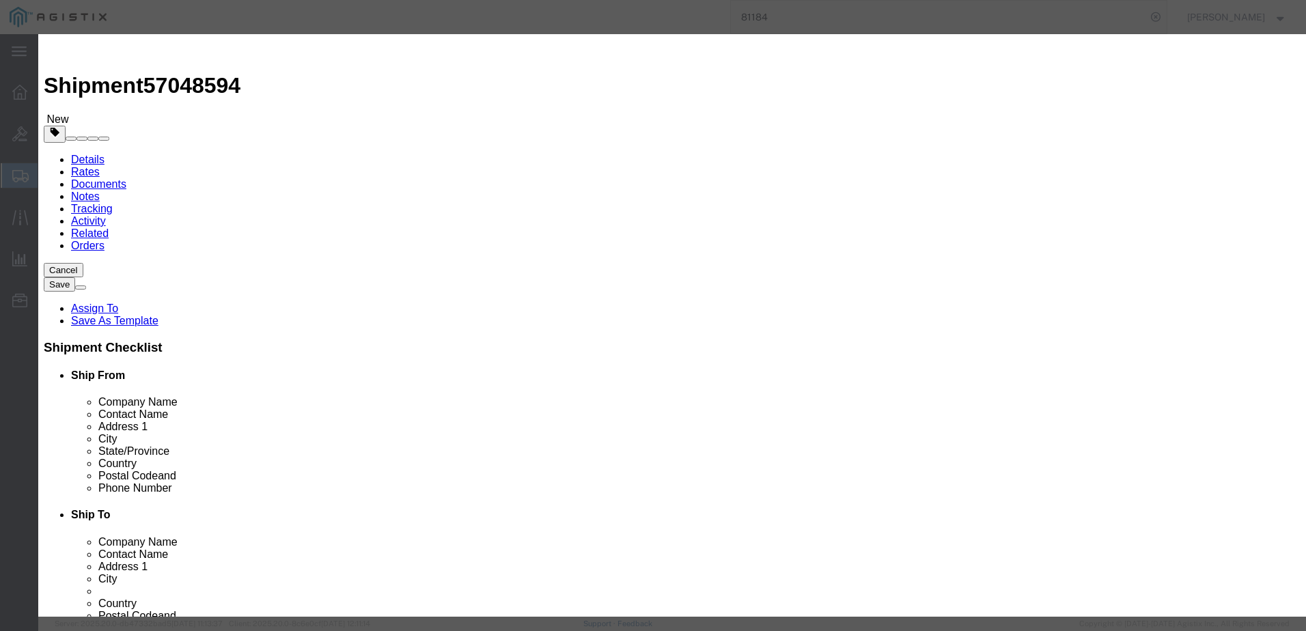
click div "HTS/Tariff Code Enter HTS num ECCN Control/Exempt Select ATF BIS DEA EPA FDA FT…"
click input "text"
type input "8536.70.0000"
click input "text"
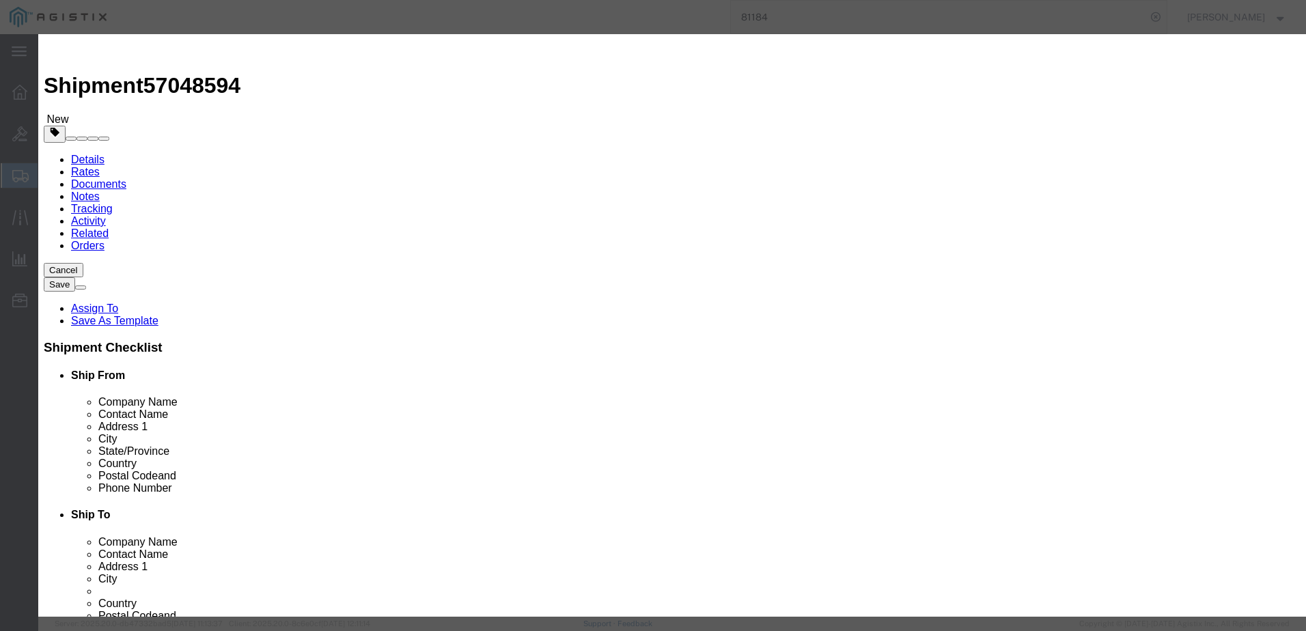
type input "EAR99"
click div "Control/Exempt Select ATF BIS DEA EPA FDA FTR ITAR OFAC Other (OPA) License Num…"
drag, startPoint x: 535, startPoint y: 286, endPoint x: 533, endPoint y: 298, distance: 12.6
click select "Select ATF BIS DEA EPA FDA FTR ITAR OFAC Other (OPA)"
select select "BIS"
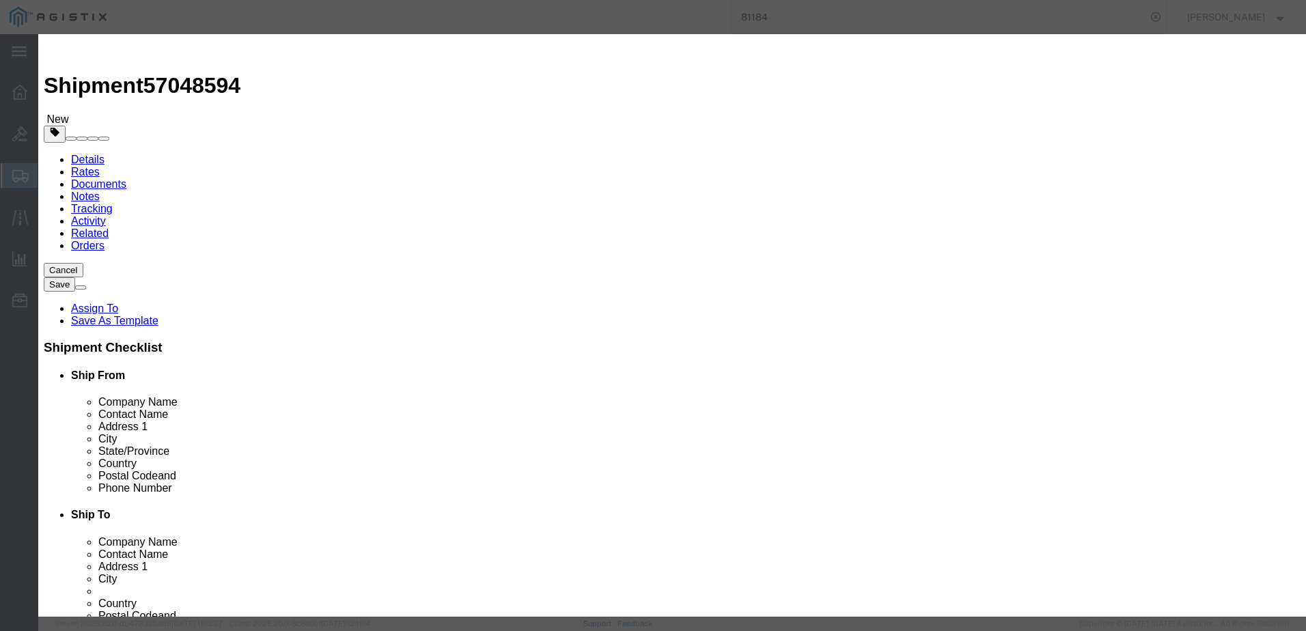
click select "Select ATF BIS DEA EPA FDA FTR ITAR OFAC Other (OPA)"
click button
click div "HTS/Tariff Code Enter HTS num ECCN Control/Exempt Select ATF BIS DEA EPA FDA FT…"
click input "text"
type input "8536.70.0000"
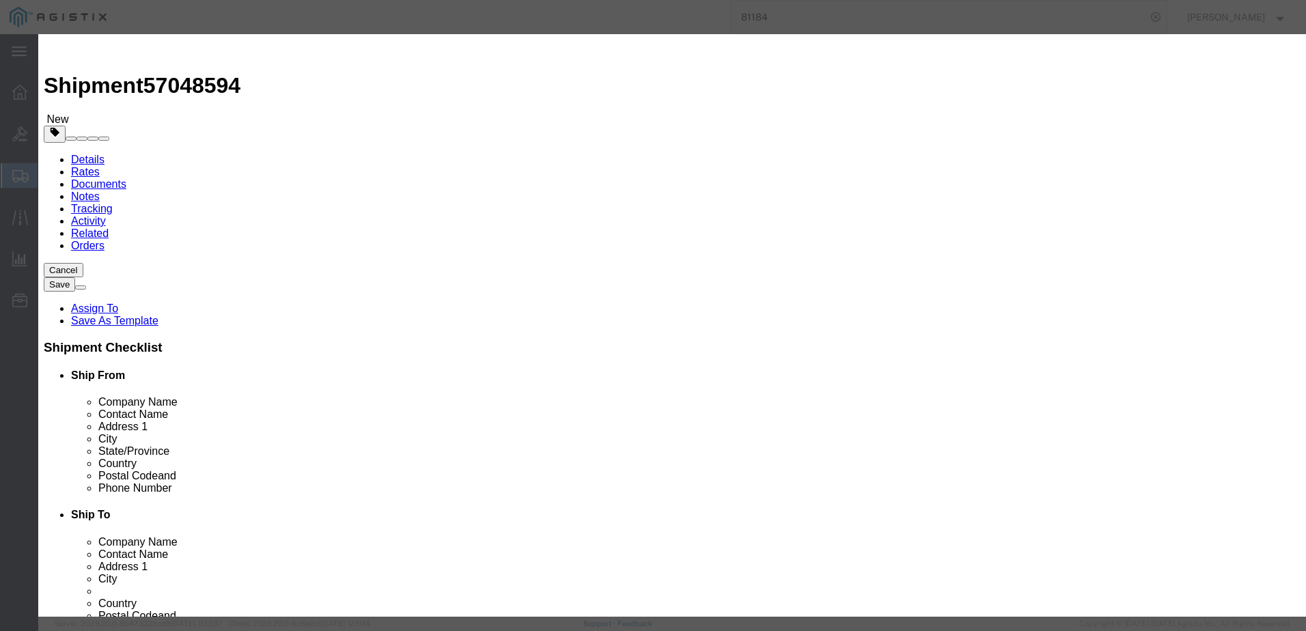
type input "8536.70.0000"
click input "text"
type input "EAR99"
click div "Control/Exempt Select ATF BIS DEA EPA FDA FTR ITAR OFAC Other (OPA) License Num…"
click select "Select ATF BIS DEA EPA FDA FTR ITAR OFAC Other (OPA)"
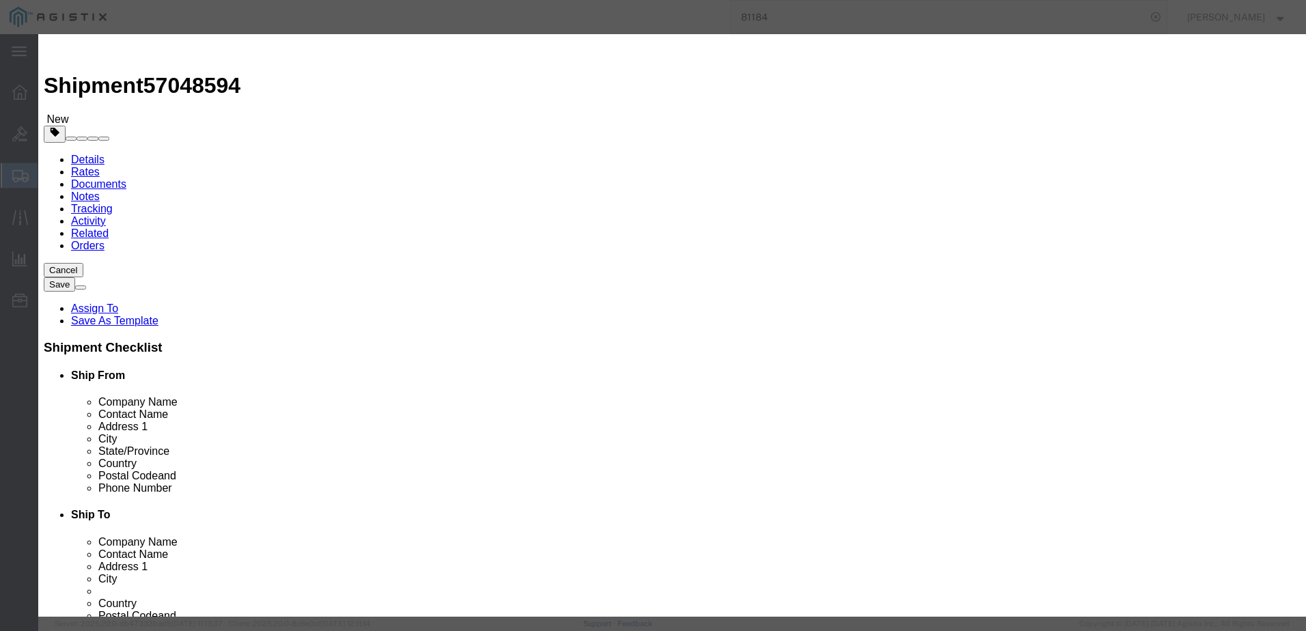
select select "BIS"
click select "Select ATF BIS DEA EPA FDA FTR ITAR OFAC Other (OPA)"
click button
click input "text"
type input "8544.42.9090"
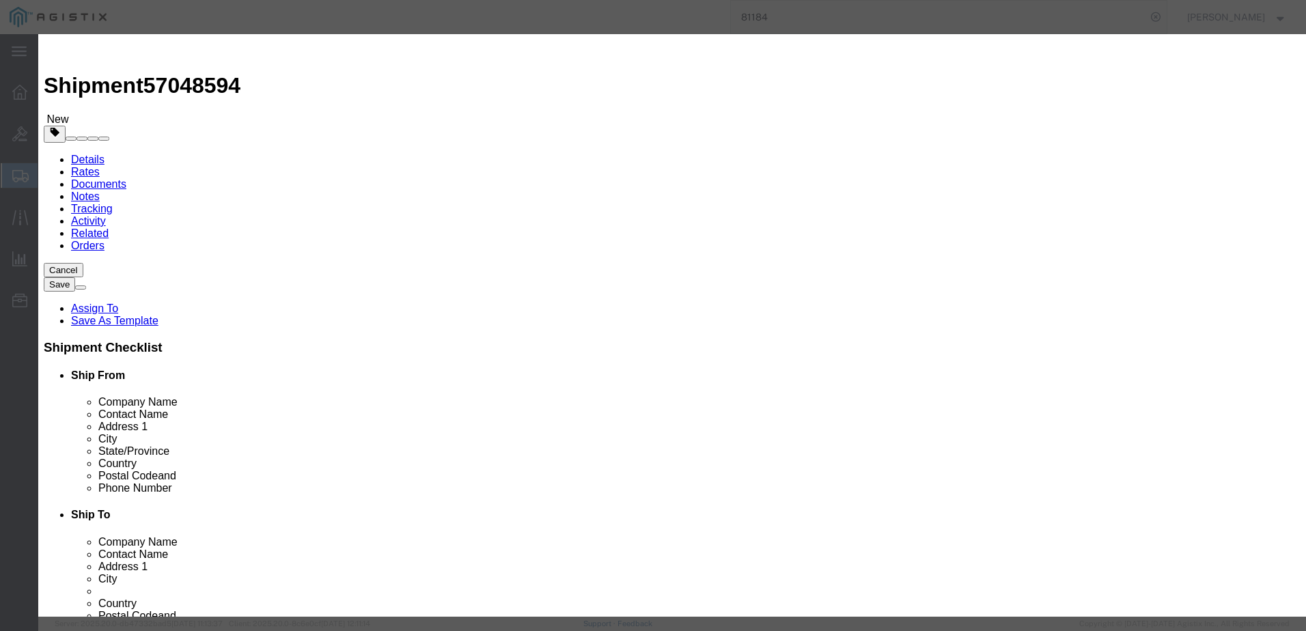
type input "8544.42.9090"
click input "text"
type input "EAR99"
click select "Select ATF BIS DEA EPA FDA FTR ITAR OFAC Other (OPA)"
select select "BIS"
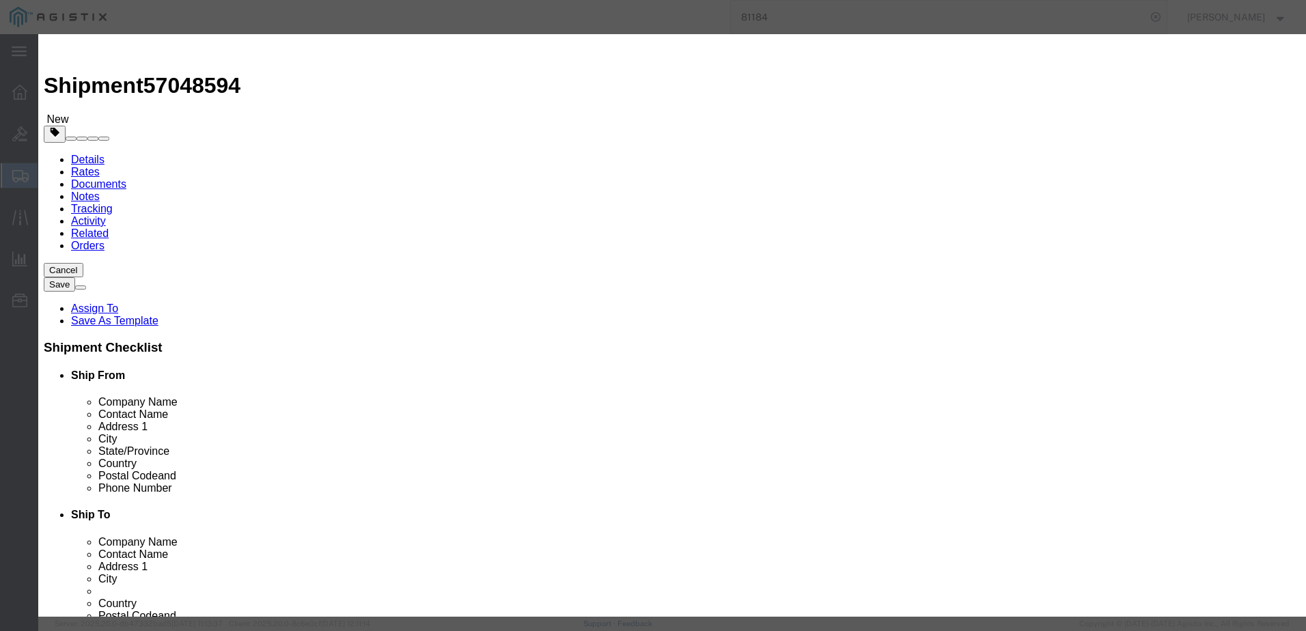
click select "Select ATF BIS DEA EPA FDA FTR ITAR OFAC Other (OPA)"
click select "Select AGR-Agricultural APP-Computers APR-Additional Permissive Exports AVS-Air…"
select select "NLR"
click select "Select AGR-Agricultural APP-Computers APR-Additional Permissive Exports AVS-Air…"
click icon
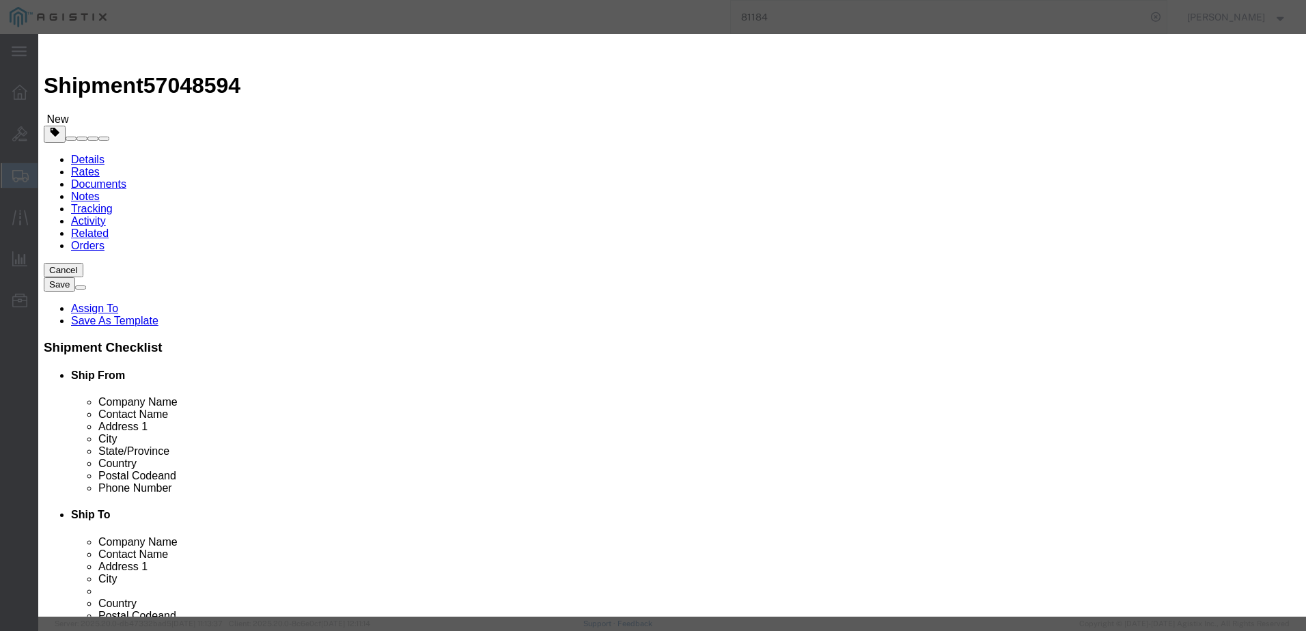
click button
click icon "button"
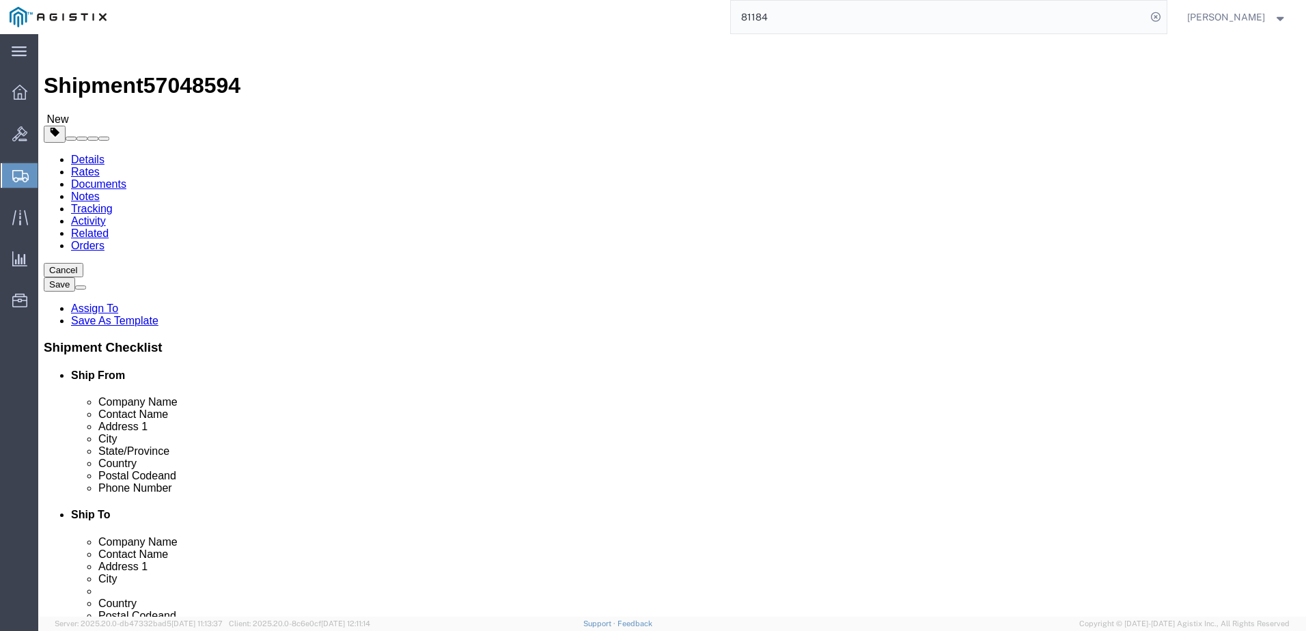
click dd "4.00 Each"
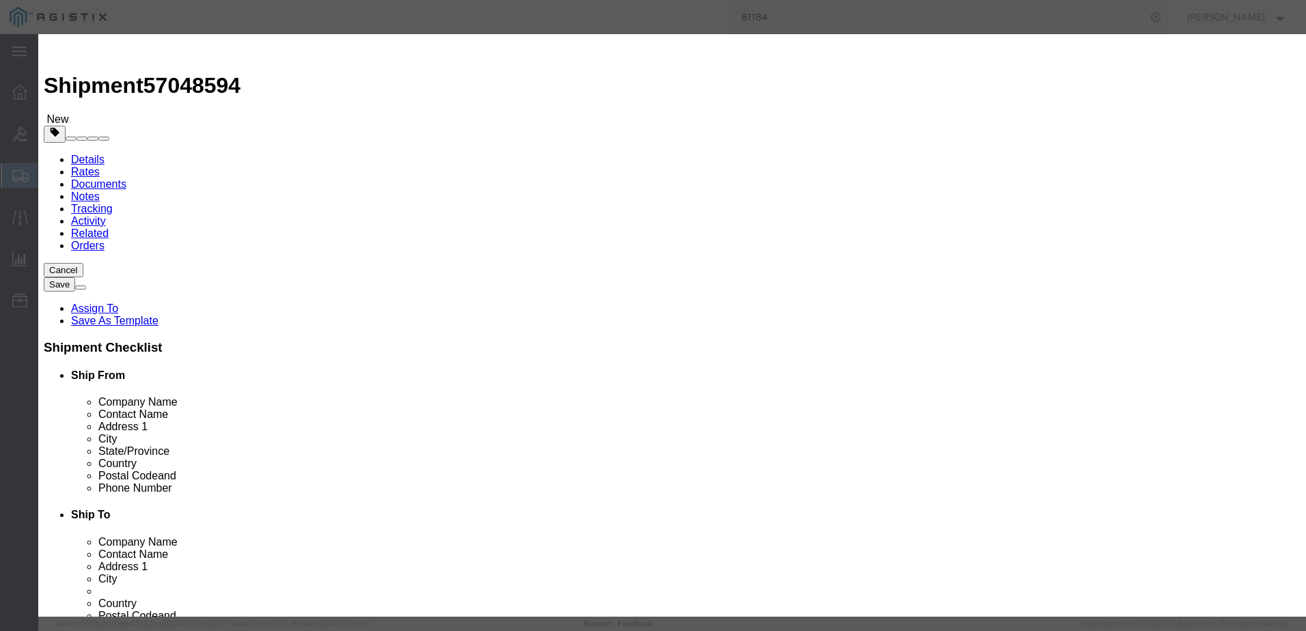
scroll to position [205, 0]
click select "Select AGR-Agricultural APP-Computers APR-Additional Permissive Exports AVS-Air…"
select select "NLR"
click select "Select AGR-Agricultural APP-Computers APR-Additional Permissive Exports AVS-Air…"
click button
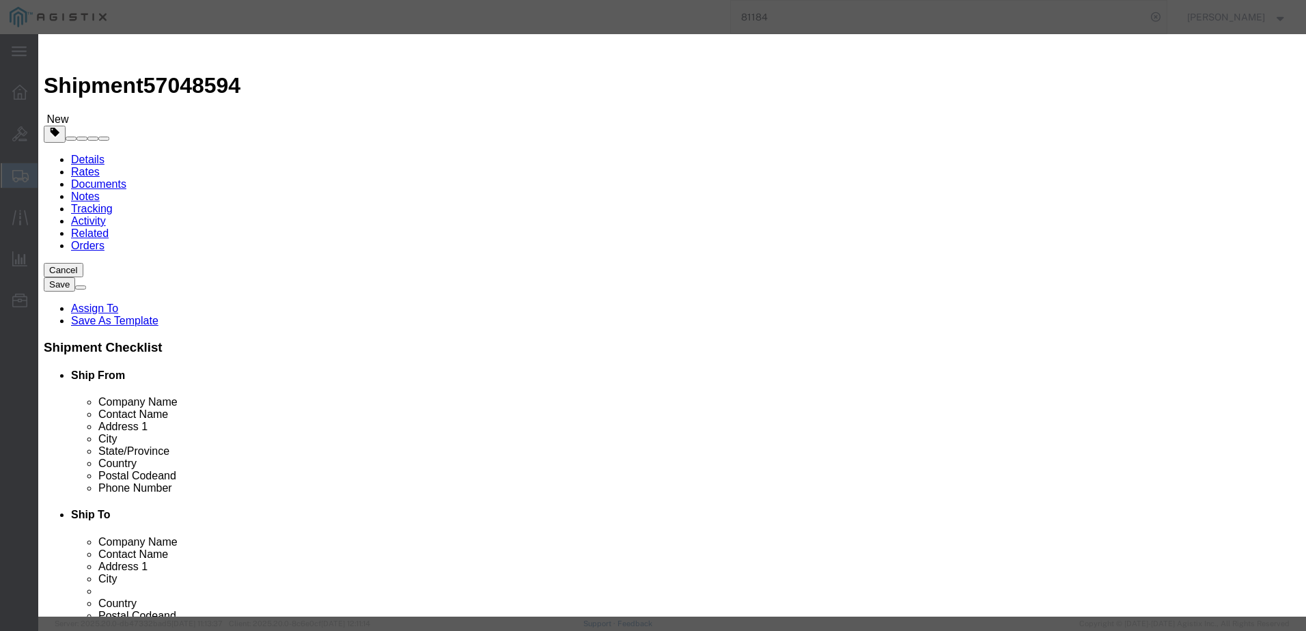
click select "Select AGR-Agricultural APP-Computers APR-Additional Permissive Exports AVS-Air…"
select select "NLR"
click select "Select AGR-Agricultural APP-Computers APR-Additional Permissive Exports AVS-Air…"
click button
click select "Select AGR-Agricultural APP-Computers APR-Additional Permissive Exports AVS-Air…"
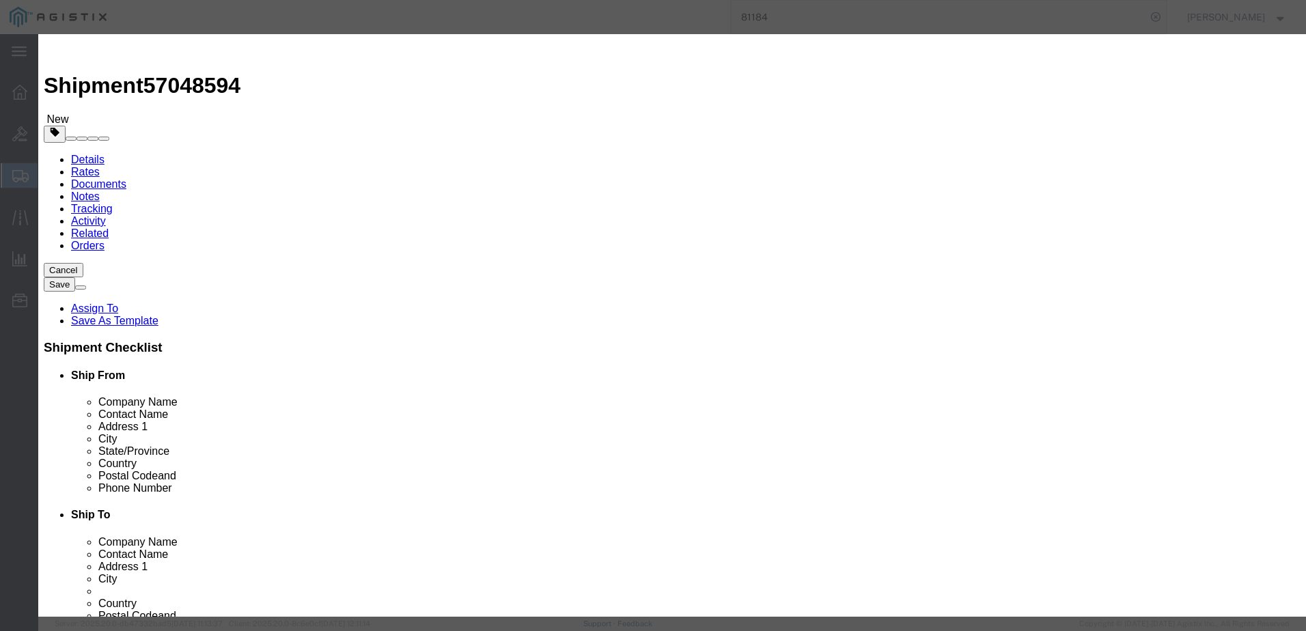
select select "NLR"
click select "Select AGR-Agricultural APP-Computers APR-Additional Permissive Exports AVS-Air…"
click icon
click select "Select AGR-Agricultural APP-Computers APR-Additional Permissive Exports AVS-Air…"
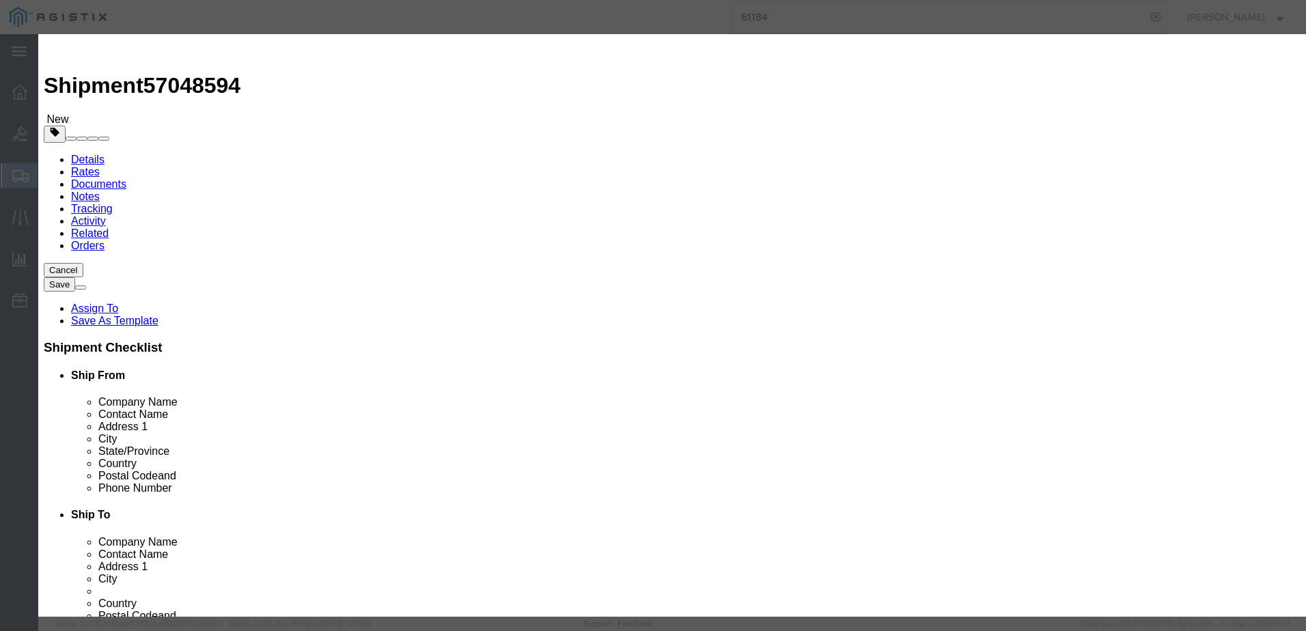
select select "NLR"
click select "Select AGR-Agricultural APP-Computers APR-Additional Permissive Exports AVS-Air…"
click button
click div "Controlled"
click icon
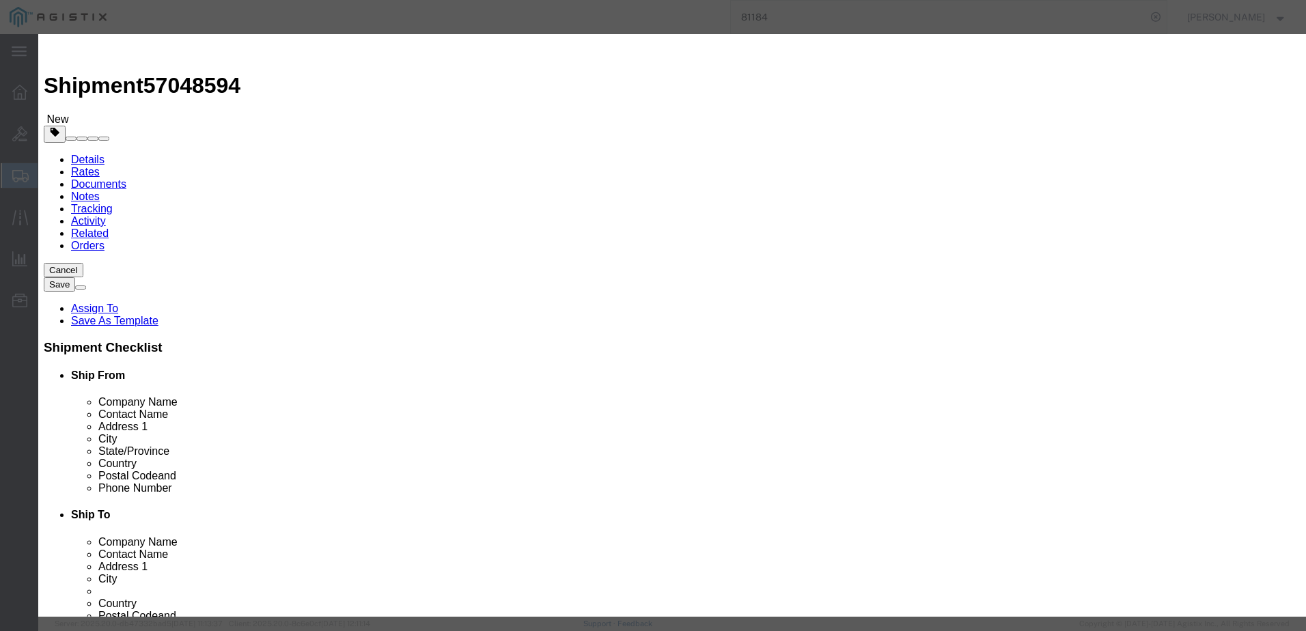
click input "text"
type input "8544.42.0000"
click select "Select ATF BIS DEA EPA FDA FTR ITAR OFAC Other (OPA)"
select select "BIS"
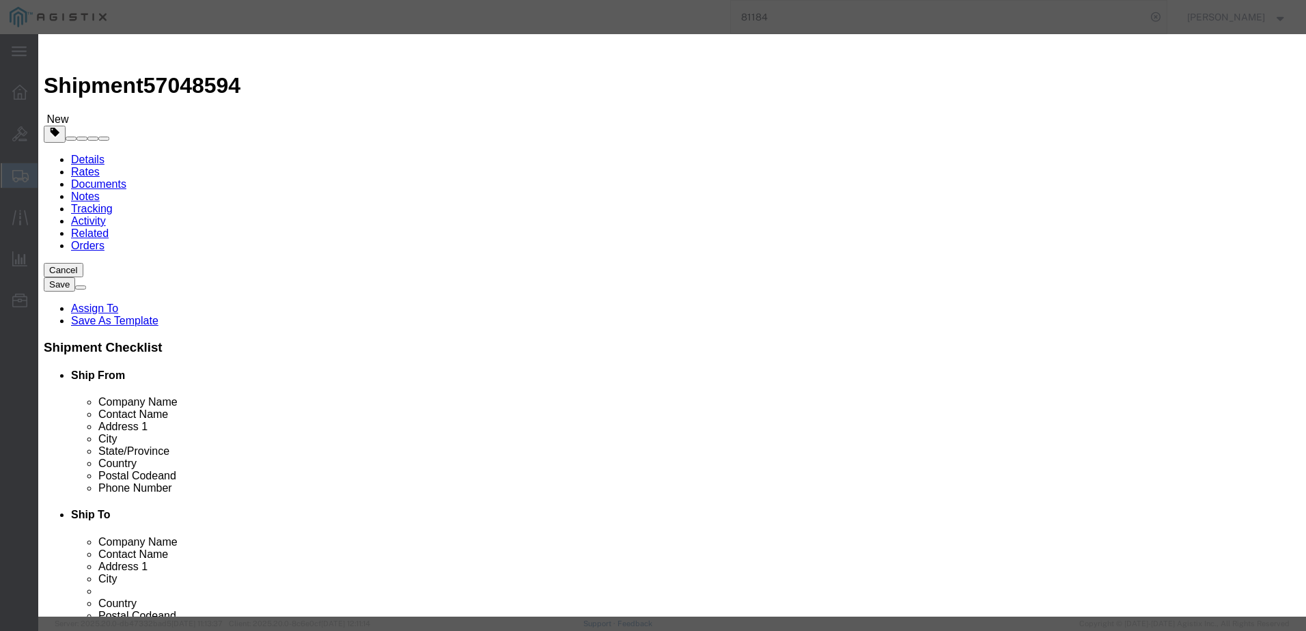
click select "Select ATF BIS DEA EPA FDA FTR ITAR OFAC Other (OPA)"
click input "text"
type input "EAR99"
click div "ECCN EAR99"
click select "Select AGR-Agricultural APP-Computers APR-Additional Permissive Exports AVS-Air…"
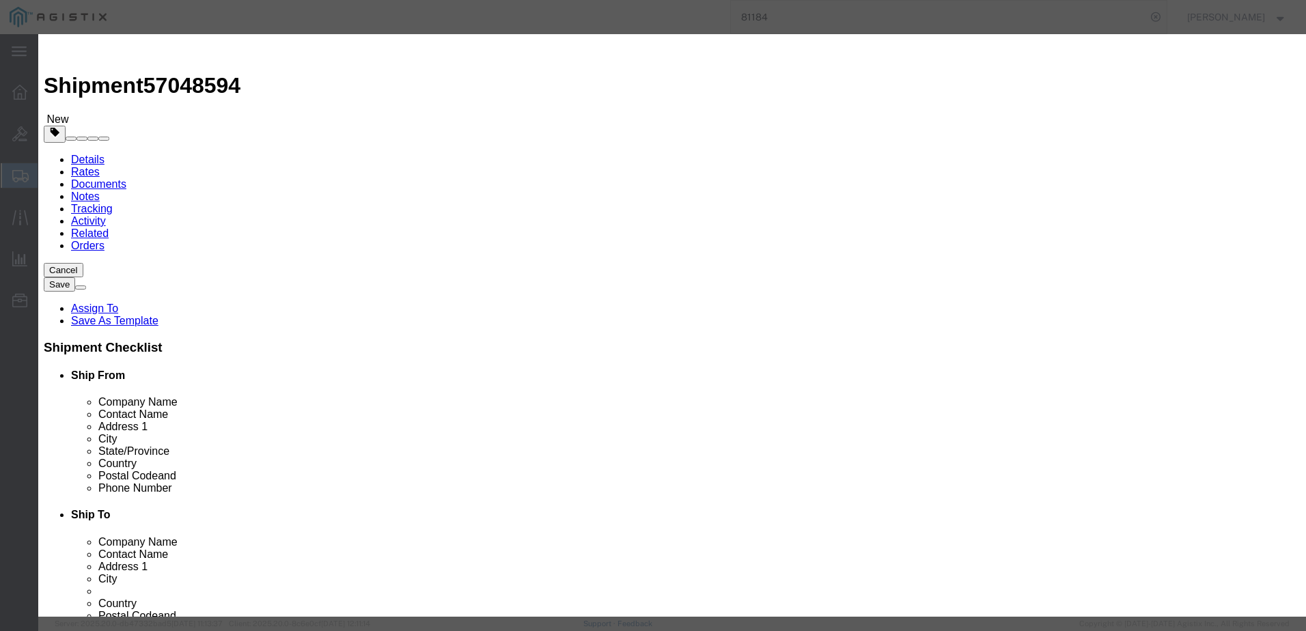
select select "NLR"
click select "Select AGR-Agricultural APP-Computers APR-Additional Permissive Exports AVS-Air…"
click button
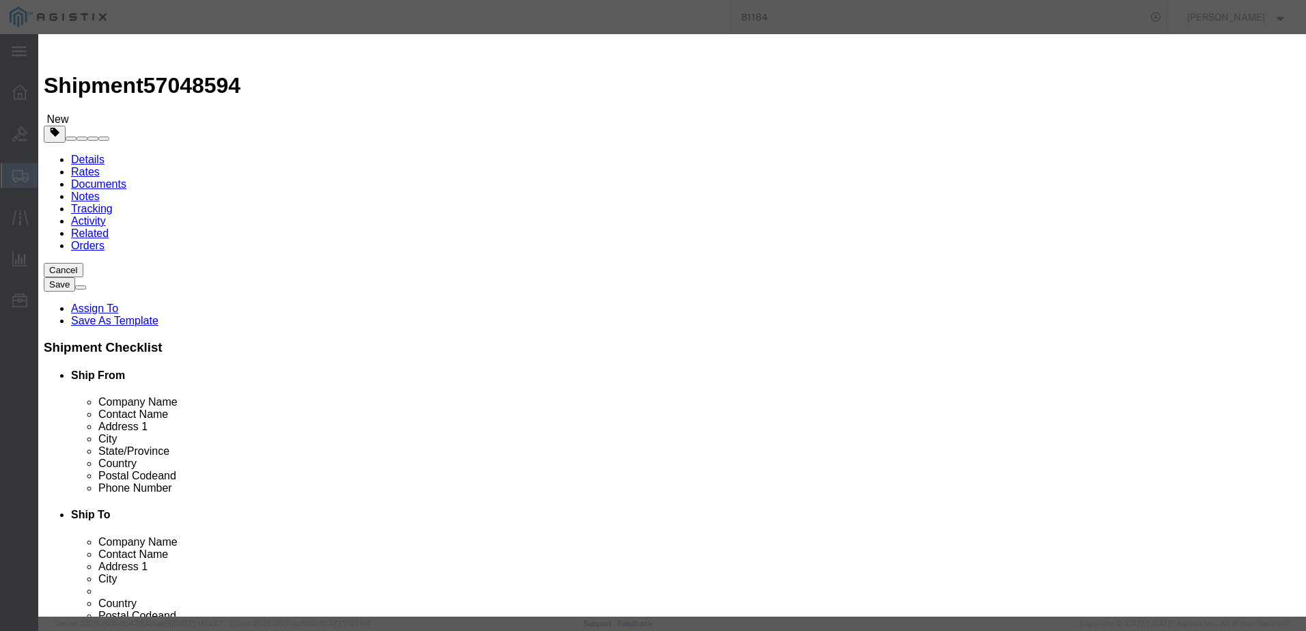
click select "Select ATF BIS DEA EPA FDA FTR ITAR OFAC Other (OPA)"
select select "BIS"
click select "Select ATF BIS DEA EPA FDA FTR ITAR OFAC Other (OPA)"
click select "Select AGR-Agricultural APP-Computers APR-Additional Permissive Exports AVS-Air…"
select select "NLR"
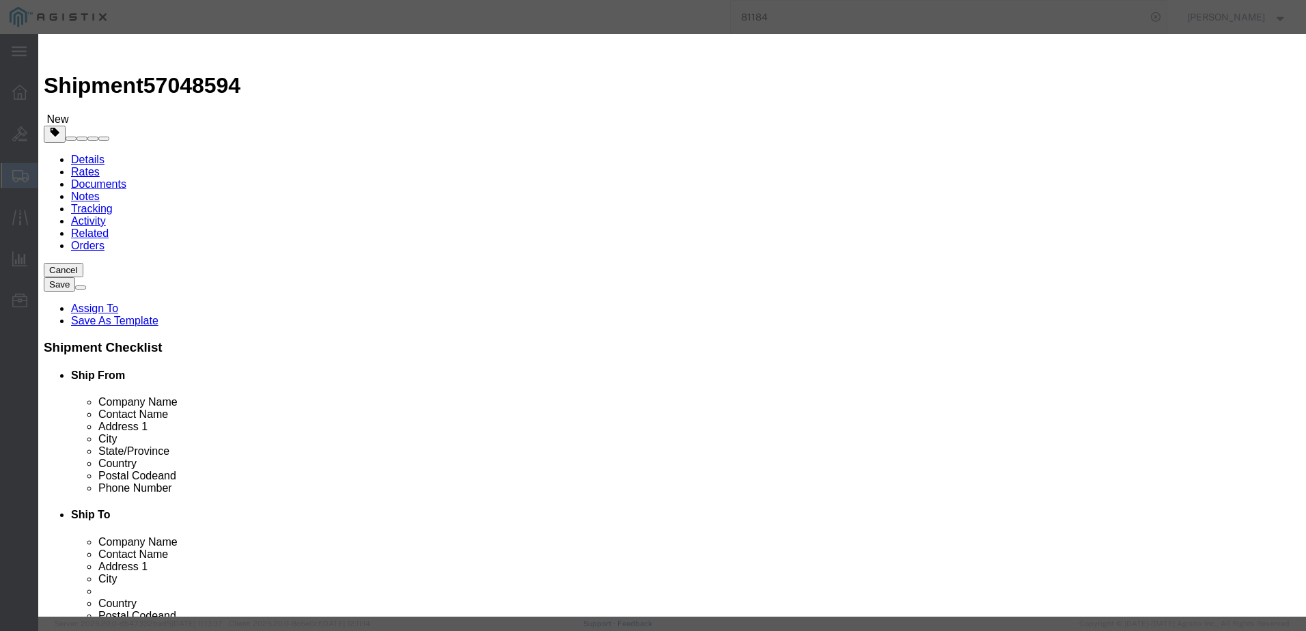
click select "Select AGR-Agricultural APP-Computers APR-Additional Permissive Exports AVS-Air…"
click button
click button "Save & Close"
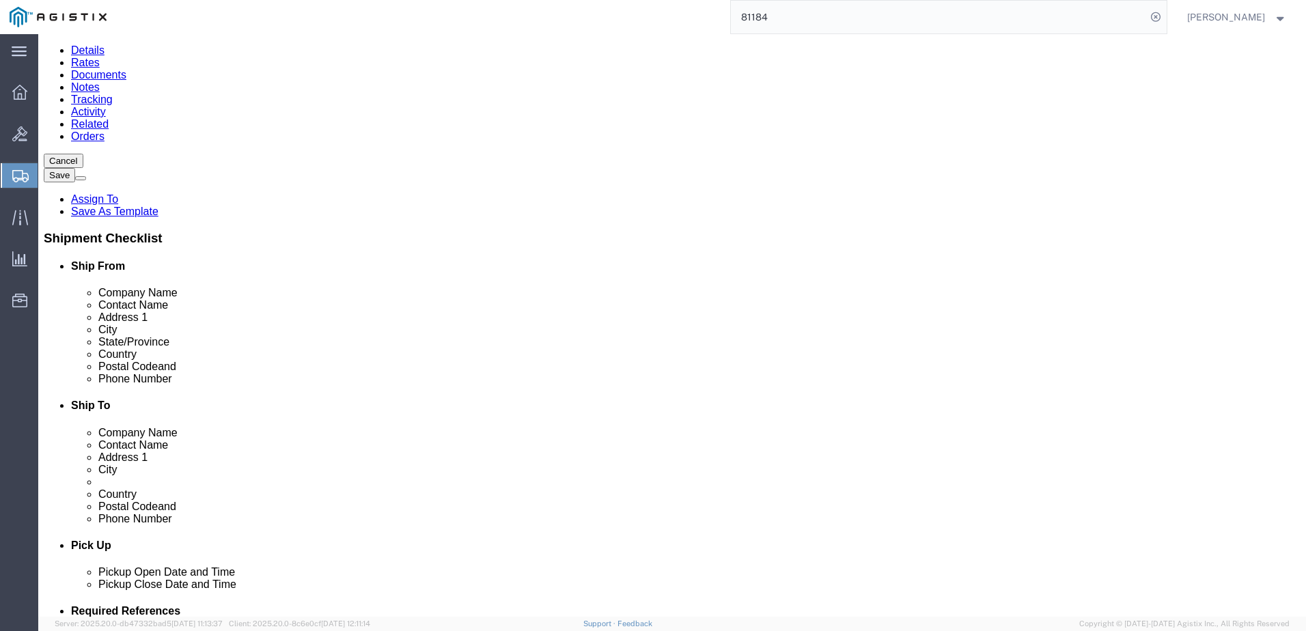
scroll to position [0, 0]
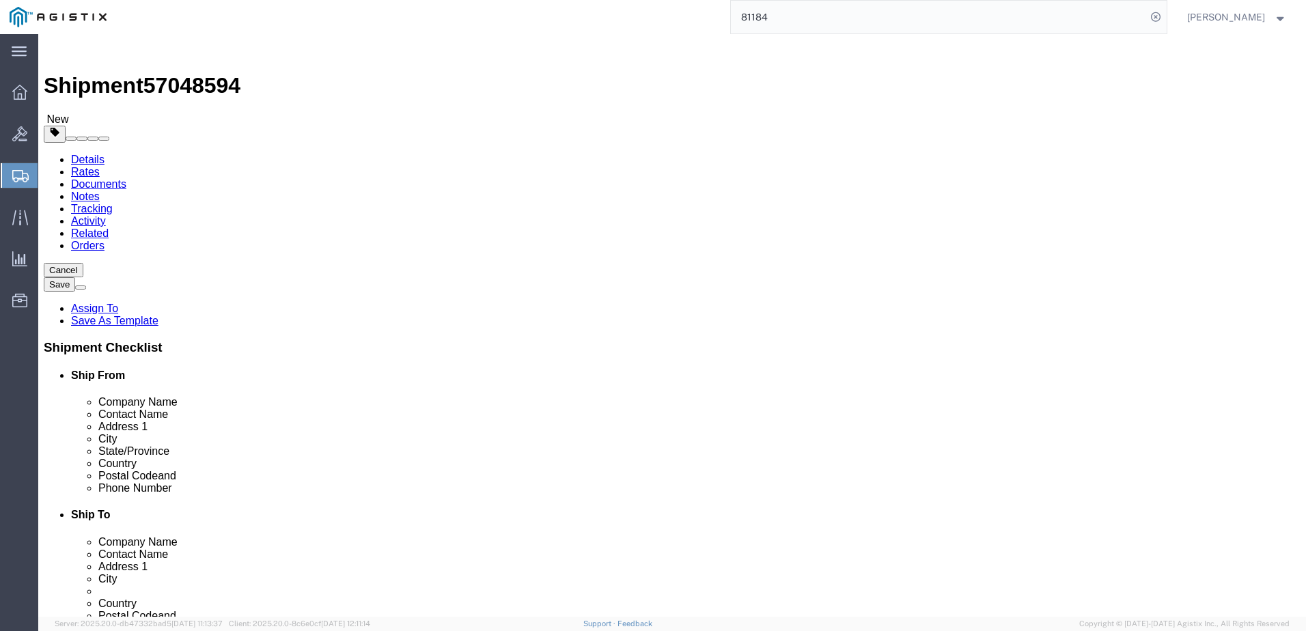
click link "Special Services"
click select "Select Carriage Insurance Paid Carriage Paid To Cost and Freight Cost Insurance…"
select select "DDP"
click select "Select Carriage Insurance Paid Carriage Paid To Cost and Freight Cost Insurance…"
select select "SHIP"
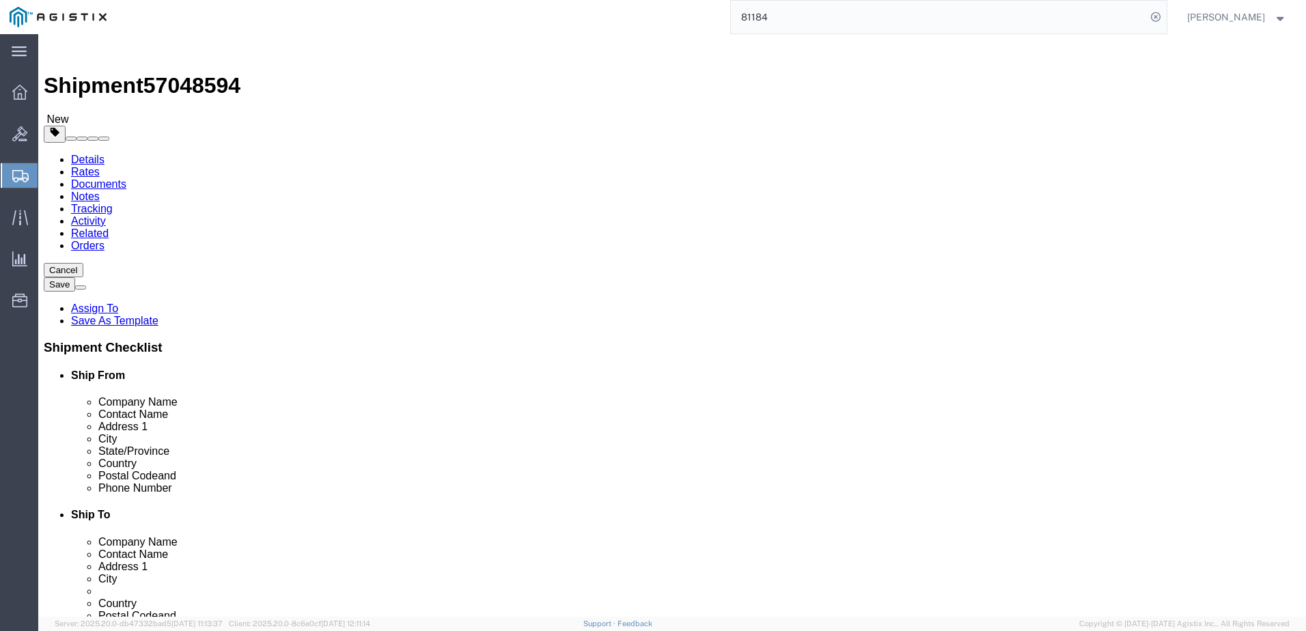
select select "SHIP"
click select "Select Recipient Account Sender/Shipper Third Party Account"
drag, startPoint x: 572, startPoint y: 372, endPoint x: 553, endPoint y: 378, distance: 20.1
click div "Cost Center Select Buyer Cost Center Department Operations Number Order Number …"
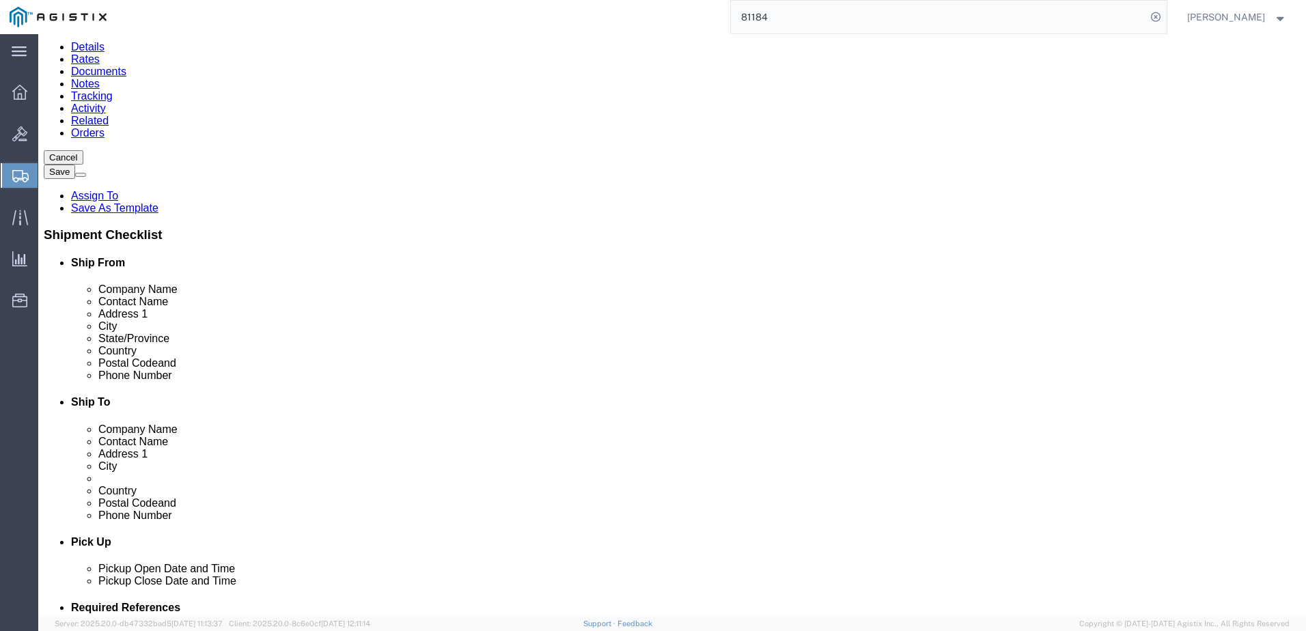
scroll to position [137, 0]
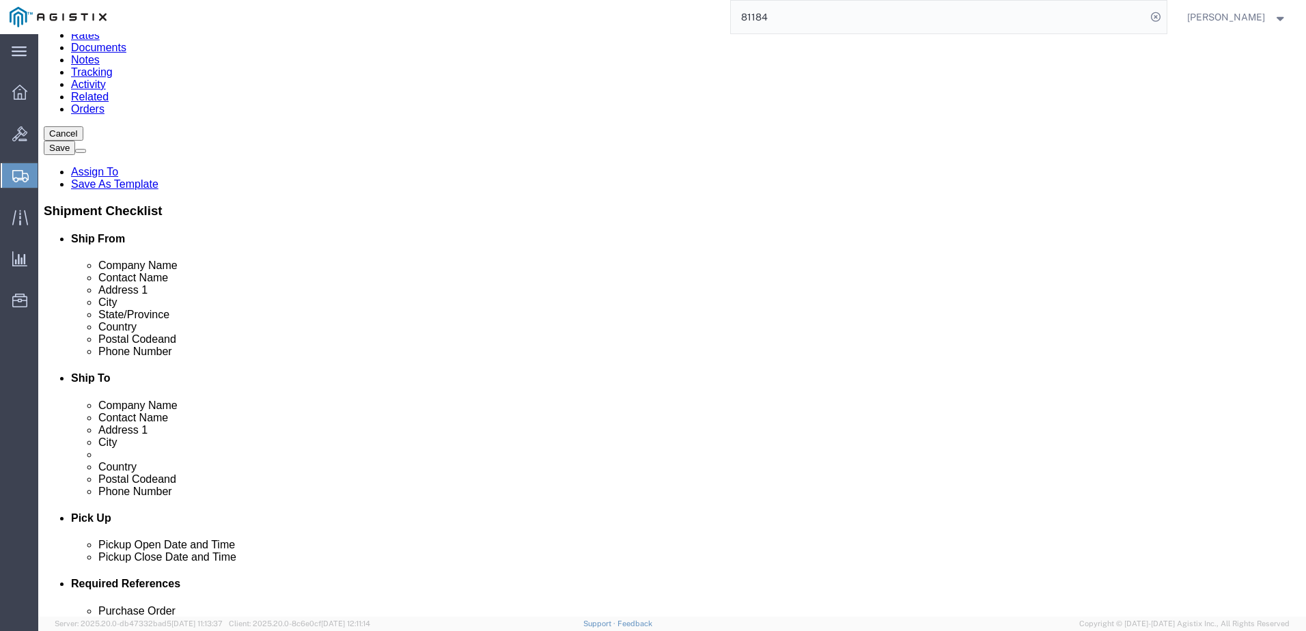
click select "Select ATF BIS DEA EPA FDA FTR ITAR OFAC Other (OPA)"
select select "BIS"
click select "Select ATF BIS DEA EPA FDA FTR ITAR OFAC Other (OPA)"
click select "Select AGR-Agricultural APP-Computers APR-Additional Permissive Exports AVS-Air…"
select select "NLR"
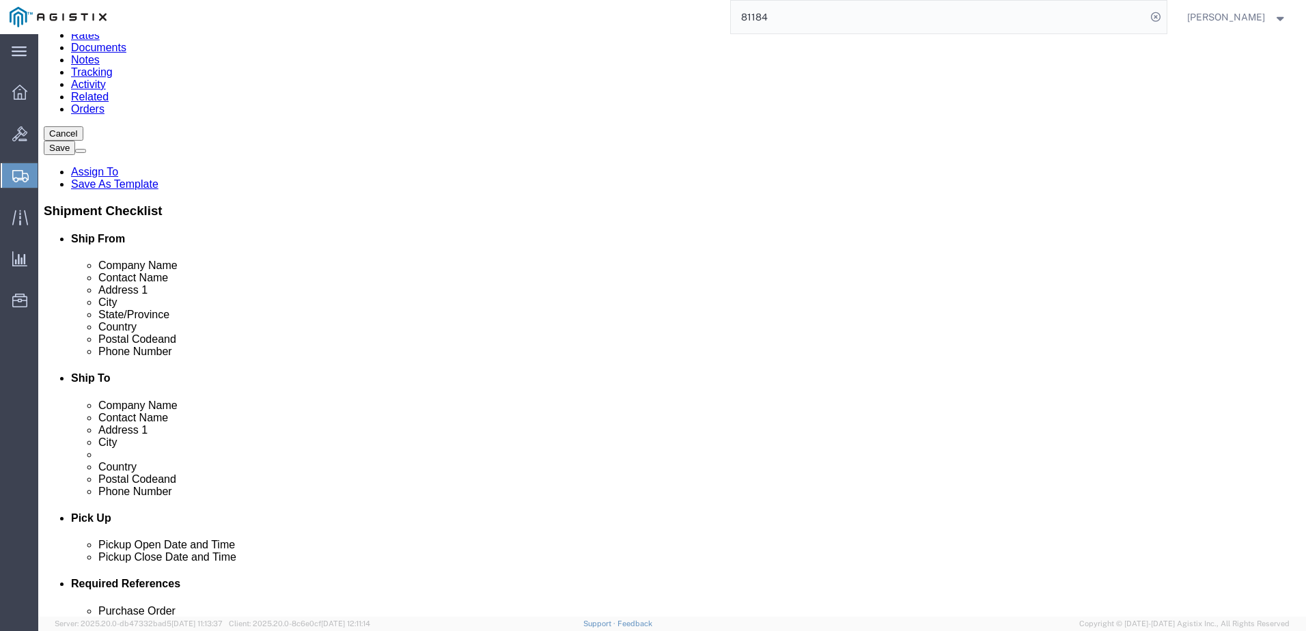
click select "Select AGR-Agricultural APP-Computers APR-Additional Permissive Exports AVS-Air…"
click select "Select AES-Direct EEI Carrier File EEI EEI Exempt"
select select "CFIL"
click select "Select AES-Direct EEI Carrier File EEI EEI Exempt"
click input "text"
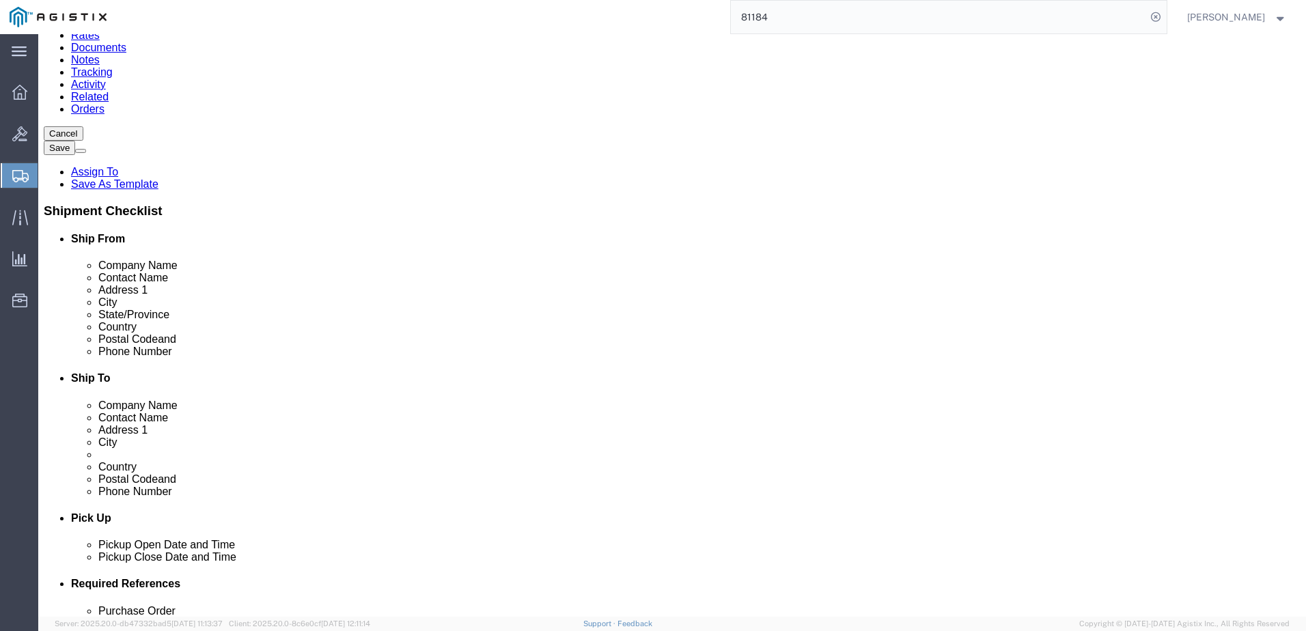
click select "Select CH CI CR DD FI FS GP GS HH HV IP IR IS MS OI OS TE TL TR UG ZD"
drag, startPoint x: 703, startPoint y: 370, endPoint x: 695, endPoint y: 370, distance: 8.2
click select "Select CH CI CR DD FI FS GP GS HH HV IP IR IS MS OI OS TE TL TR UG ZD"
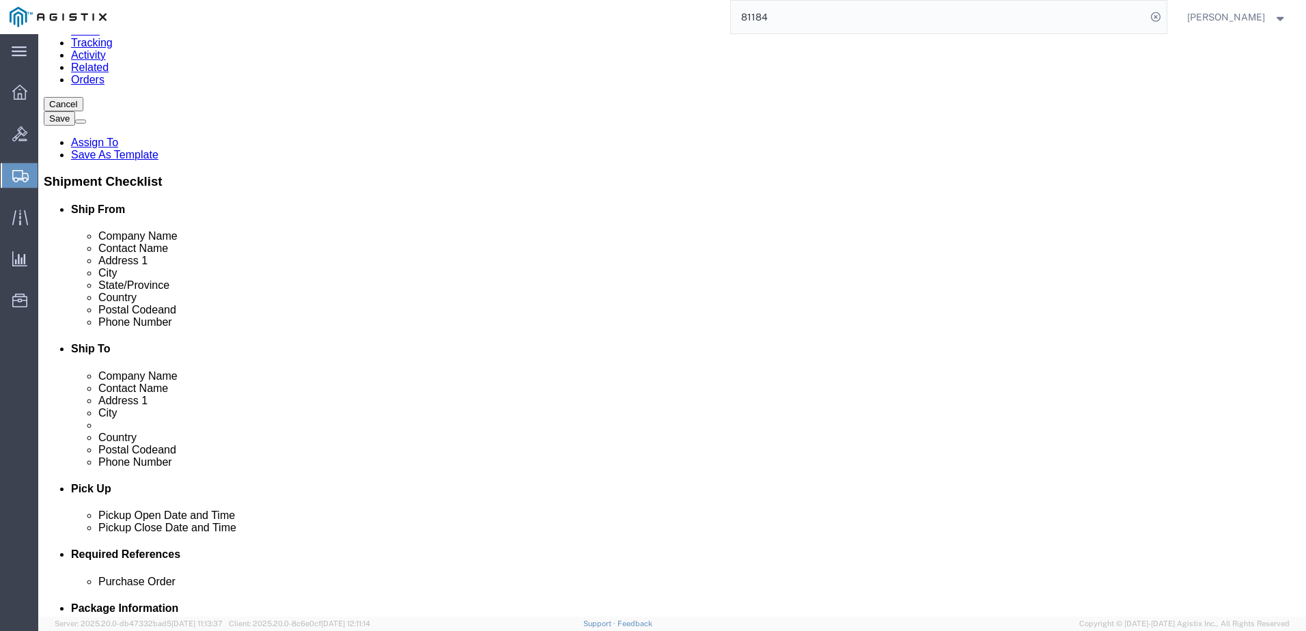
scroll to position [192, 0]
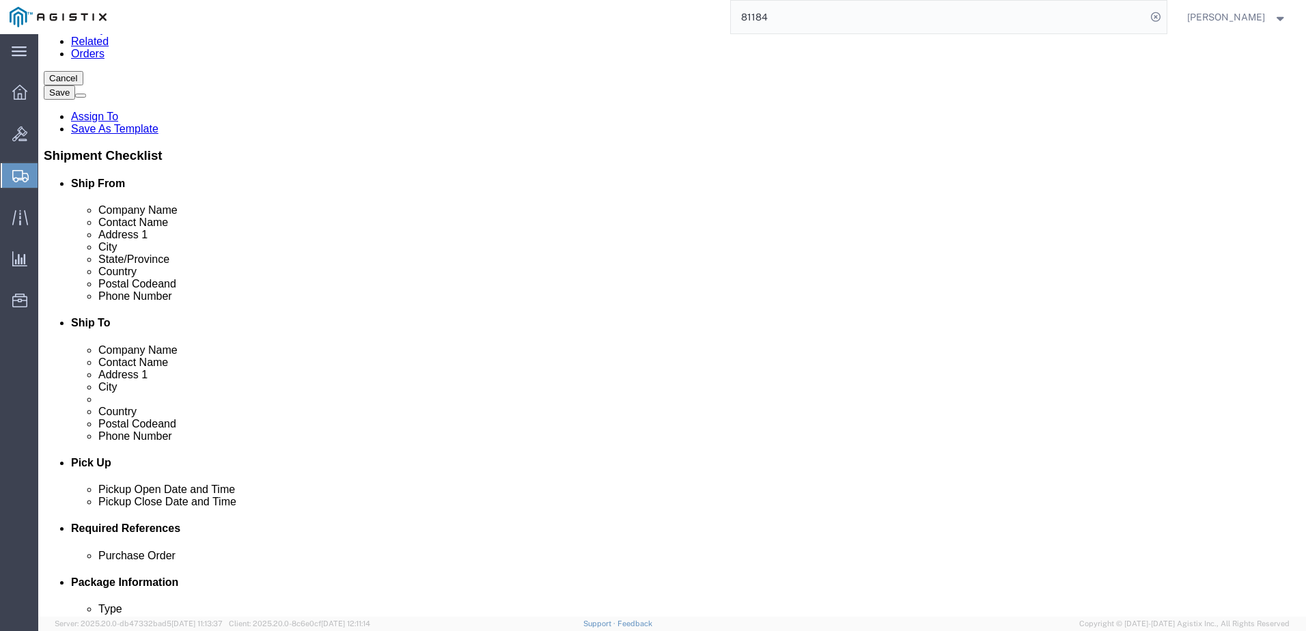
click input "text"
type input "X20251007003039"
click select "Select CH CI CR DD FI FS GP GS HH HV IP IR IS MS OI OS TE TL TR UG ZD"
click div "ITN Number X20251007003039"
click button "Save"
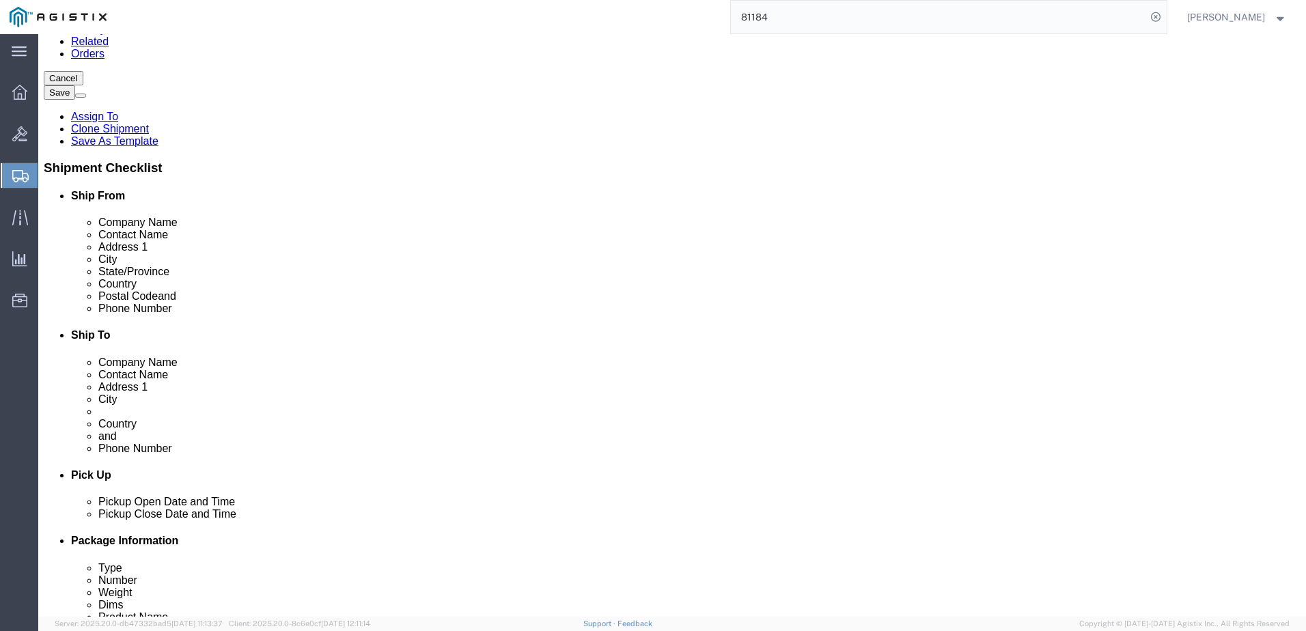
click link "Shipment Information"
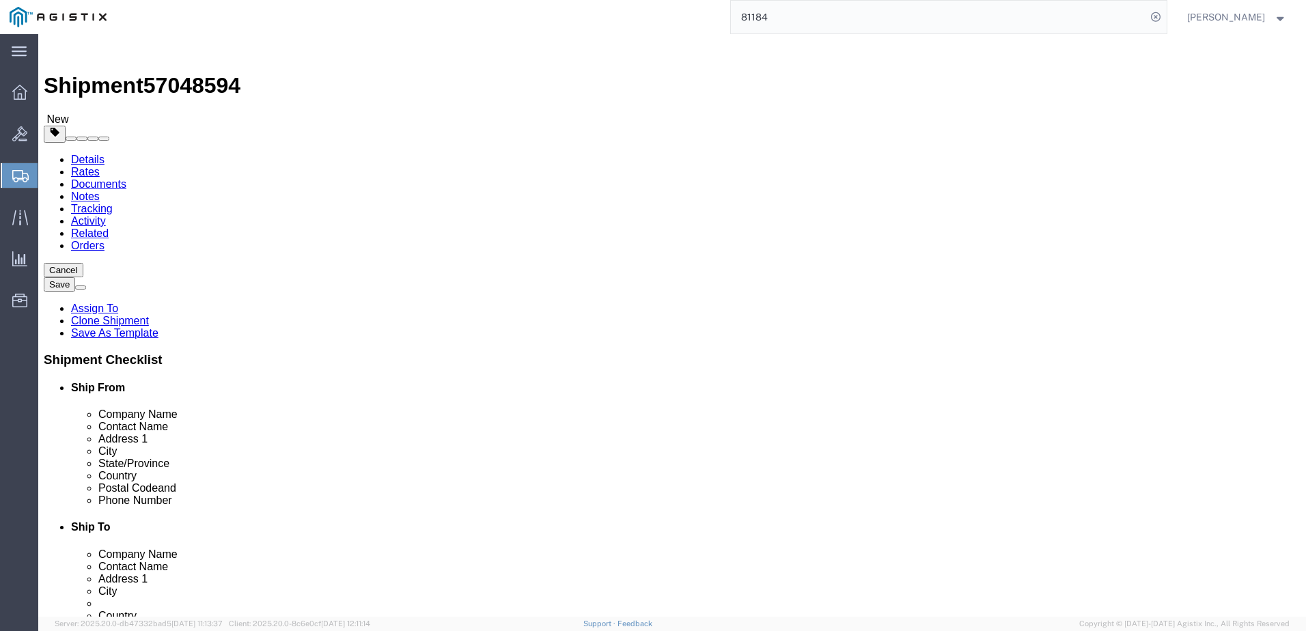
click link "ADDITIONAL INFORMATION"
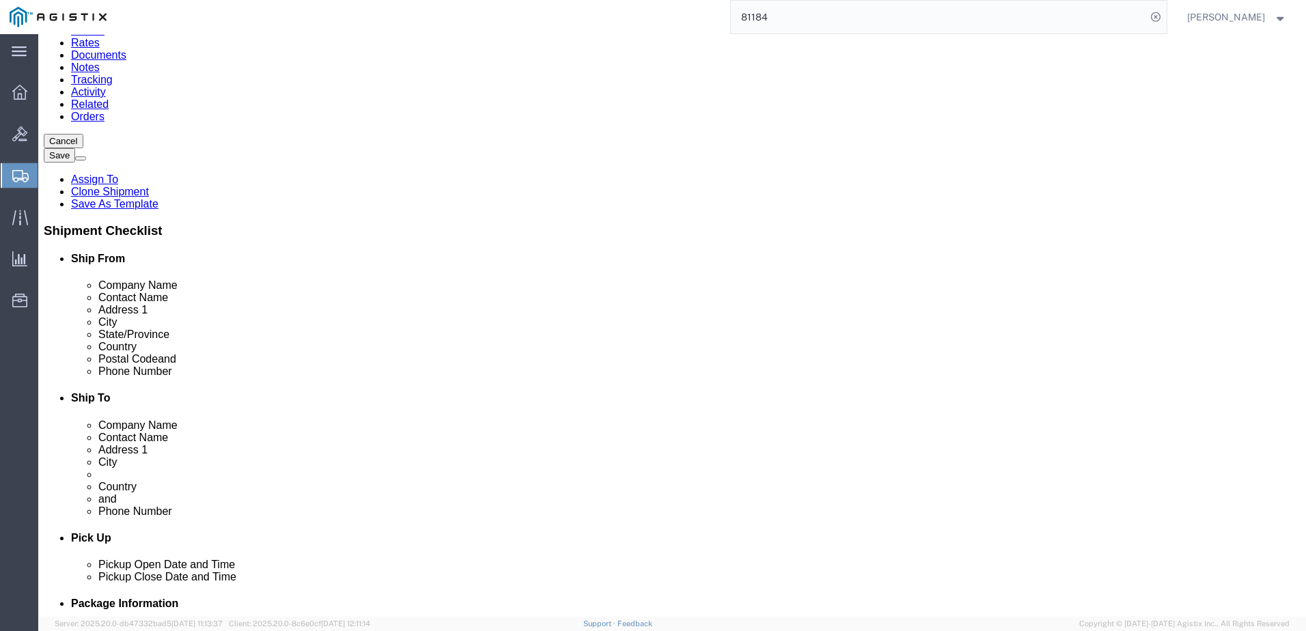
scroll to position [273, 0]
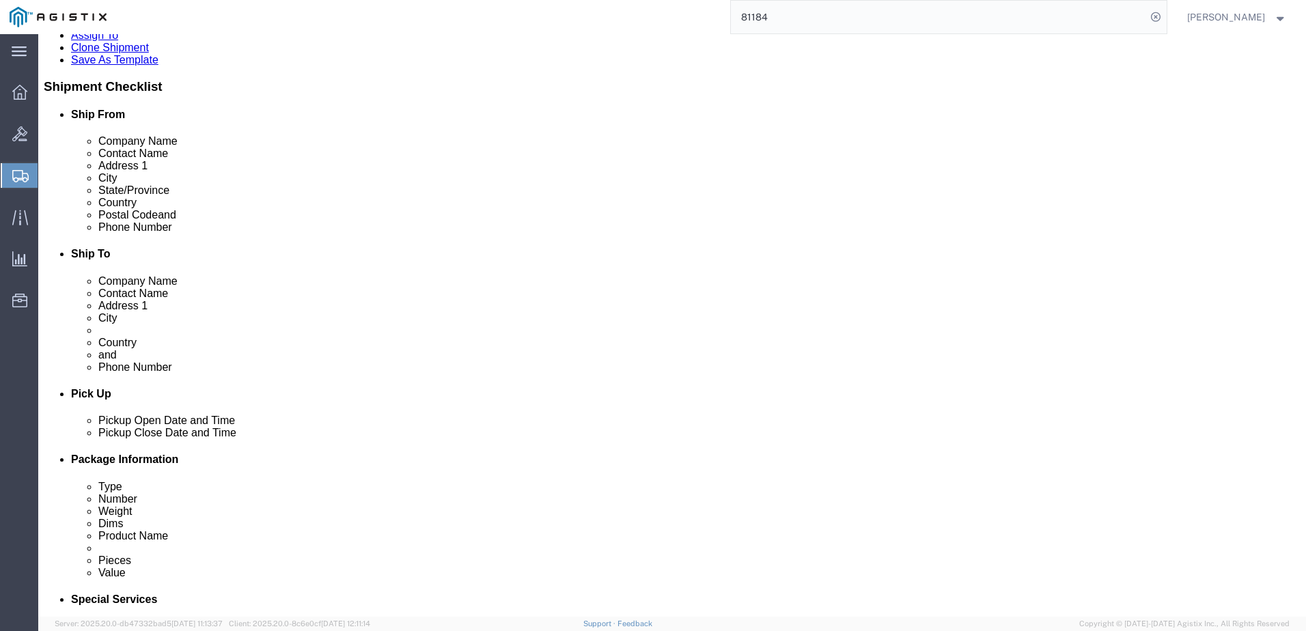
click icon "button"
click select "Select EIN EORI TIN VAT Other"
select select "EORI"
click select "Select EIN EORI TIN VAT Other"
click input "text"
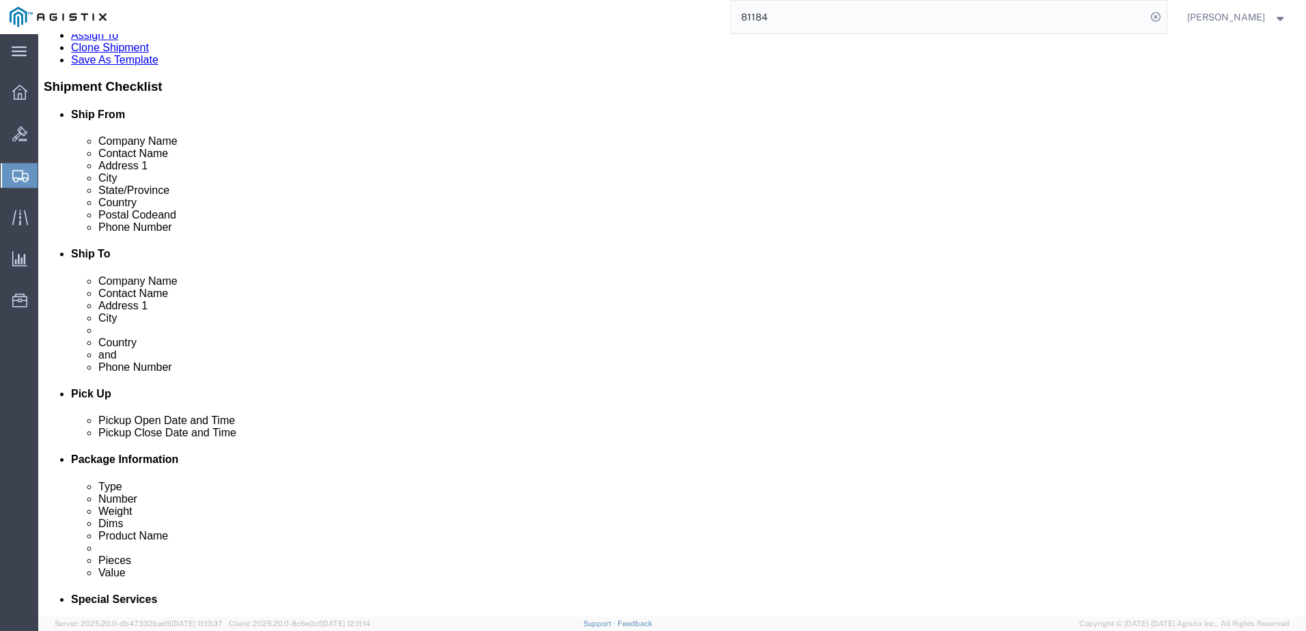
type input "X20251007003039"
click button "Add"
click select "Select EIN EORI TIN VAT Other"
select select "Other"
click select "Select EIN EORI TIN VAT Other"
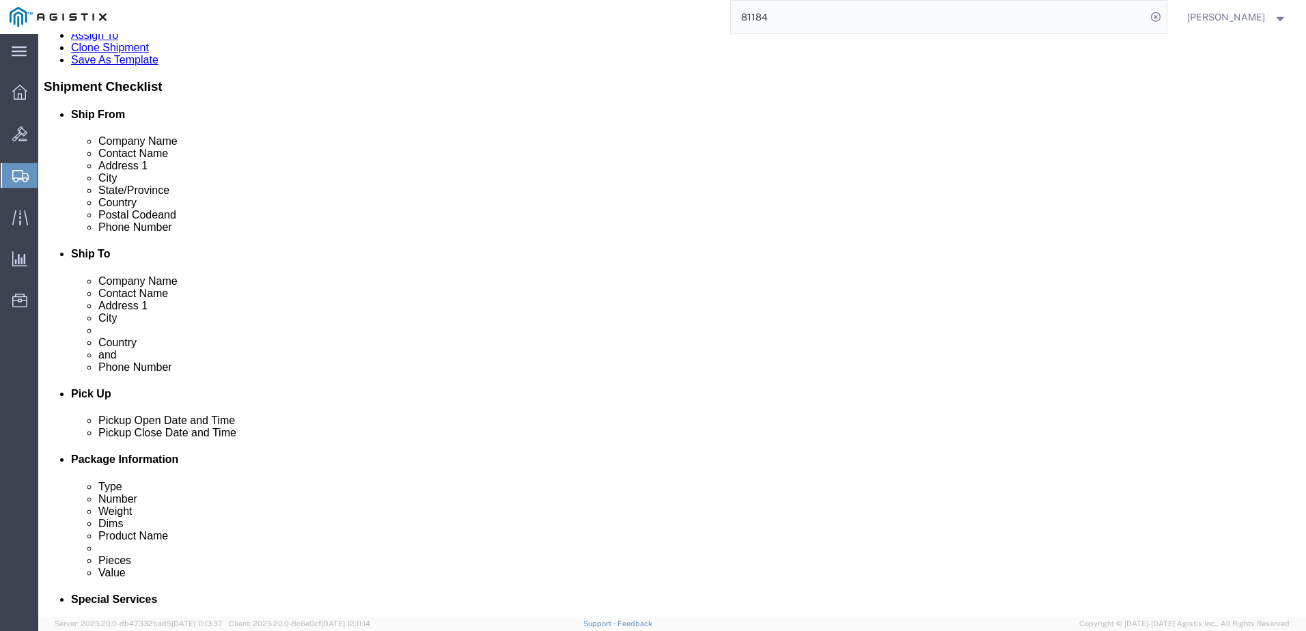
click input "text"
type input "[US_EMPLOYER_IDENTIFICATION_NUMBER]"
click div "ADDITIONAL INFORMATION"
click button "Save"
click link "Package Information"
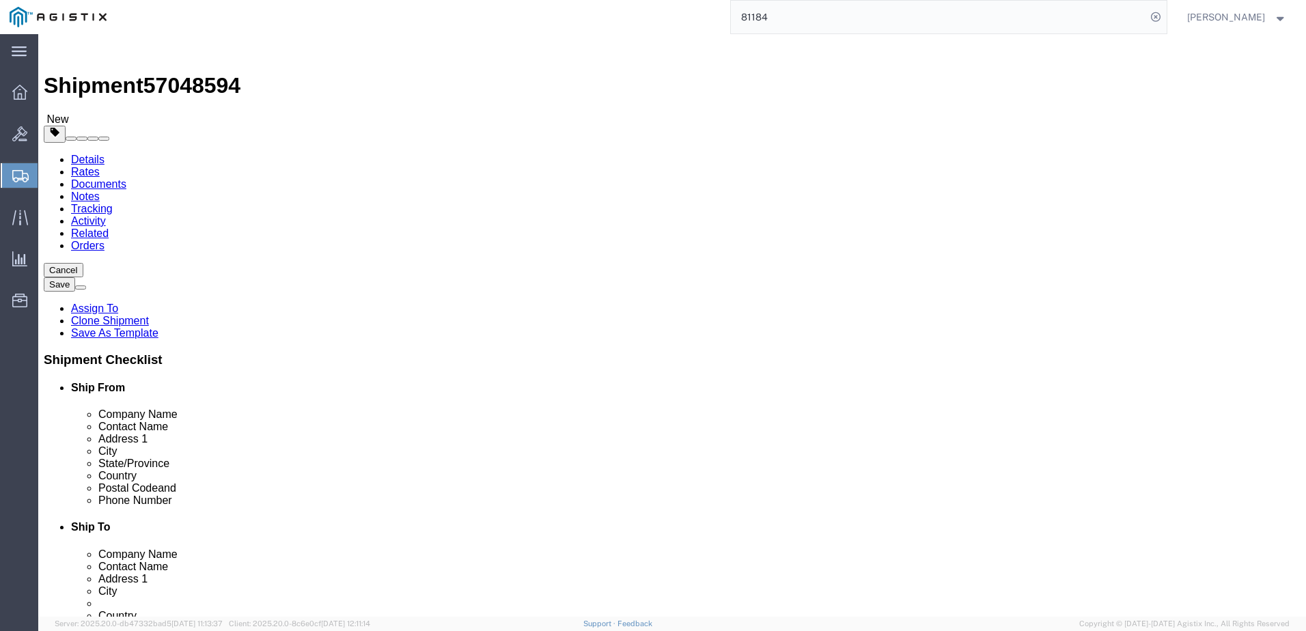
click input "text"
